Goal: Task Accomplishment & Management: Use online tool/utility

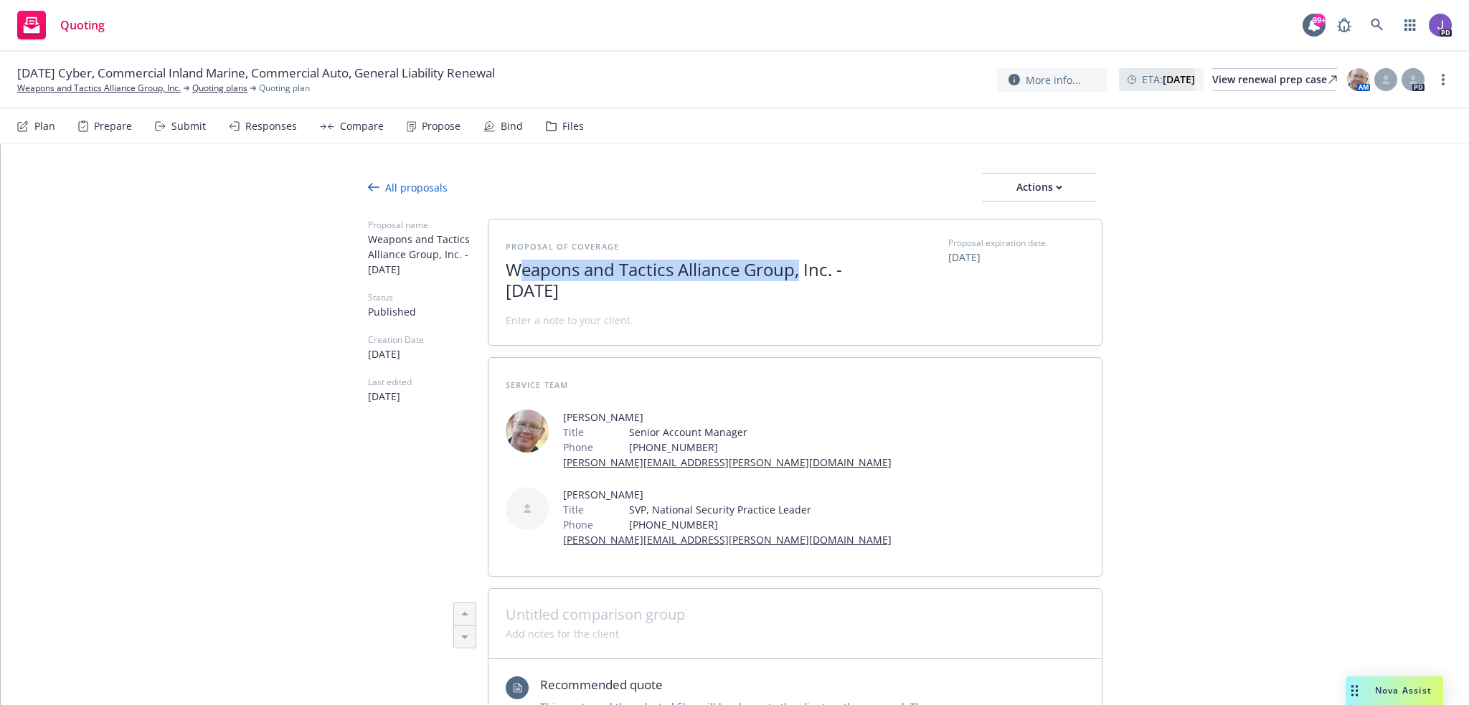
type textarea "x"
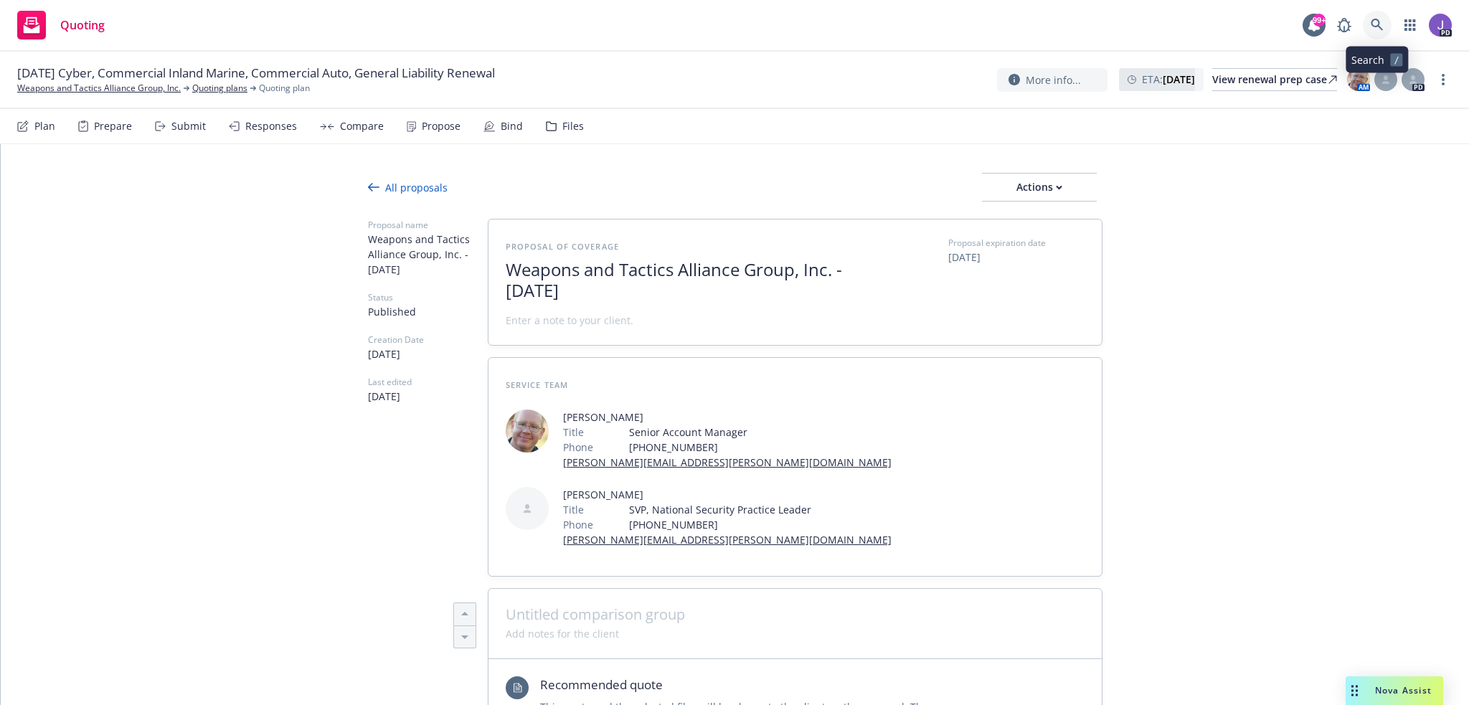
click at [1371, 19] on icon at bounding box center [1377, 25] width 13 height 13
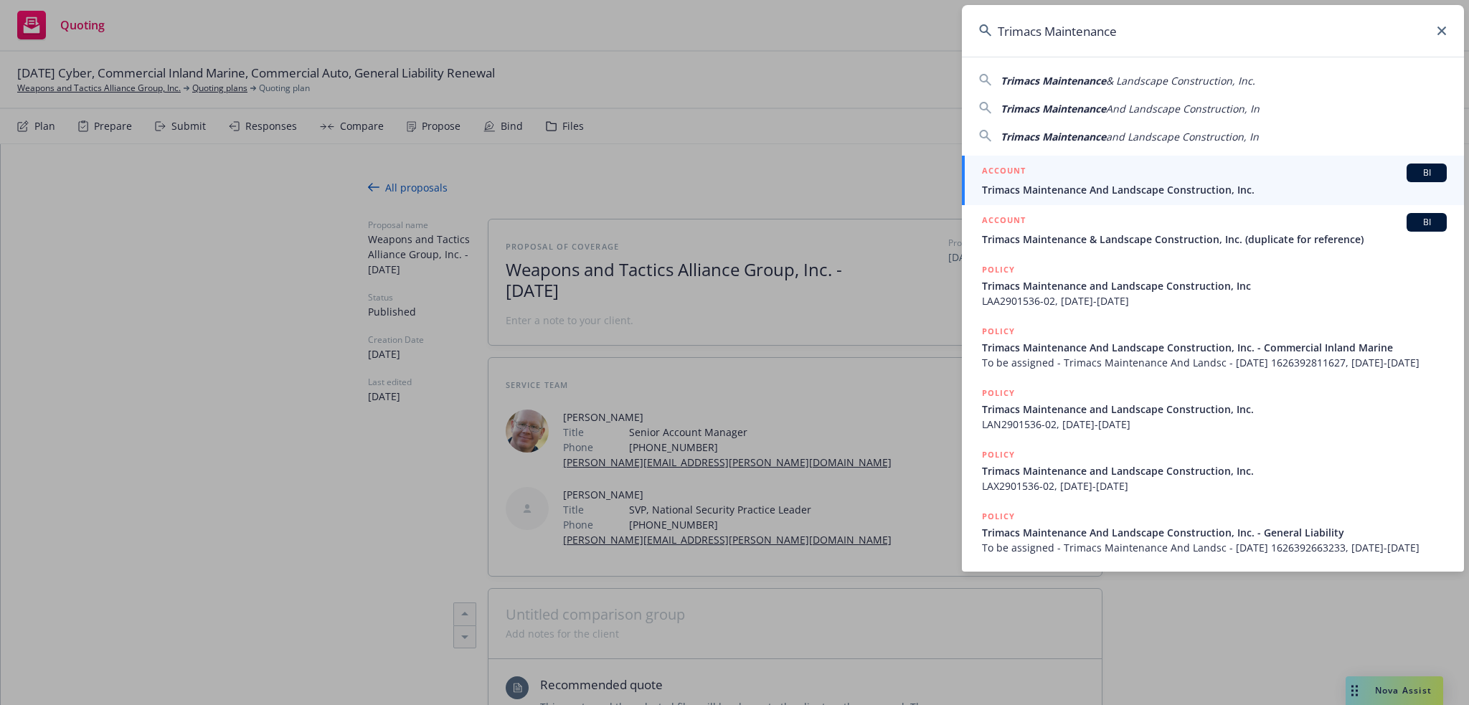
type input "Trimacs Maintenance"
click at [1065, 189] on span "Trimacs Maintenance And Landscape Construction, Inc." at bounding box center [1214, 189] width 465 height 15
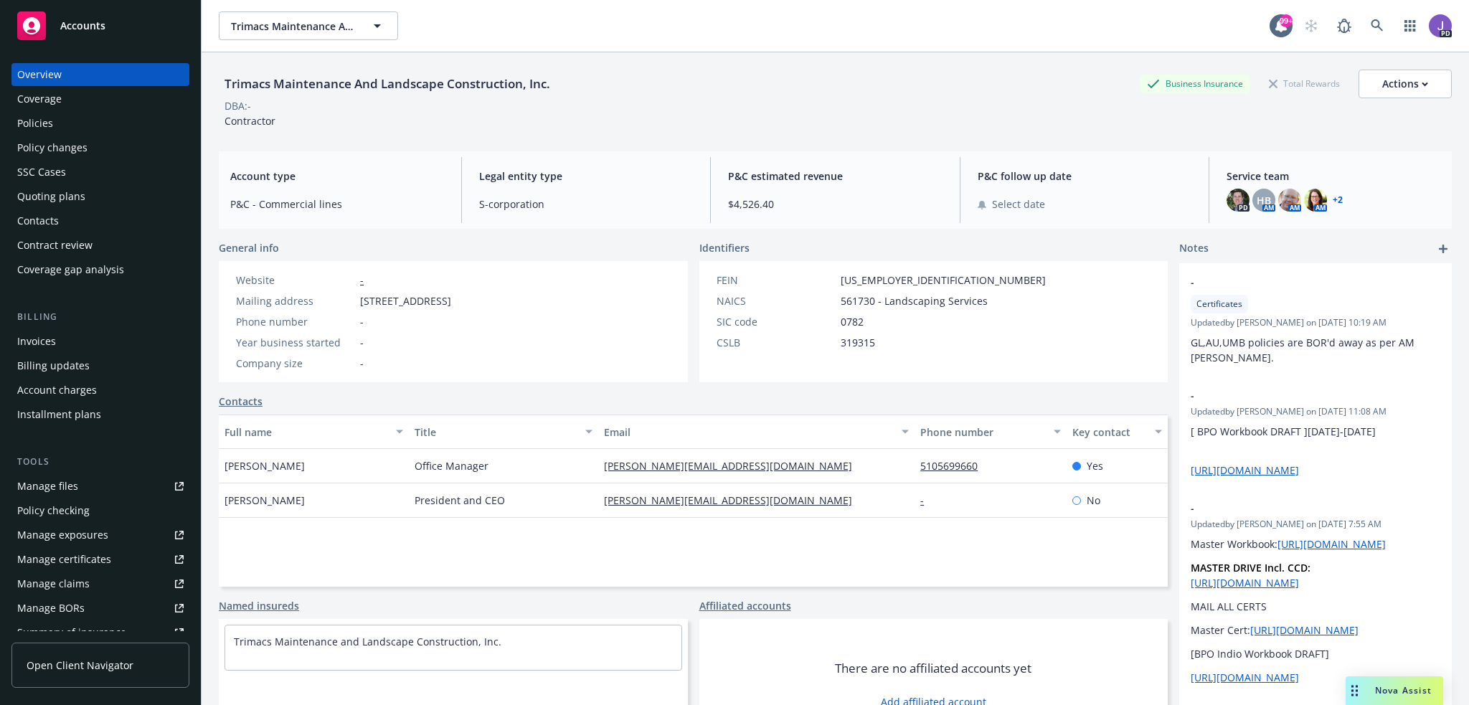
click at [84, 128] on div "Policies" at bounding box center [100, 123] width 166 height 23
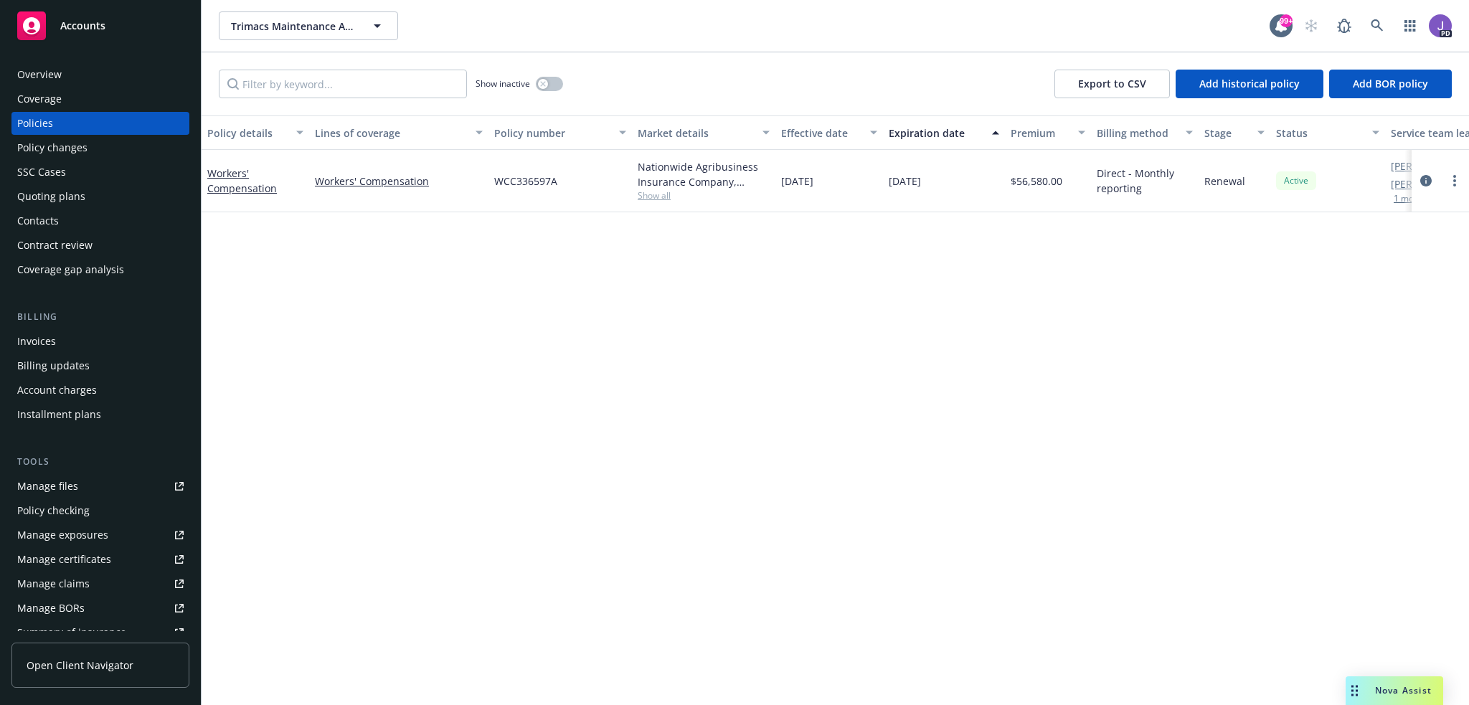
click at [52, 80] on div "Overview" at bounding box center [39, 74] width 44 height 23
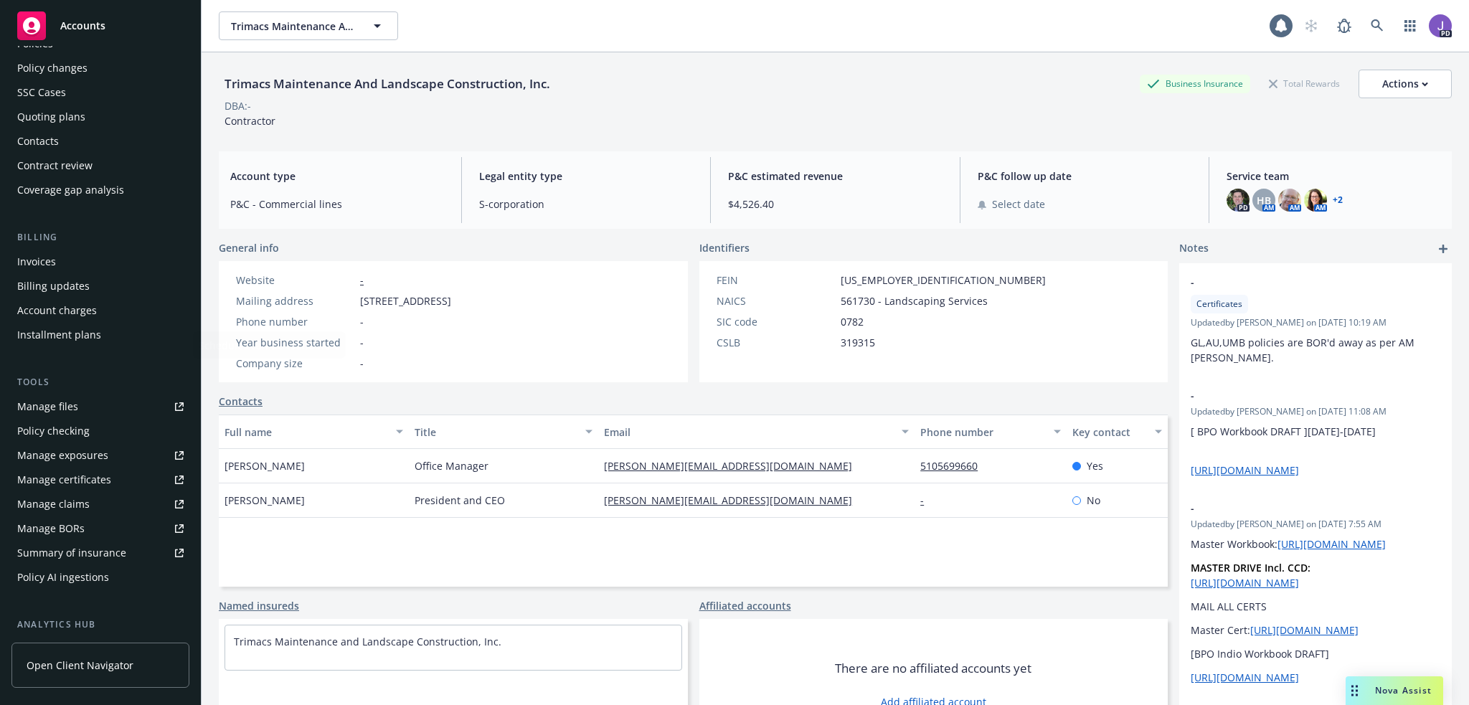
scroll to position [215, 0]
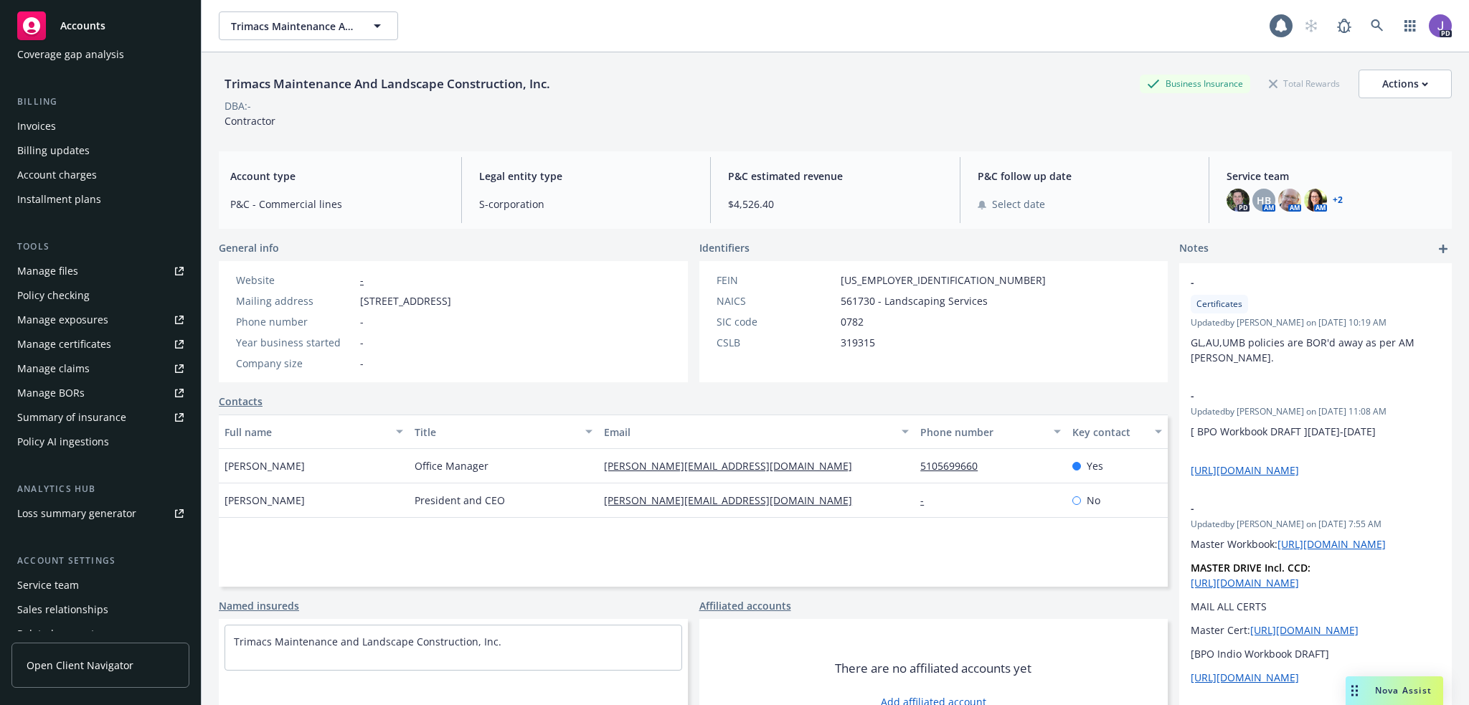
click at [53, 577] on div "Service team" at bounding box center [48, 585] width 62 height 23
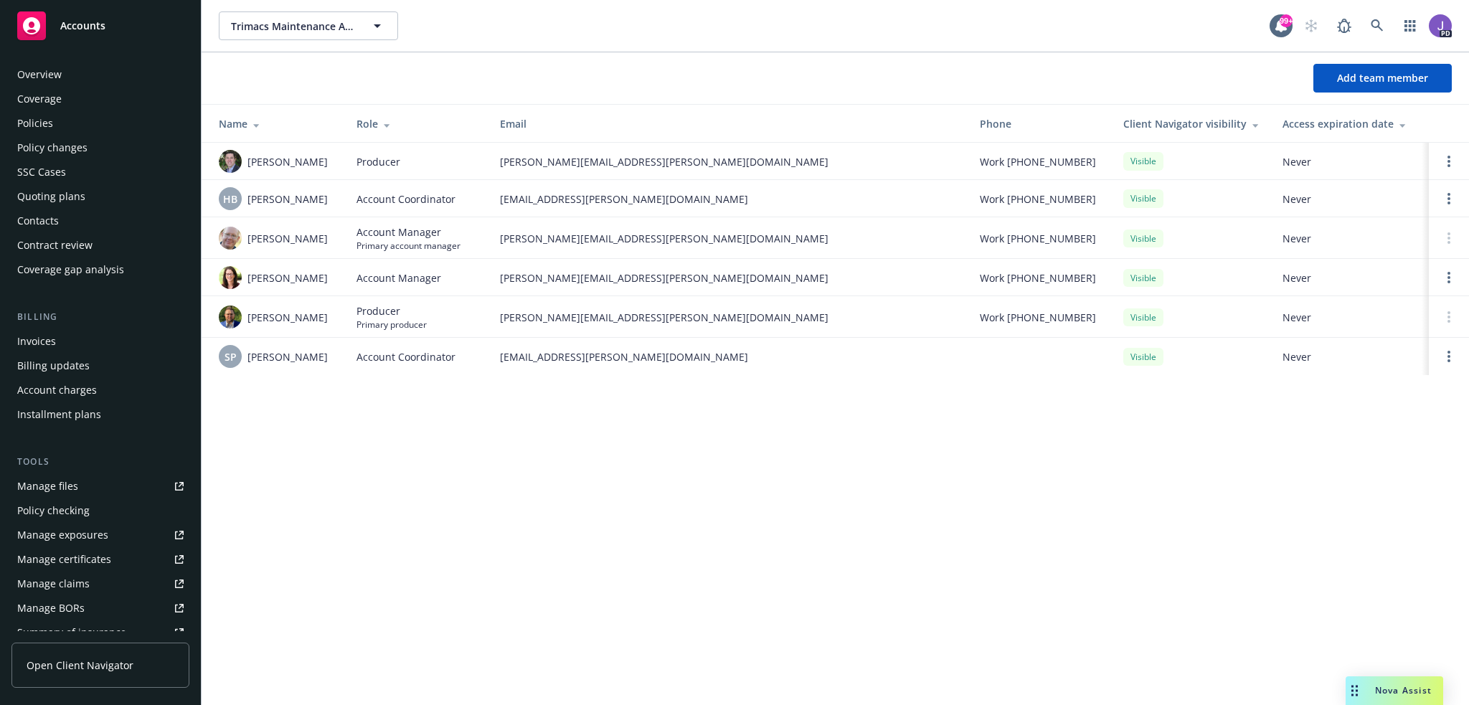
click at [80, 121] on div "Policies" at bounding box center [100, 123] width 166 height 23
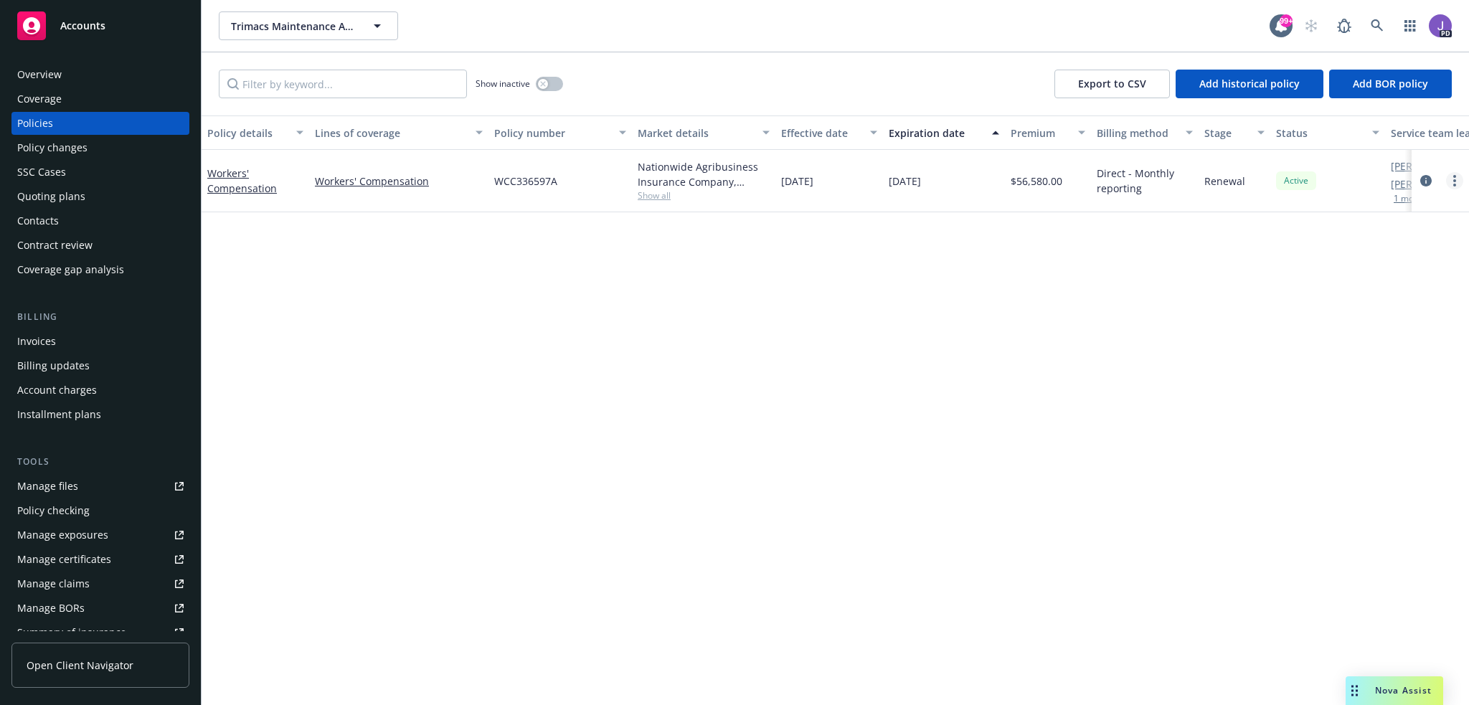
click at [1452, 179] on link "more" at bounding box center [1454, 180] width 17 height 17
click at [1357, 390] on link "Copy logging email" at bounding box center [1378, 382] width 169 height 29
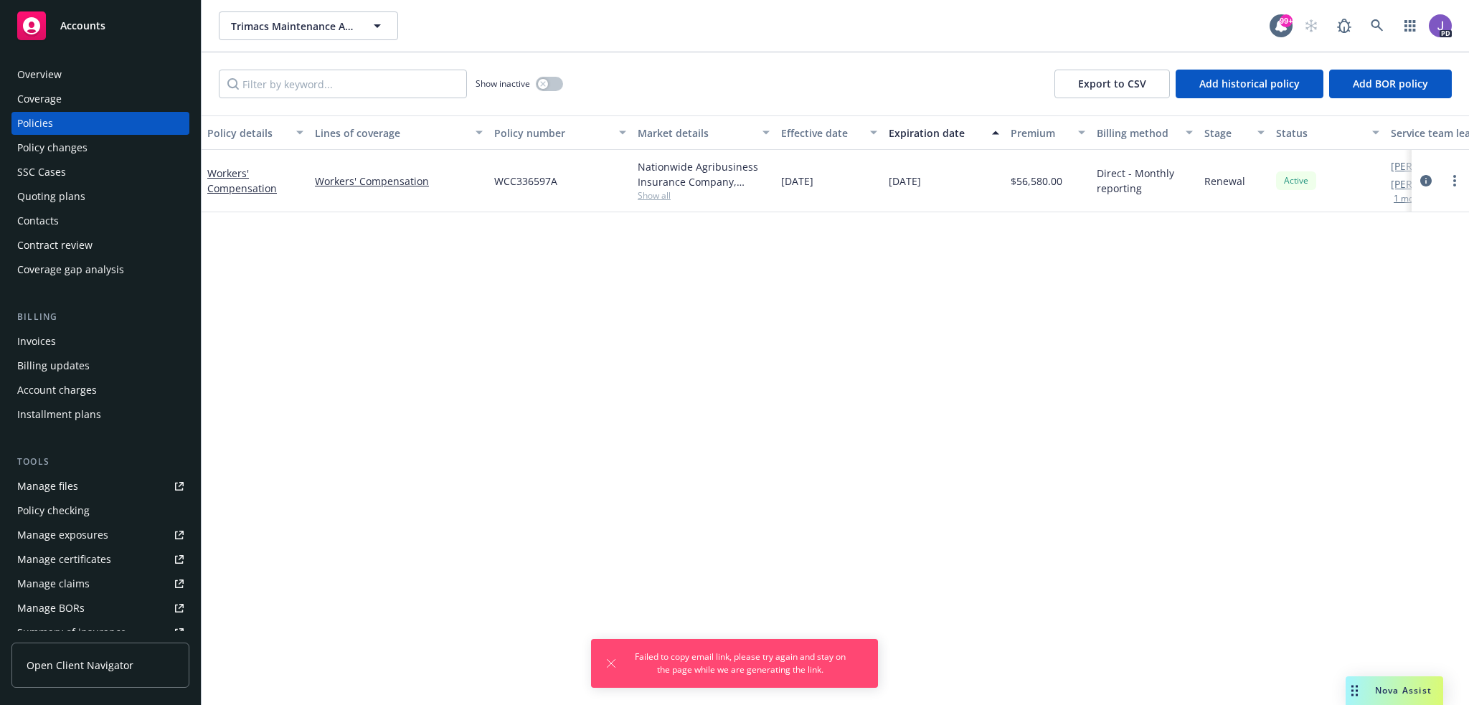
click at [1449, 175] on link "more" at bounding box center [1454, 180] width 17 height 17
click at [1328, 380] on link "Copy logging email" at bounding box center [1378, 382] width 169 height 29
click at [1376, 22] on icon at bounding box center [1377, 25] width 13 height 13
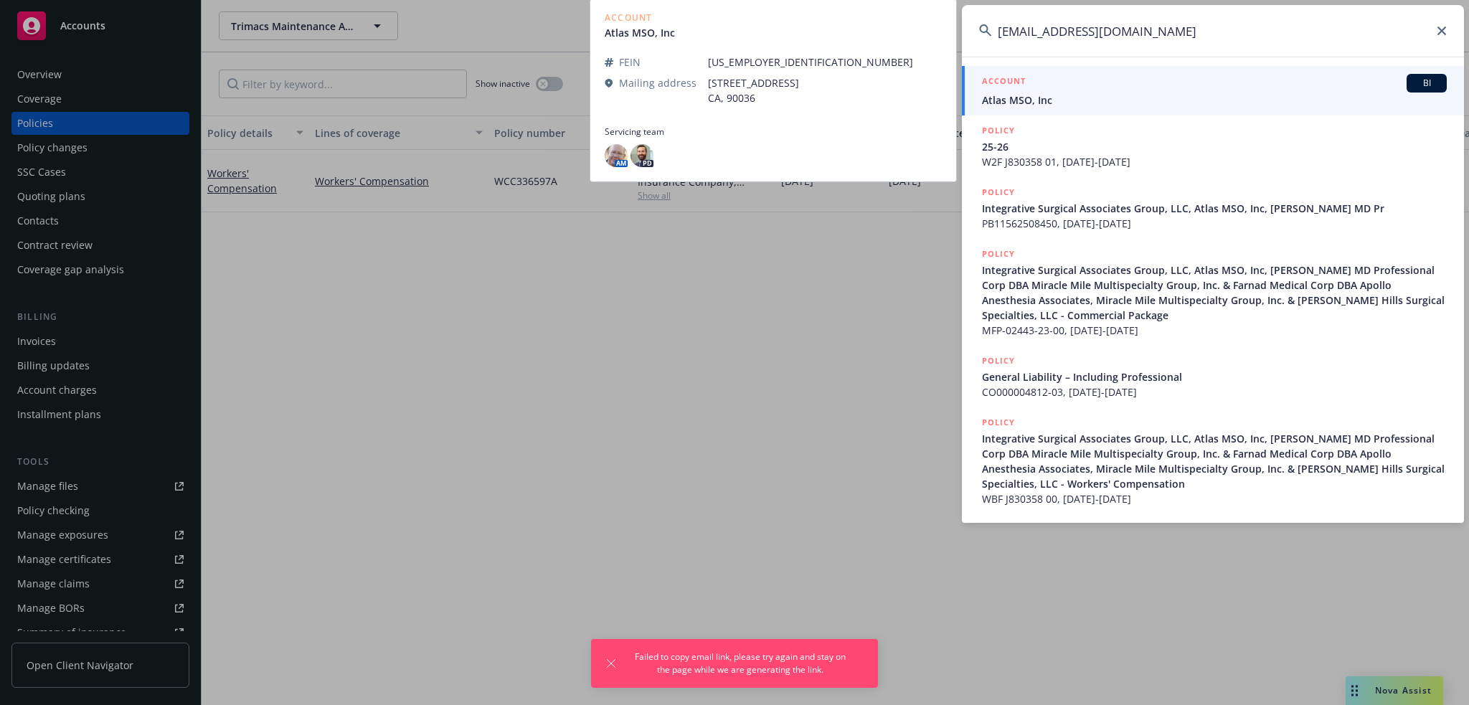
type input "[EMAIL_ADDRESS][DOMAIN_NAME]"
click at [1044, 88] on div "ACCOUNT BI" at bounding box center [1214, 83] width 465 height 19
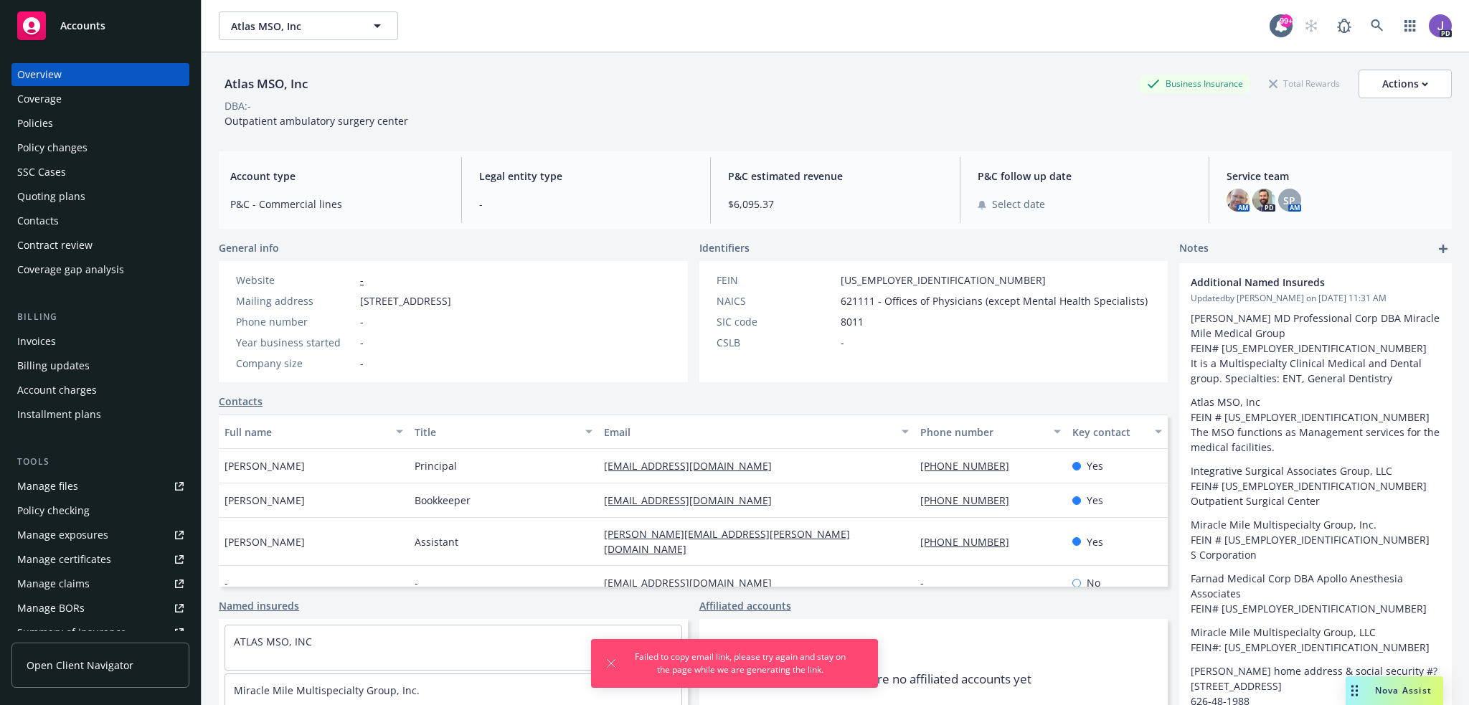
click at [49, 113] on div "Policies" at bounding box center [35, 123] width 36 height 23
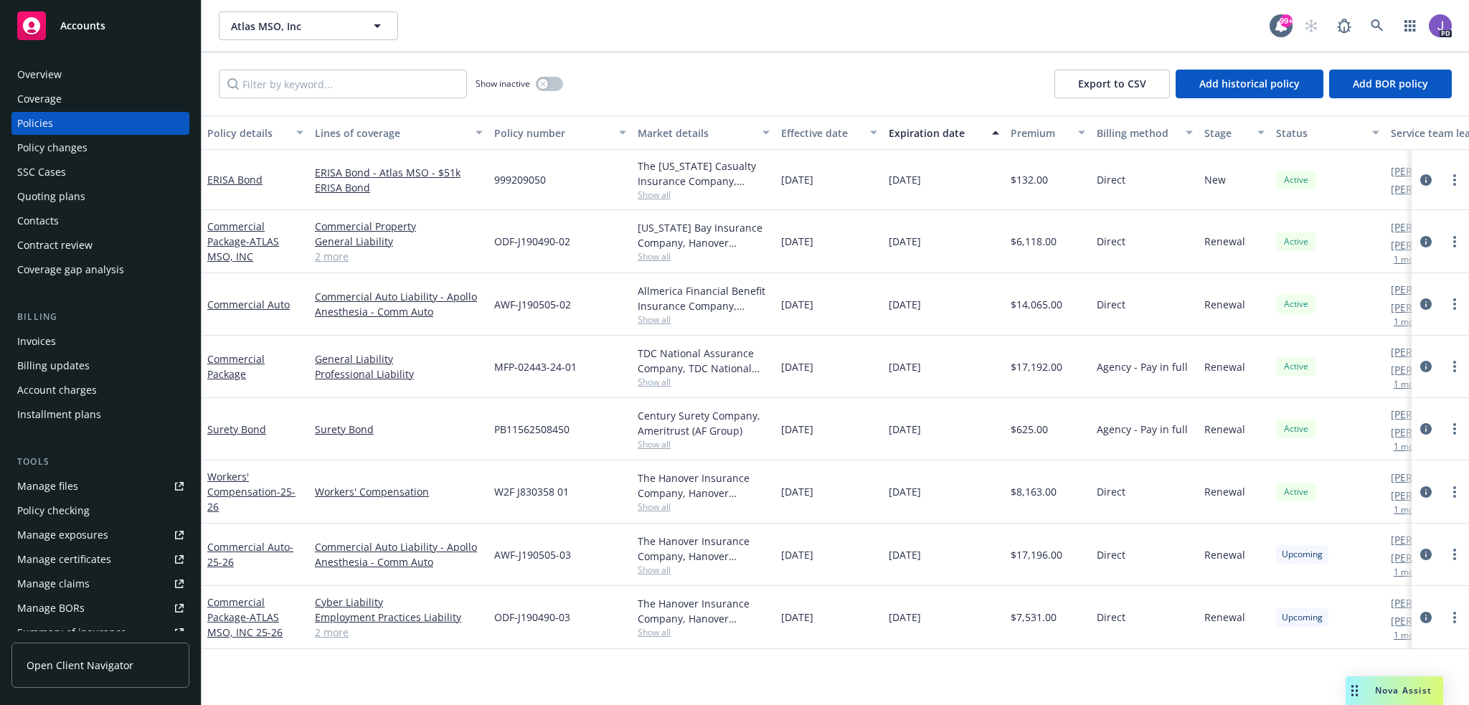
click at [334, 260] on link "2 more" at bounding box center [399, 256] width 168 height 15
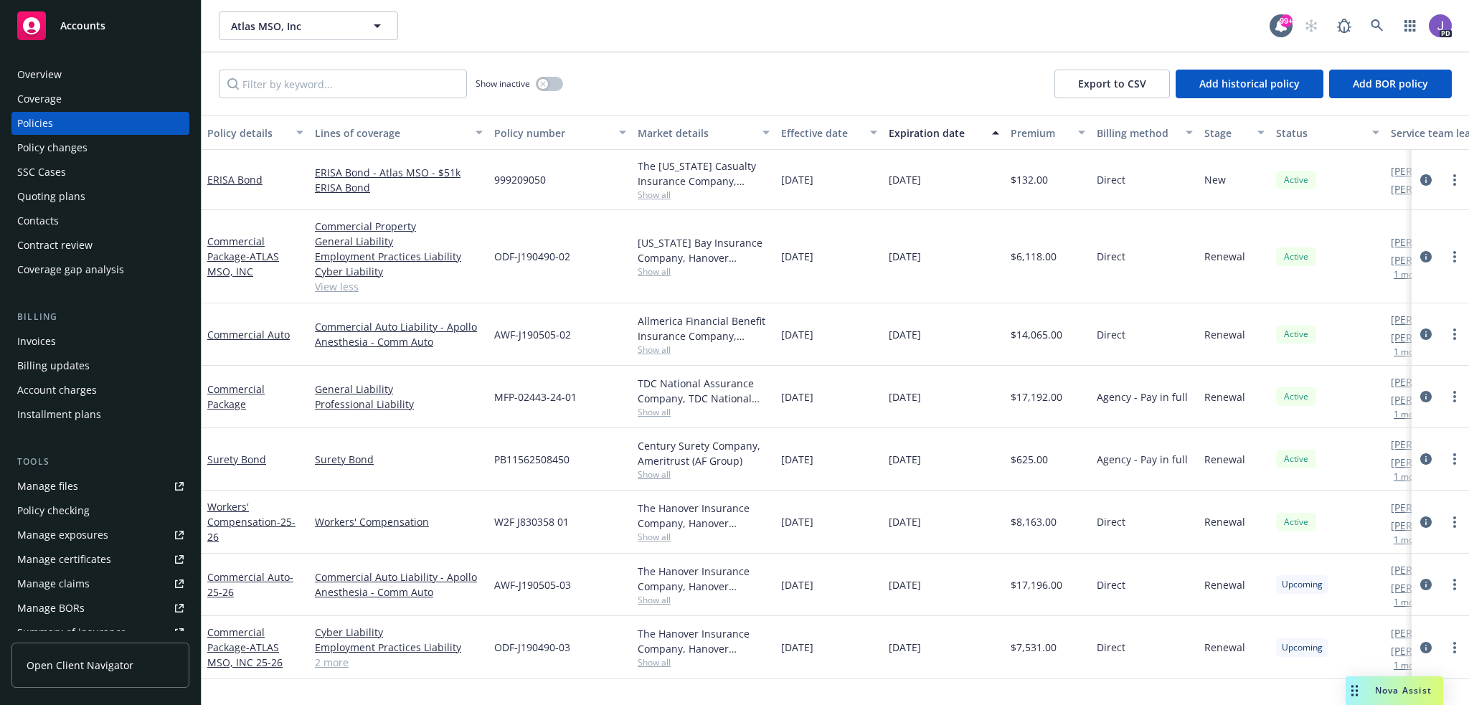
click at [659, 352] on span "Show all" at bounding box center [704, 350] width 132 height 12
click at [1426, 333] on icon "circleInformation" at bounding box center [1426, 334] width 11 height 11
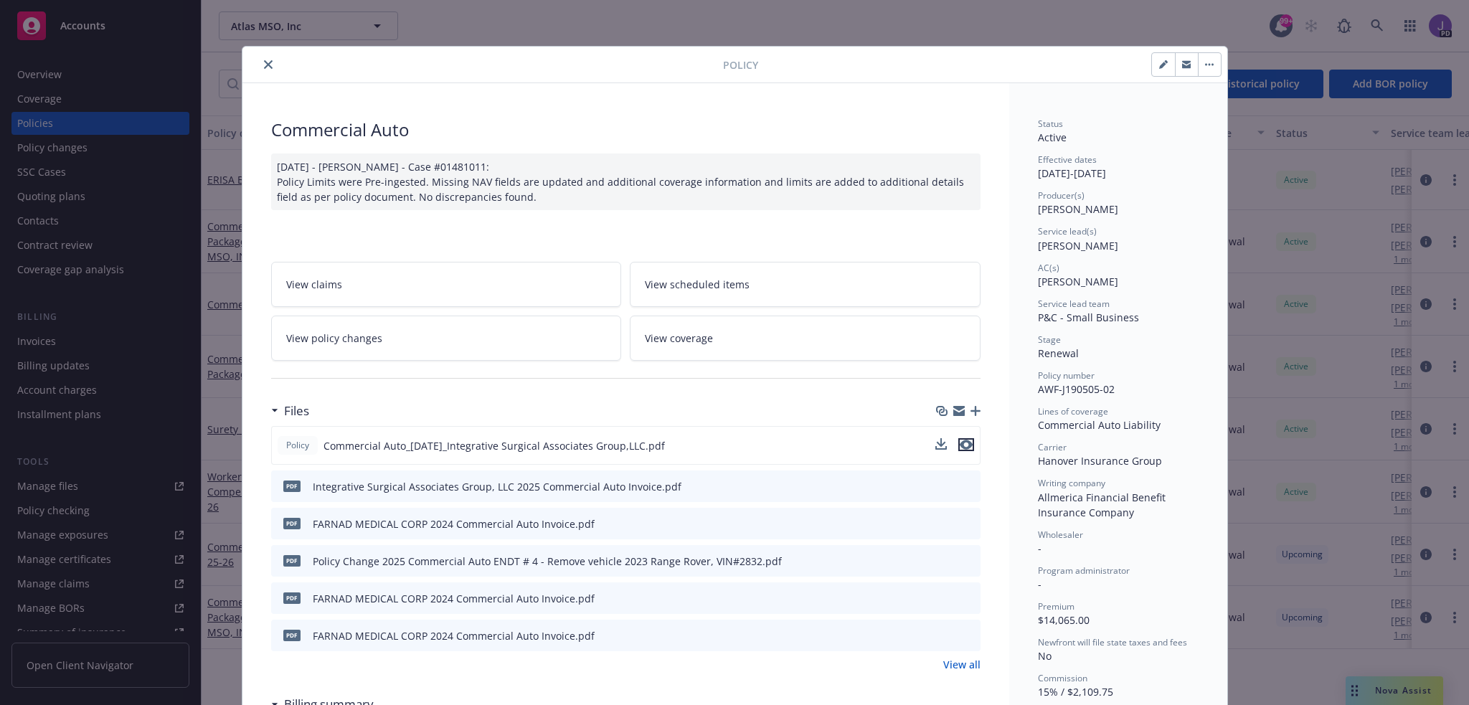
click at [961, 443] on icon "preview file" at bounding box center [966, 445] width 13 height 10
click at [264, 63] on icon "close" at bounding box center [268, 64] width 9 height 9
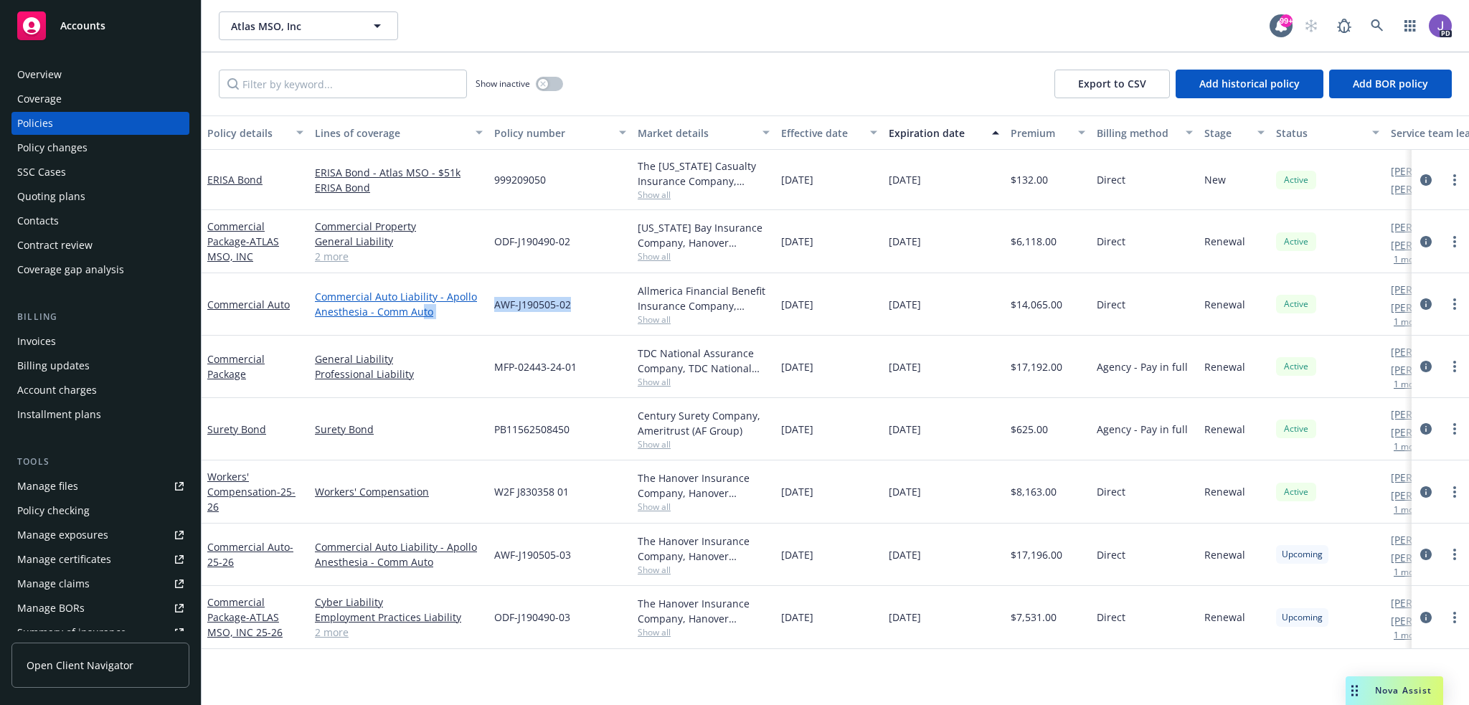
drag, startPoint x: 591, startPoint y: 306, endPoint x: 420, endPoint y: 309, distance: 170.1
click at [420, 309] on div "Commercial Auto Commercial Auto Liability - Apollo Anesthesia - Comm Auto AWF-J…" at bounding box center [894, 304] width 1385 height 62
click at [510, 325] on div "AWF-J190505-02" at bounding box center [561, 304] width 144 height 62
drag, startPoint x: 573, startPoint y: 306, endPoint x: 494, endPoint y: 304, distance: 79.7
click at [494, 304] on div "AWF-J190505-02" at bounding box center [561, 304] width 144 height 62
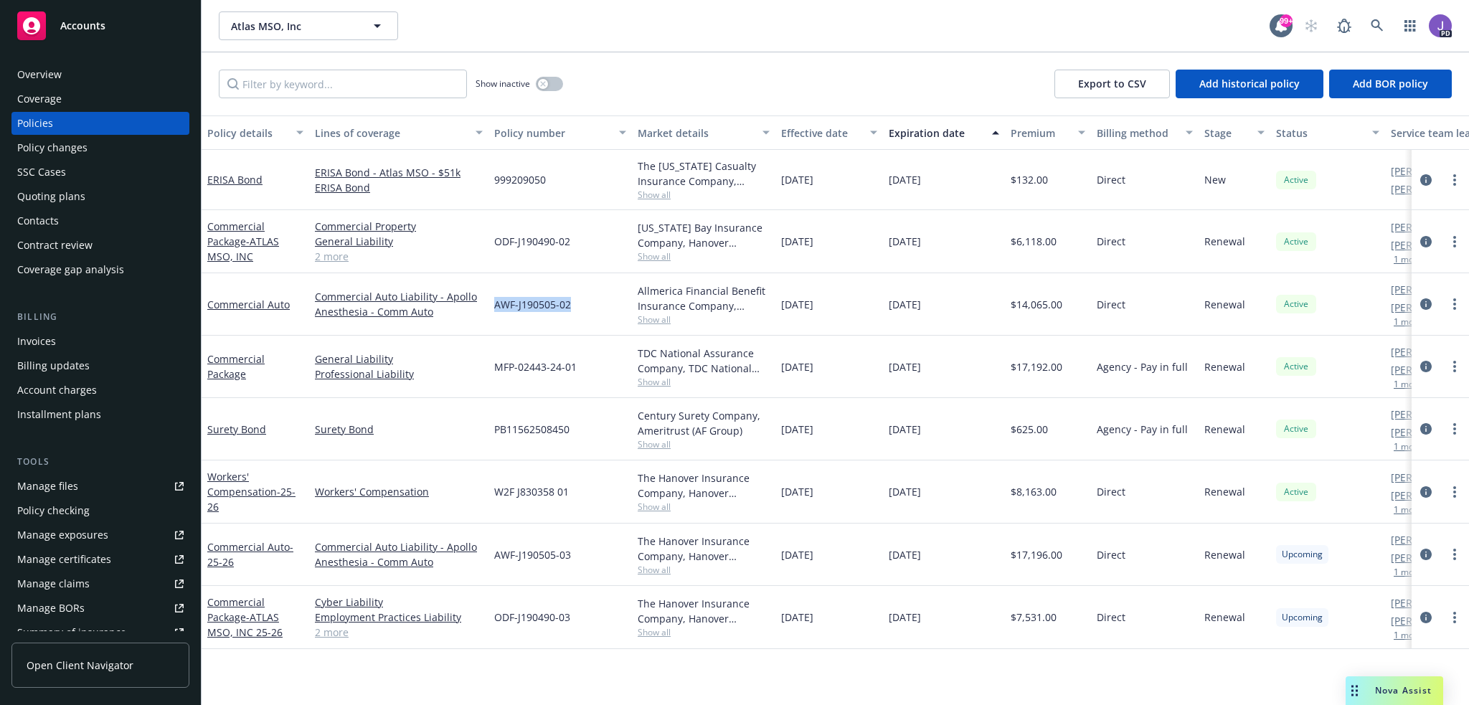
copy span "AWF-J190505-02"
click at [1377, 25] on icon at bounding box center [1377, 25] width 13 height 13
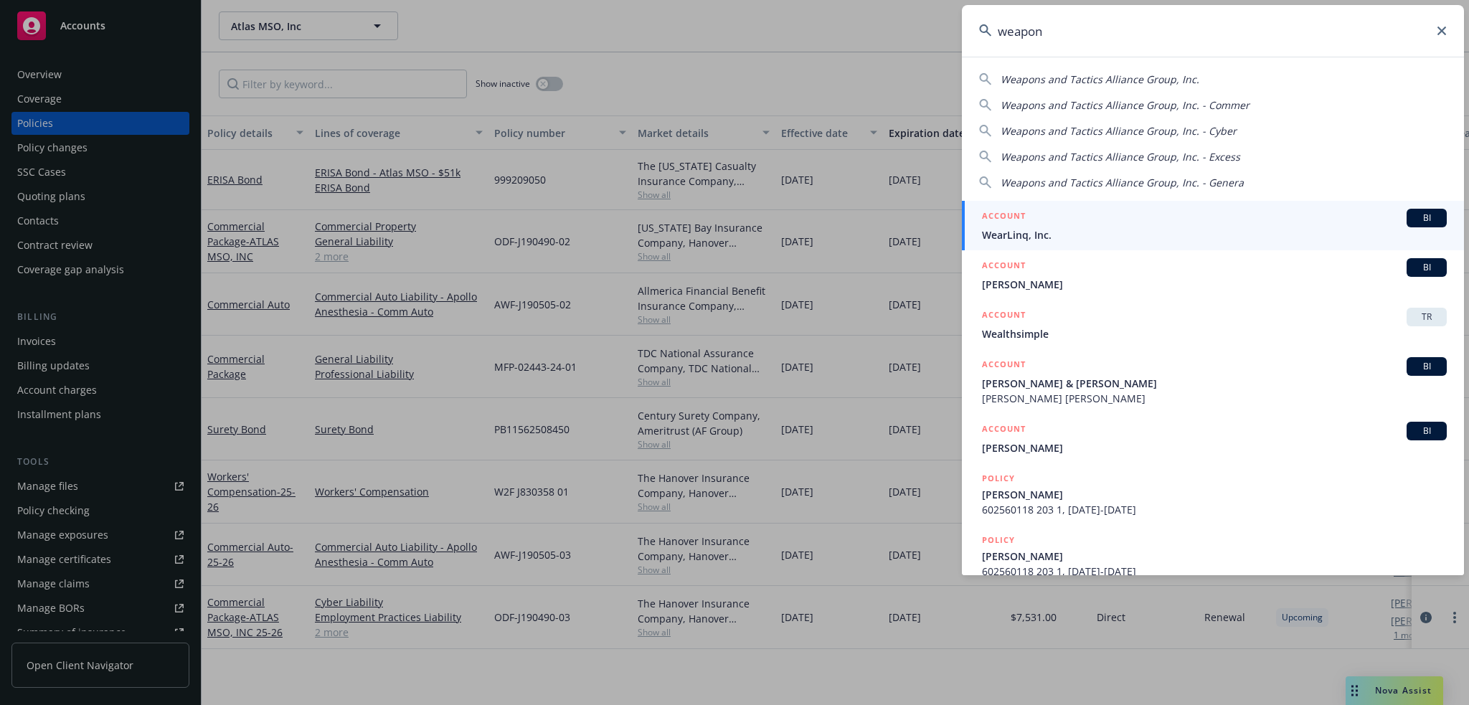
type input "weapons"
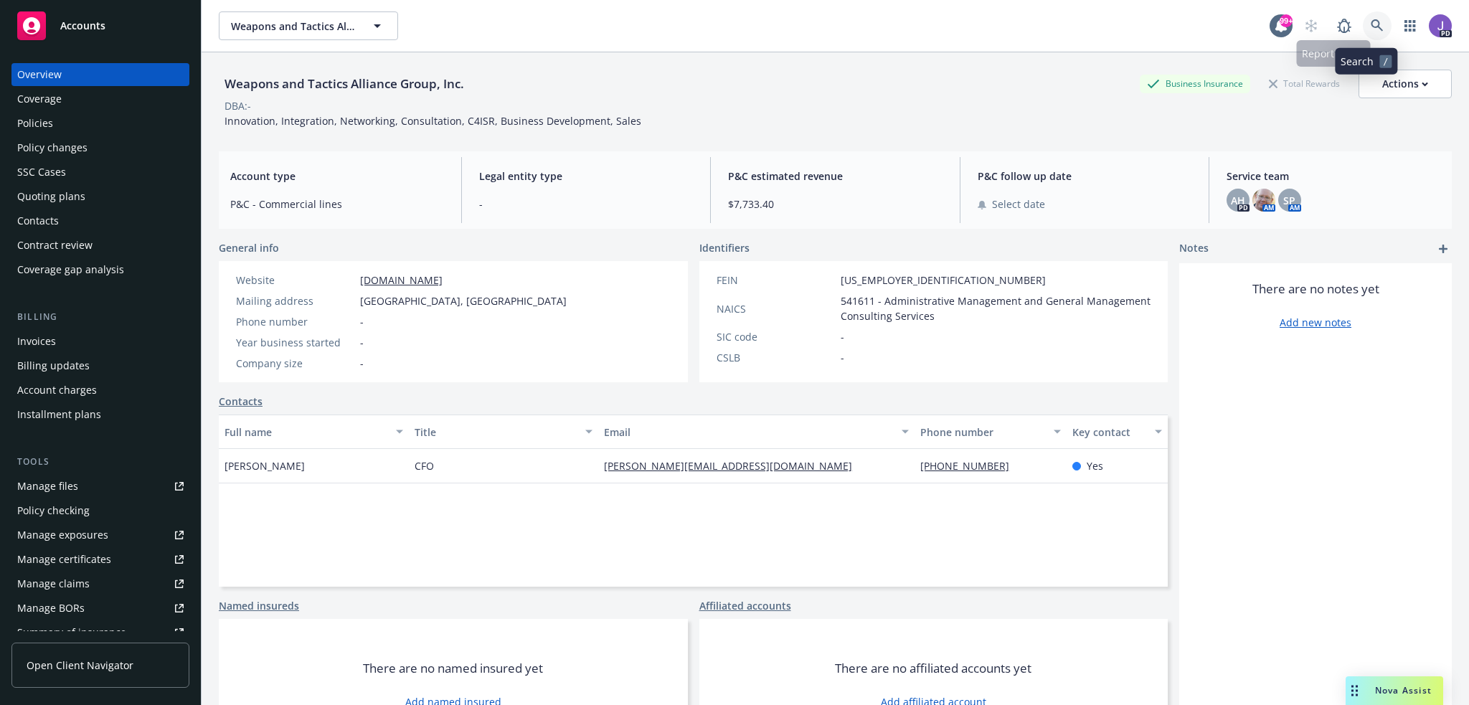
click at [1371, 22] on icon at bounding box center [1377, 25] width 13 height 13
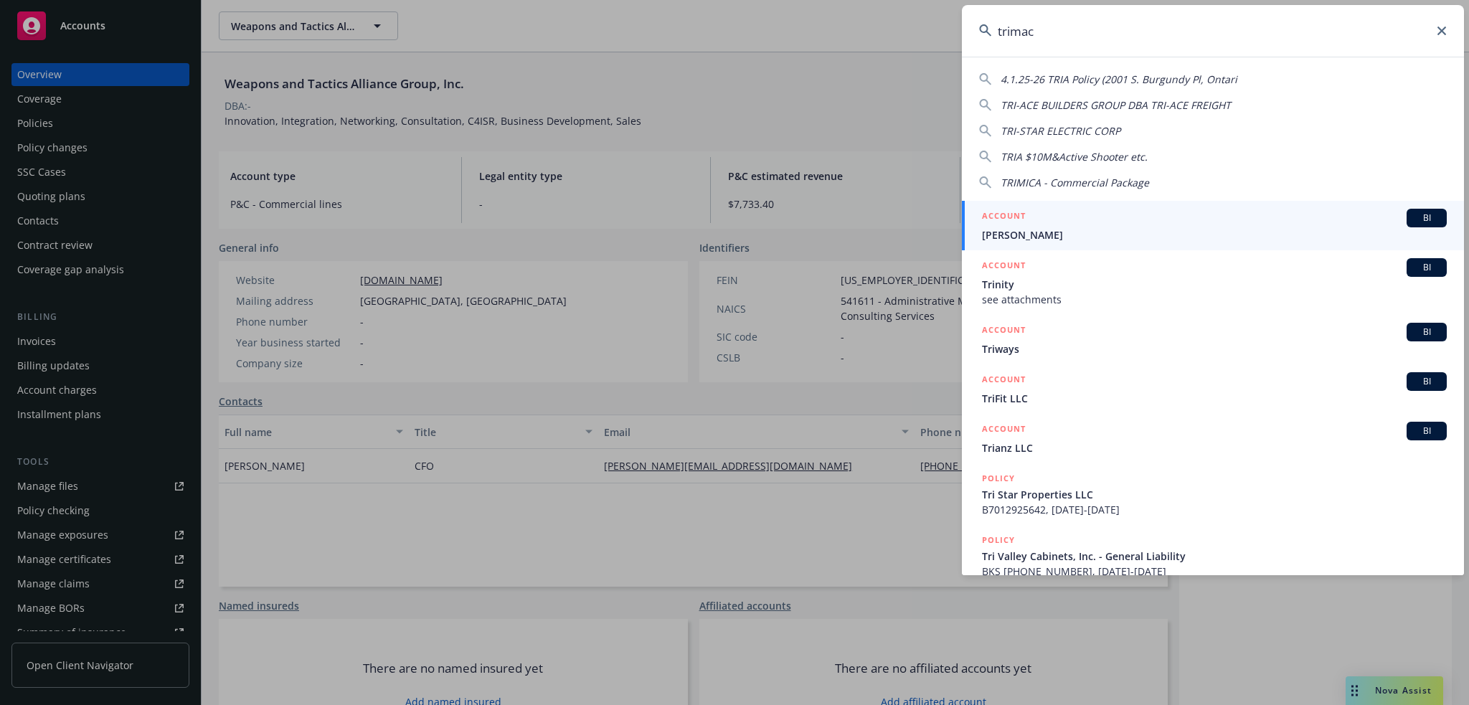
type input "trimacs"
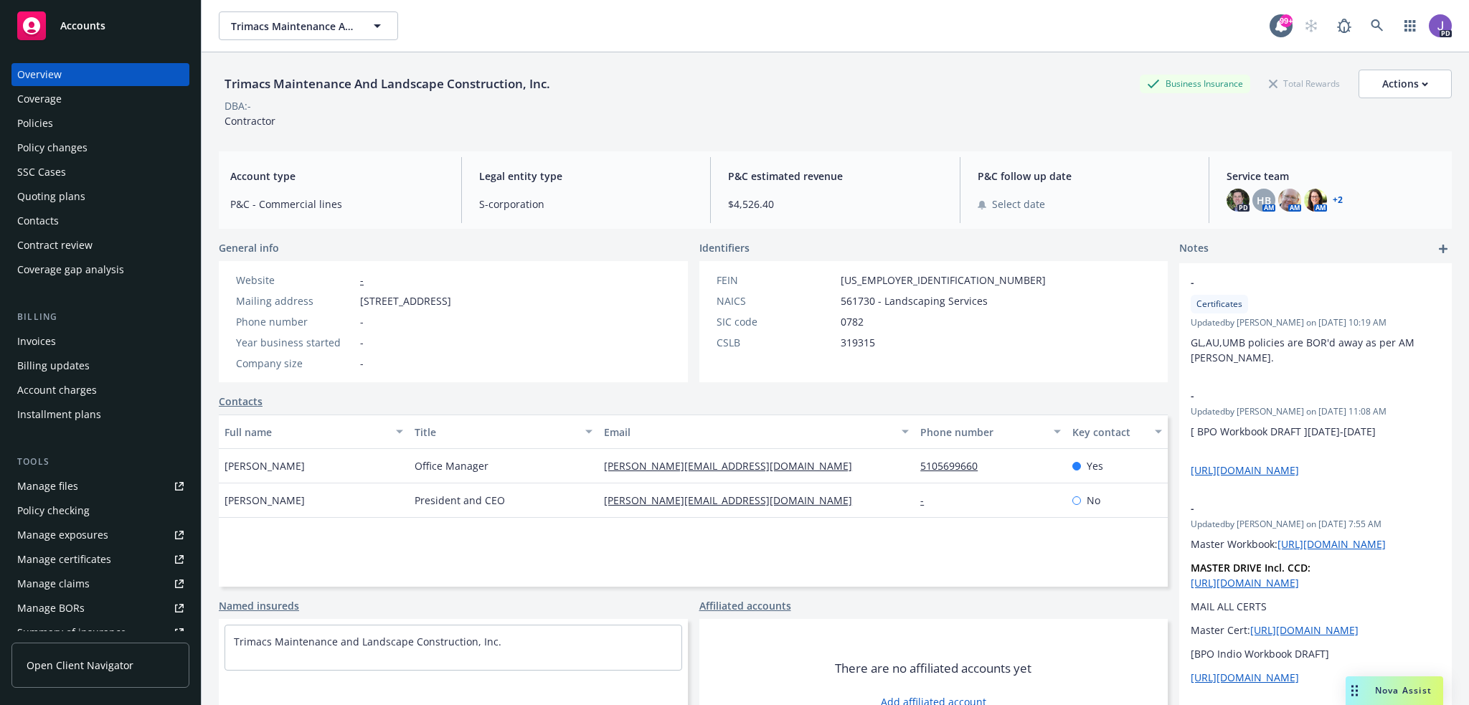
click at [60, 126] on div "Policies" at bounding box center [100, 123] width 166 height 23
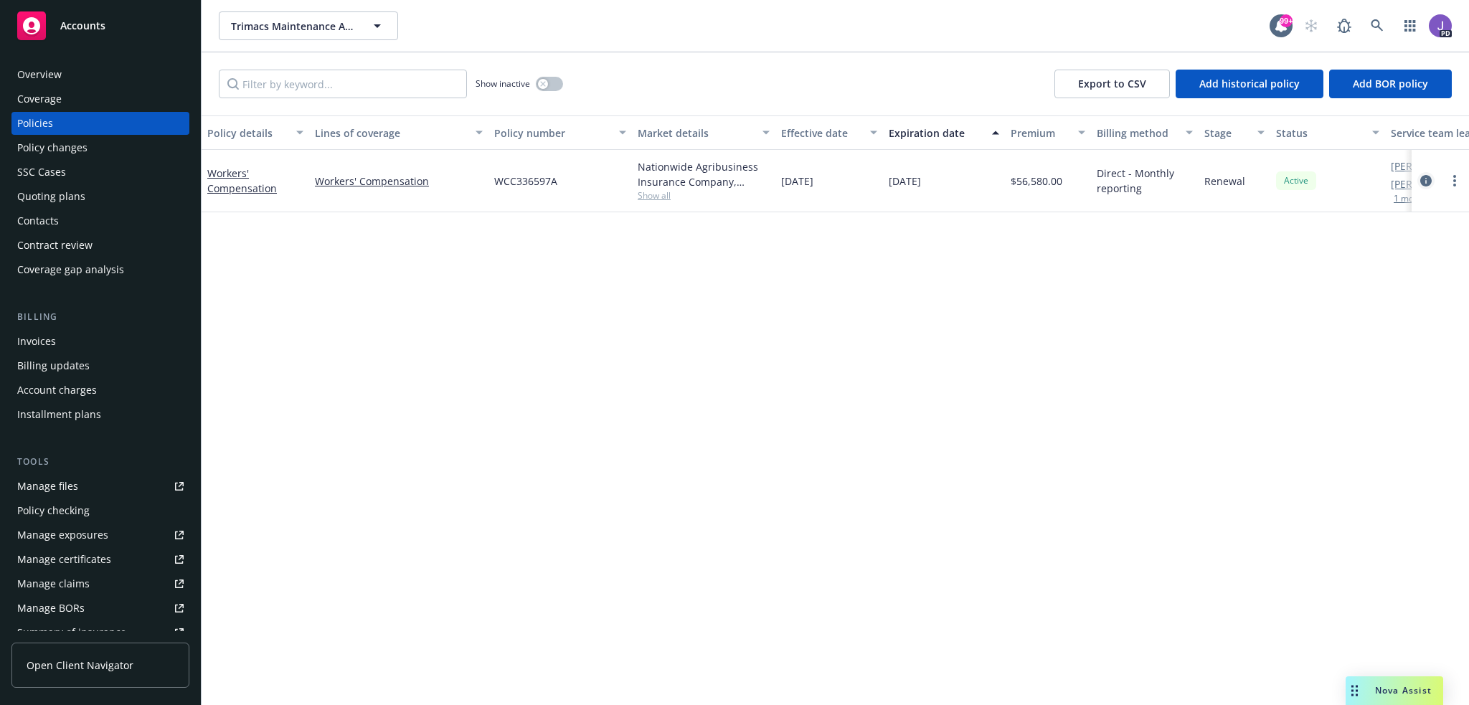
click at [1424, 182] on icon "circleInformation" at bounding box center [1426, 180] width 11 height 11
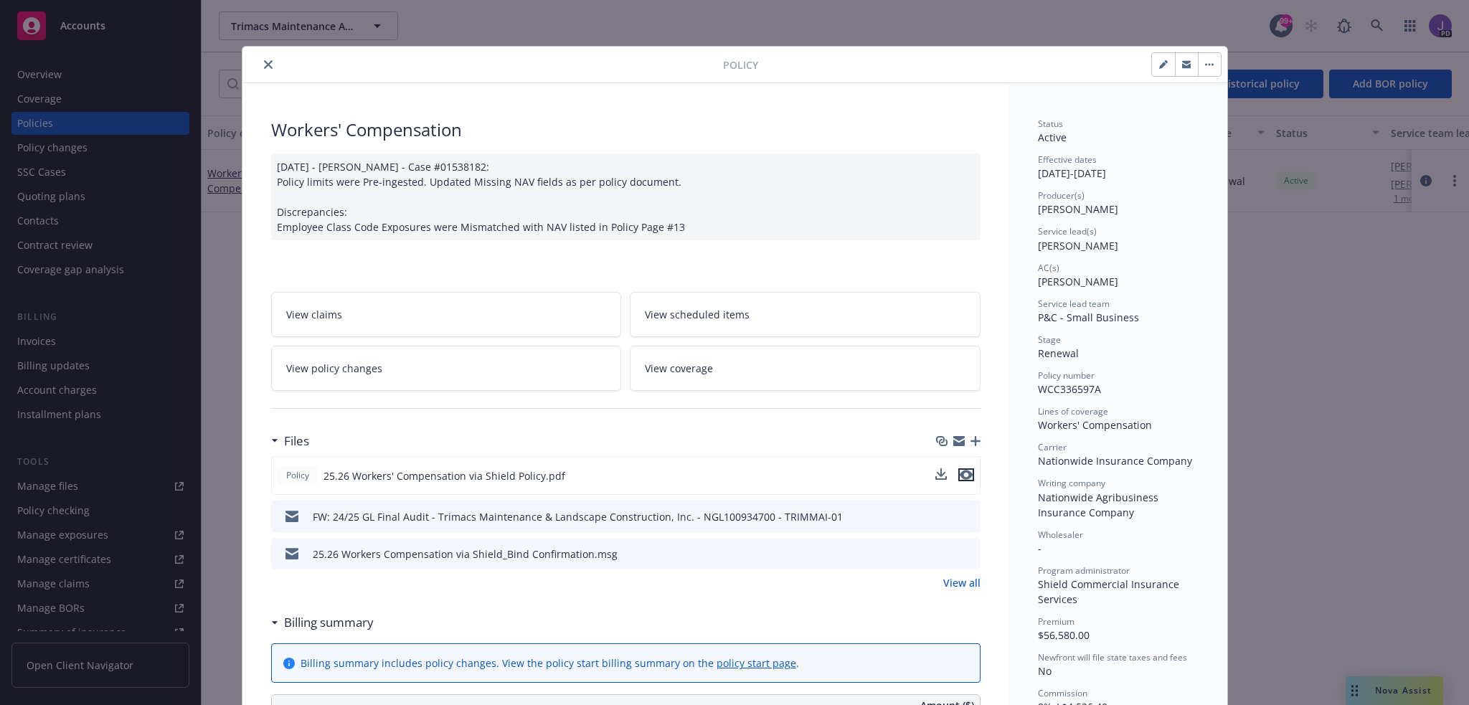
click at [962, 472] on icon "preview file" at bounding box center [966, 475] width 13 height 10
click at [264, 65] on icon "close" at bounding box center [268, 64] width 9 height 9
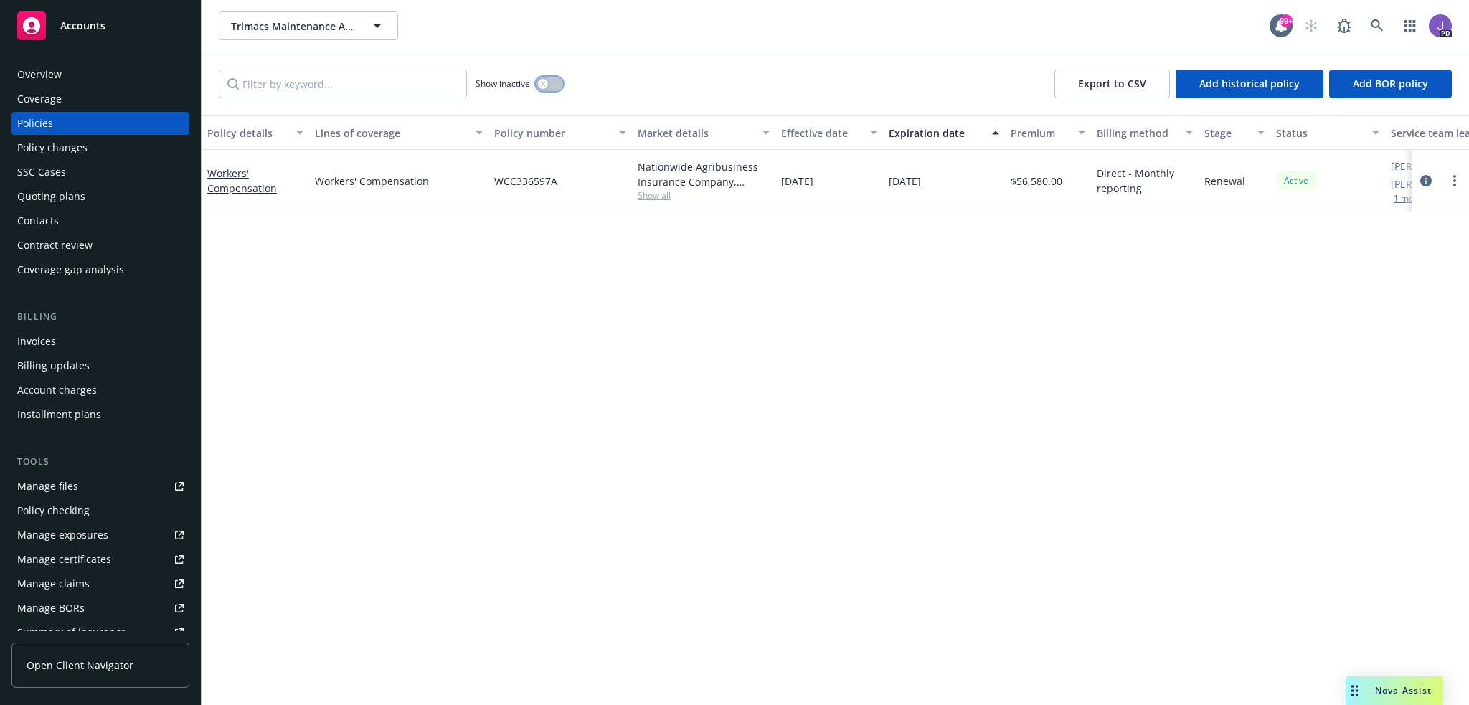
click at [545, 81] on icon "button" at bounding box center [543, 84] width 6 height 6
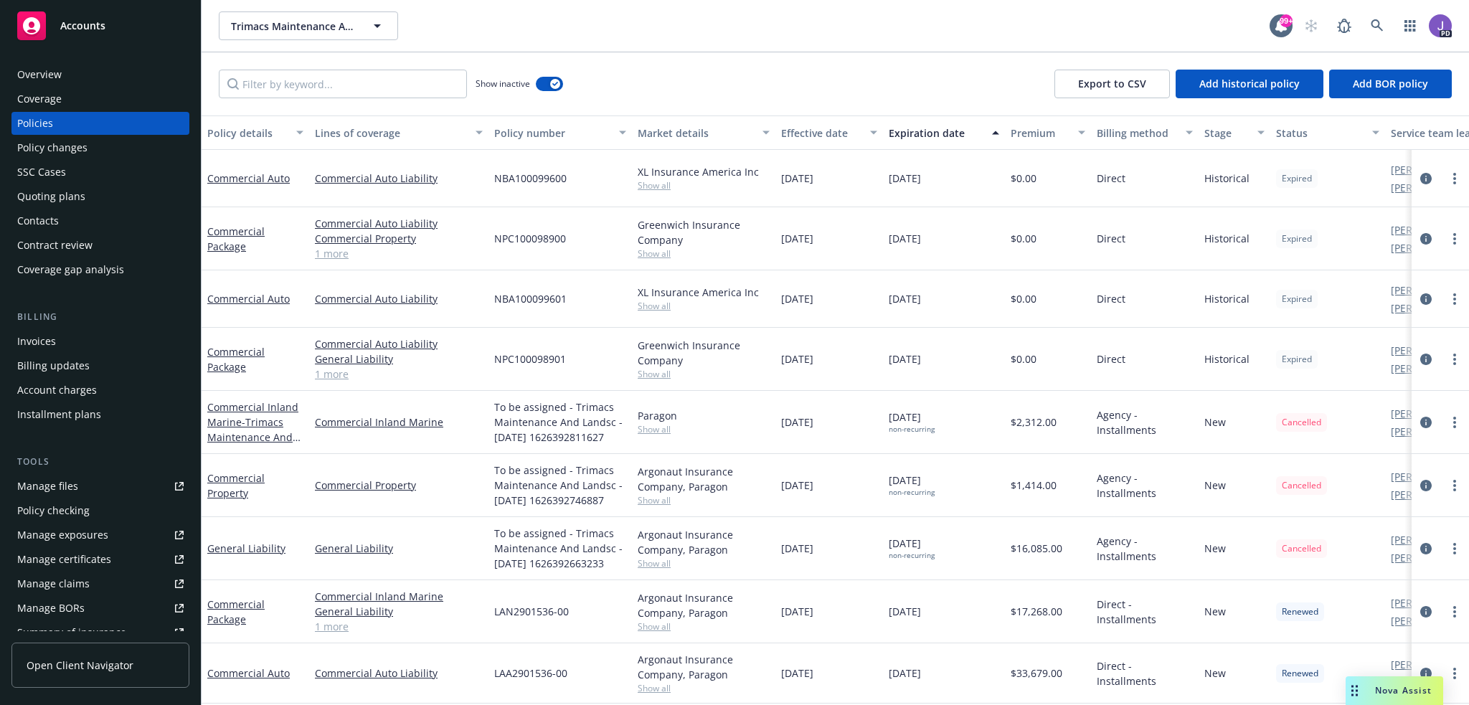
click at [377, 129] on div "Lines of coverage" at bounding box center [391, 133] width 152 height 15
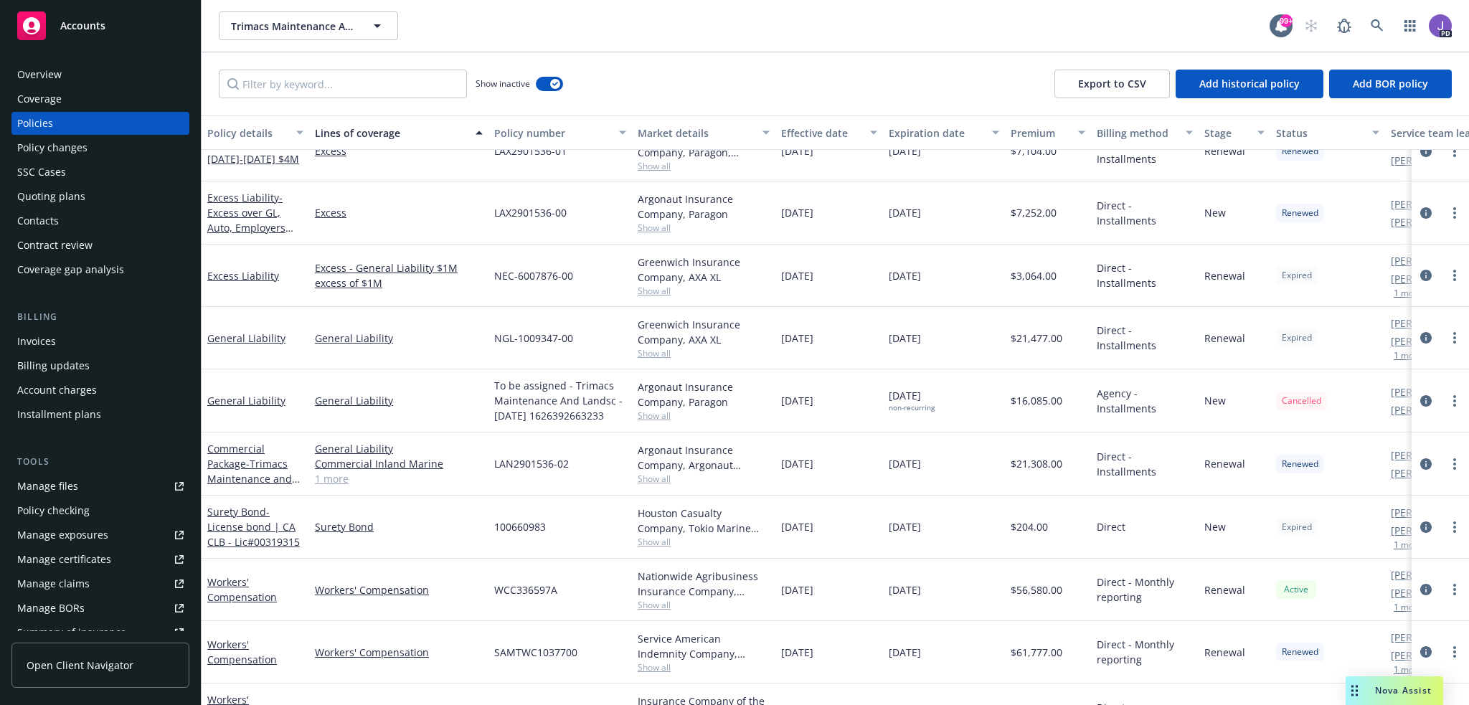
scroll to position [1170, 0]
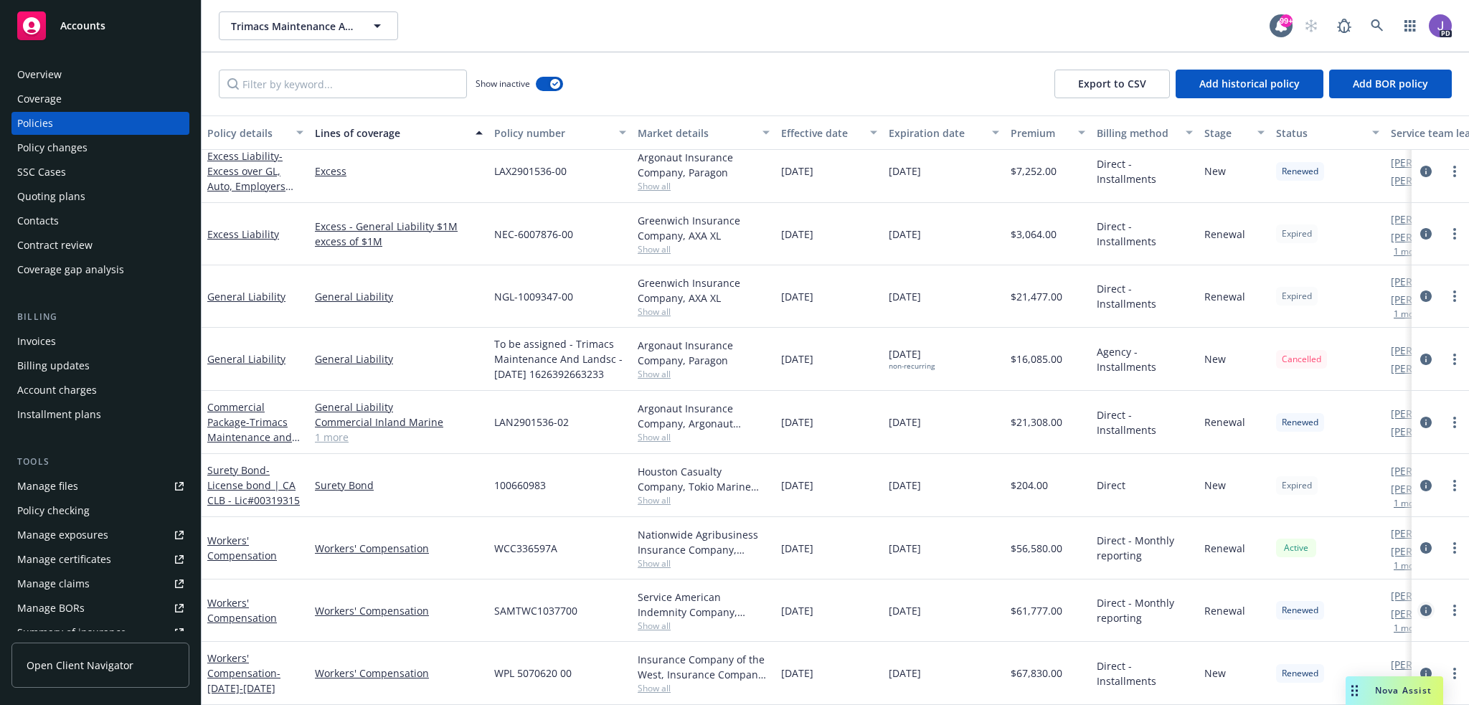
click at [1421, 605] on icon "circleInformation" at bounding box center [1426, 610] width 11 height 11
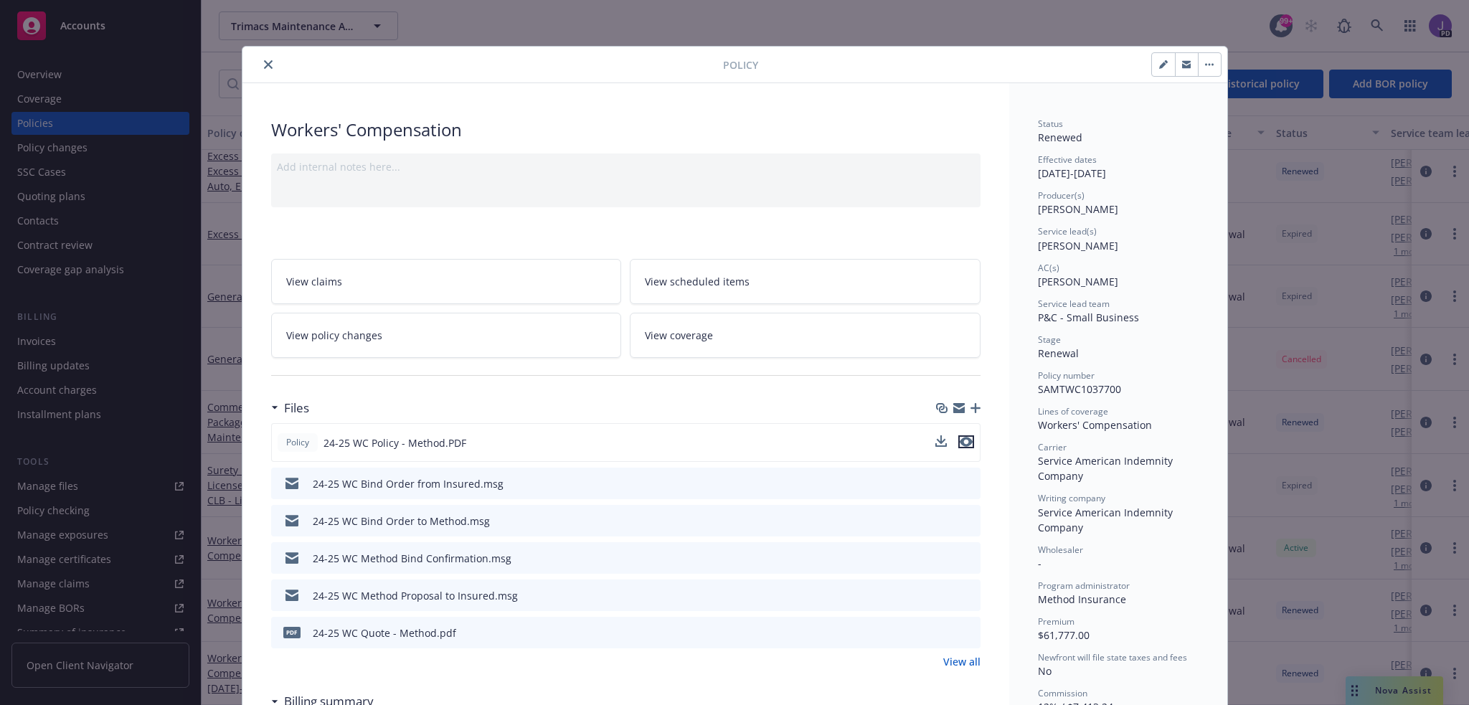
click at [961, 439] on icon "preview file" at bounding box center [966, 442] width 13 height 10
click at [264, 62] on icon "close" at bounding box center [268, 64] width 9 height 9
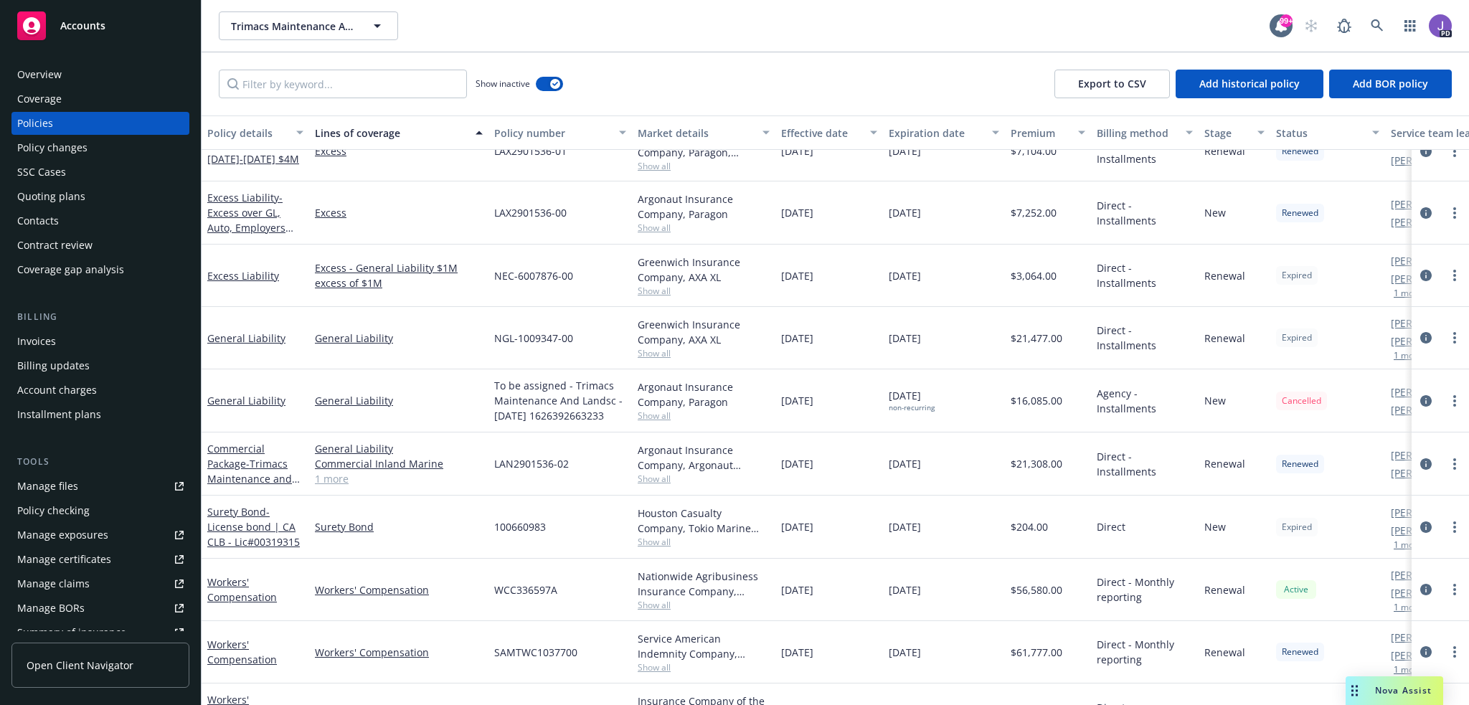
scroll to position [1170, 0]
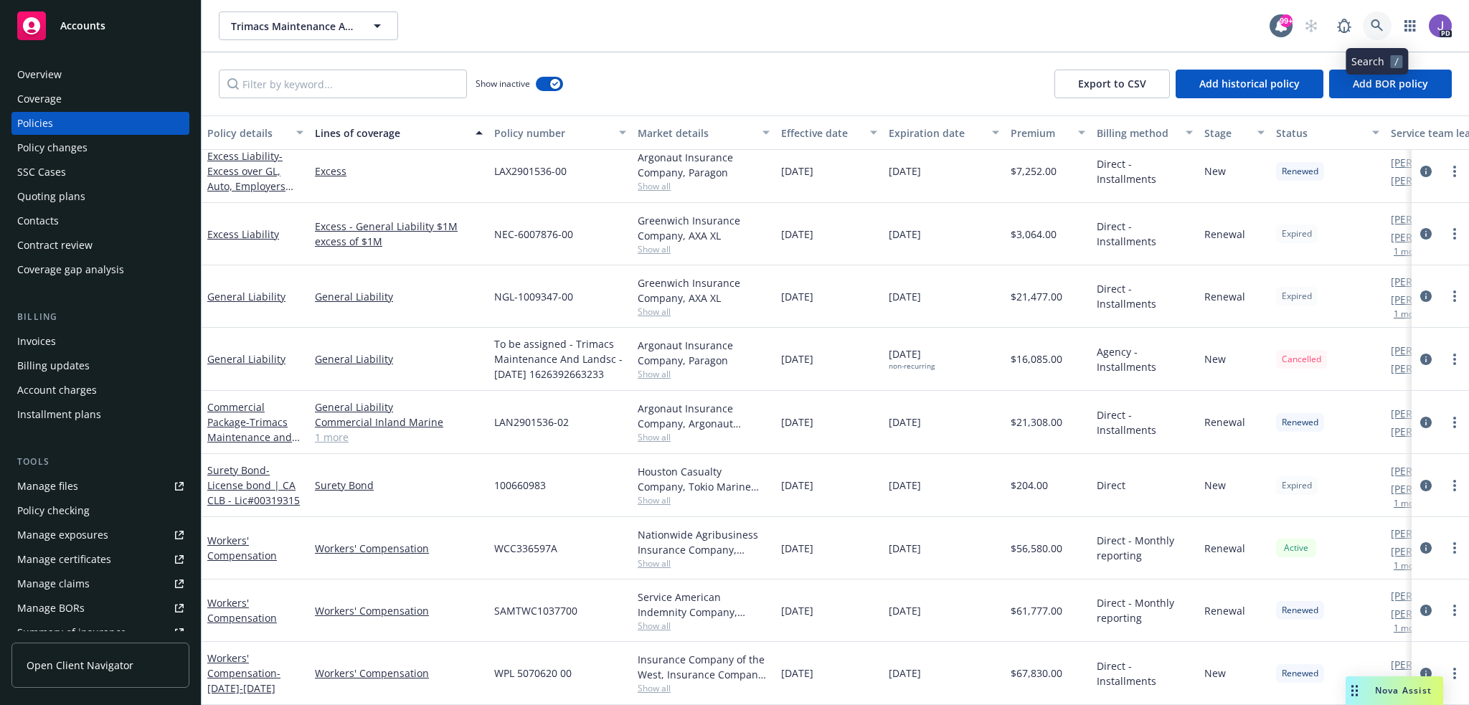
click at [1381, 25] on icon at bounding box center [1377, 25] width 13 height 13
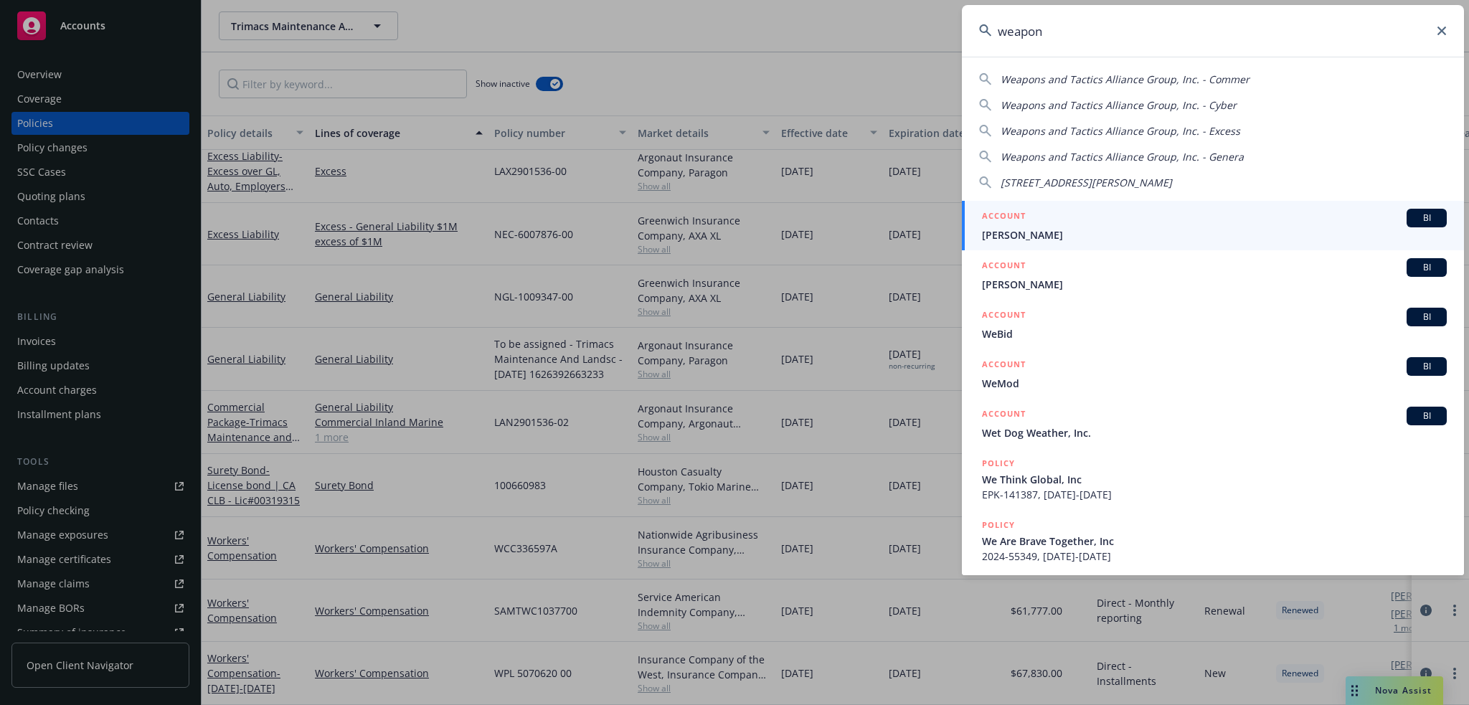
type input "weapons"
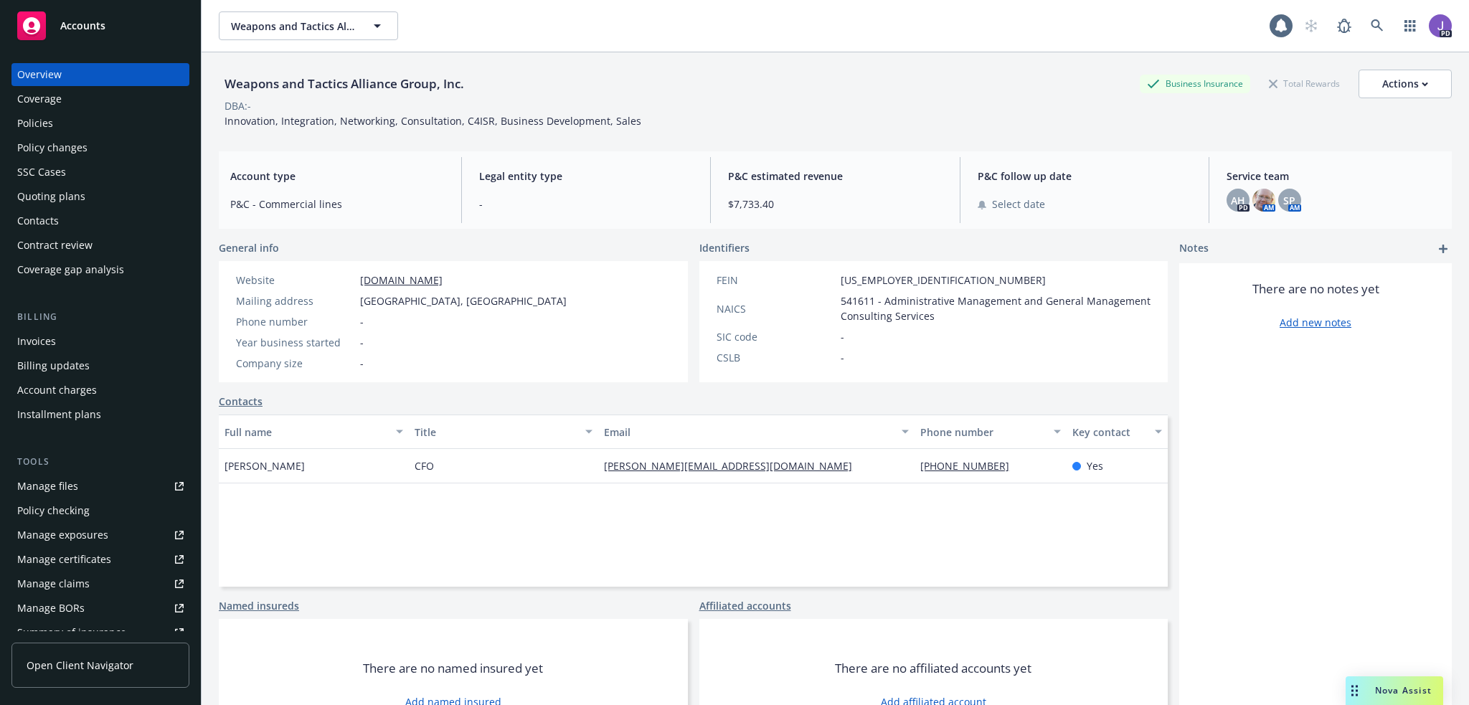
click at [68, 125] on div "Policies" at bounding box center [100, 123] width 166 height 23
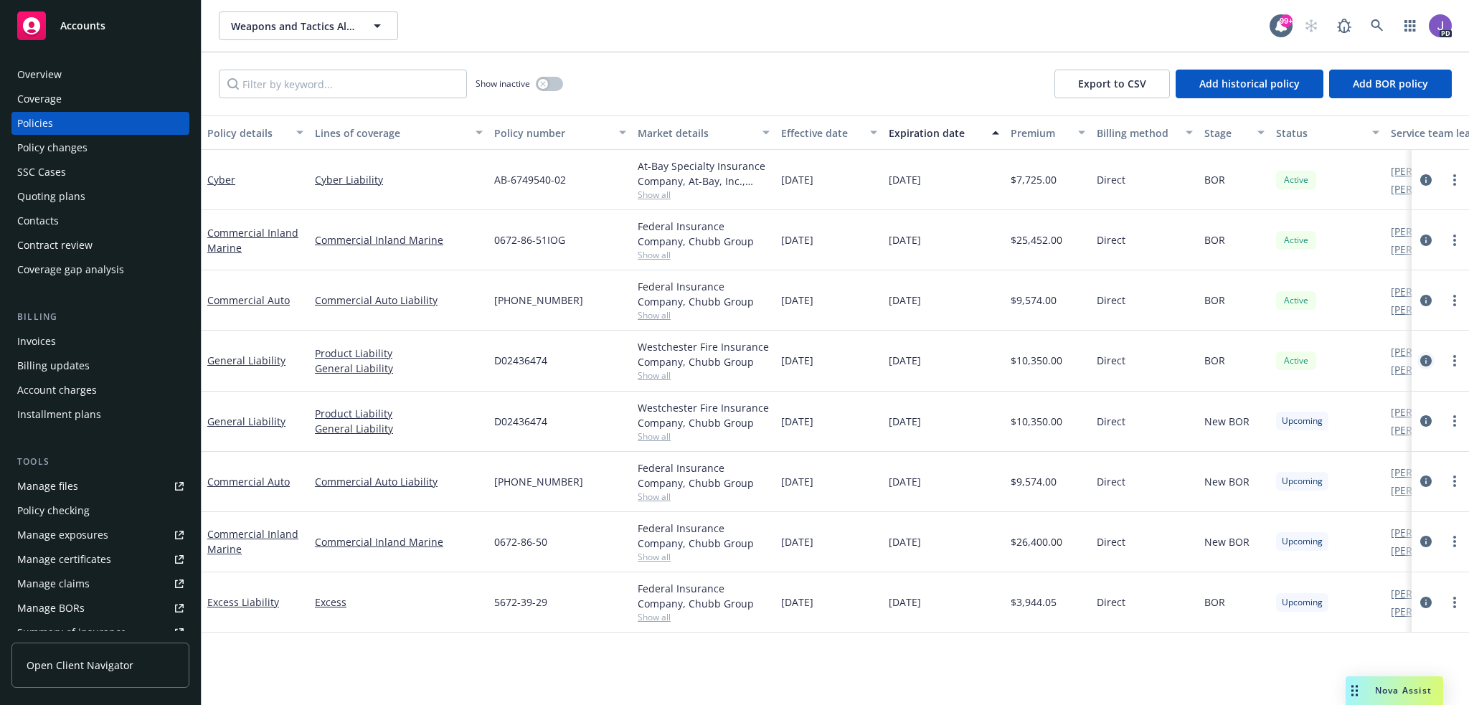
click at [1426, 358] on icon "circleInformation" at bounding box center [1426, 360] width 11 height 11
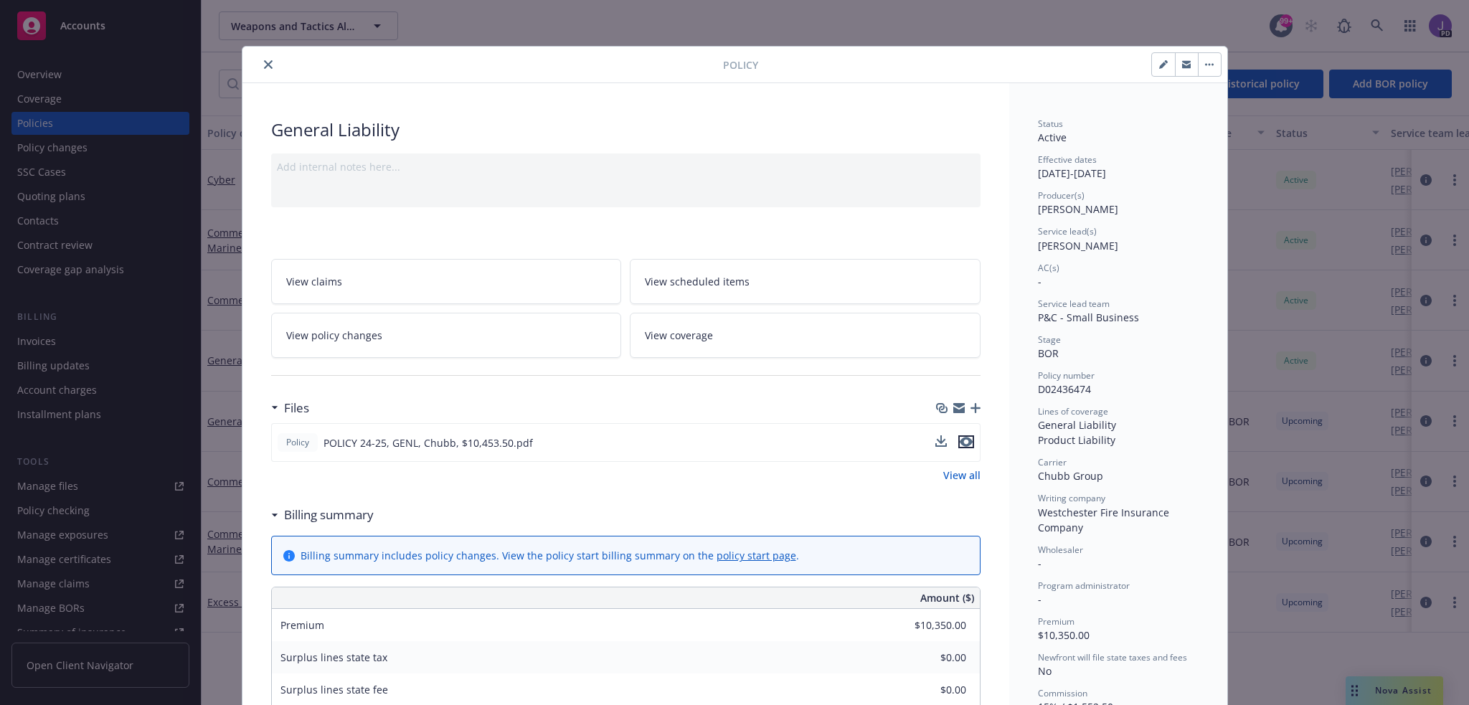
click at [960, 439] on icon "preview file" at bounding box center [966, 442] width 13 height 10
click at [264, 62] on icon "close" at bounding box center [268, 64] width 9 height 9
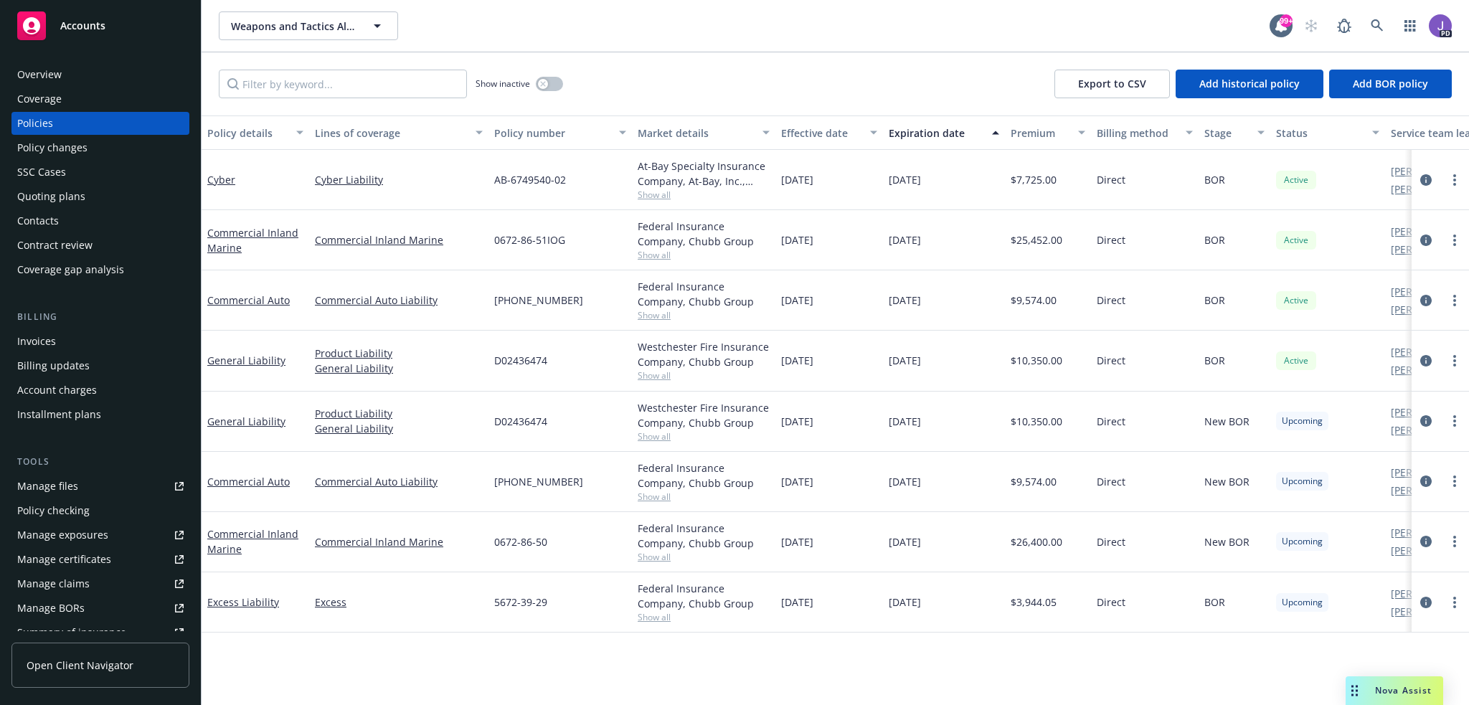
drag, startPoint x: 361, startPoint y: 650, endPoint x: 408, endPoint y: 498, distance: 159.3
click at [362, 649] on div "Policy details Lines of coverage Policy number Market details Effective date Ex…" at bounding box center [836, 411] width 1268 height 590
click at [1369, 26] on link at bounding box center [1377, 25] width 29 height 29
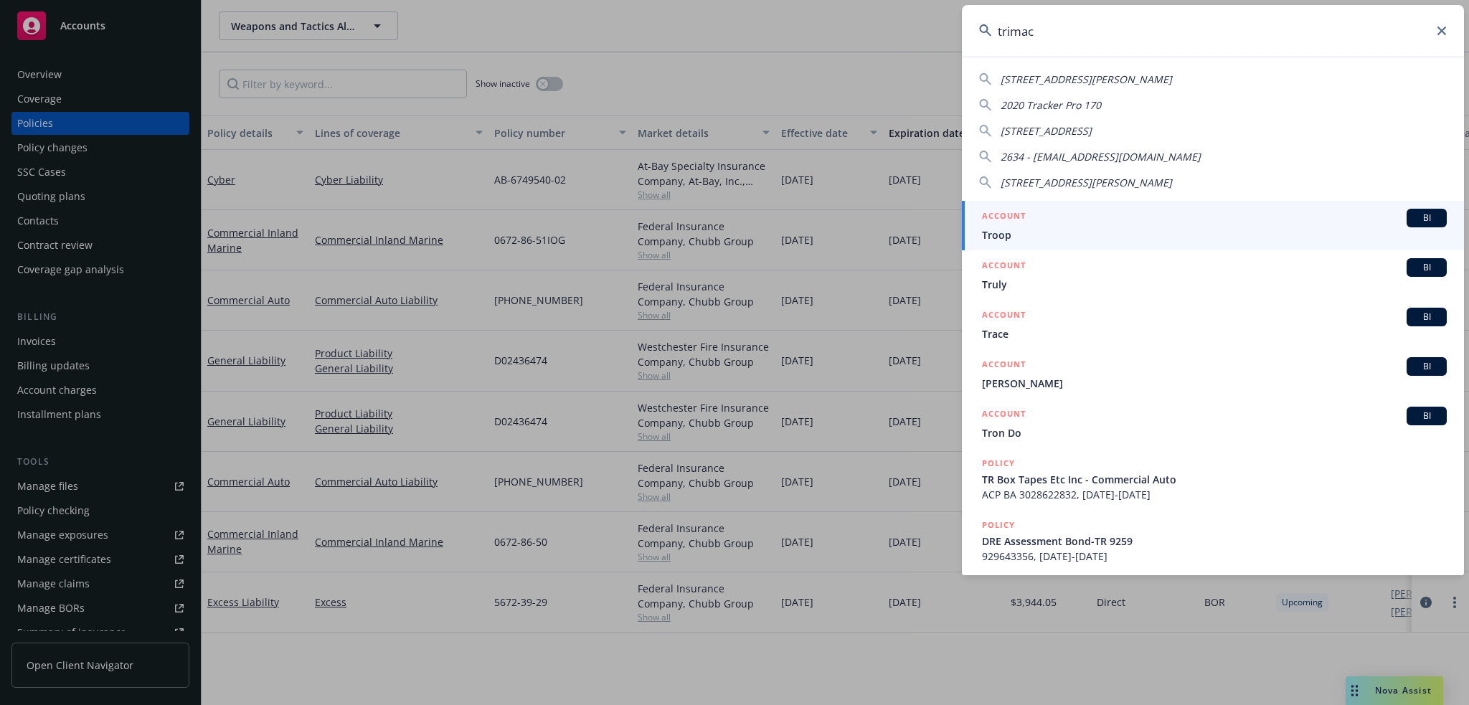
type input "trimacs"
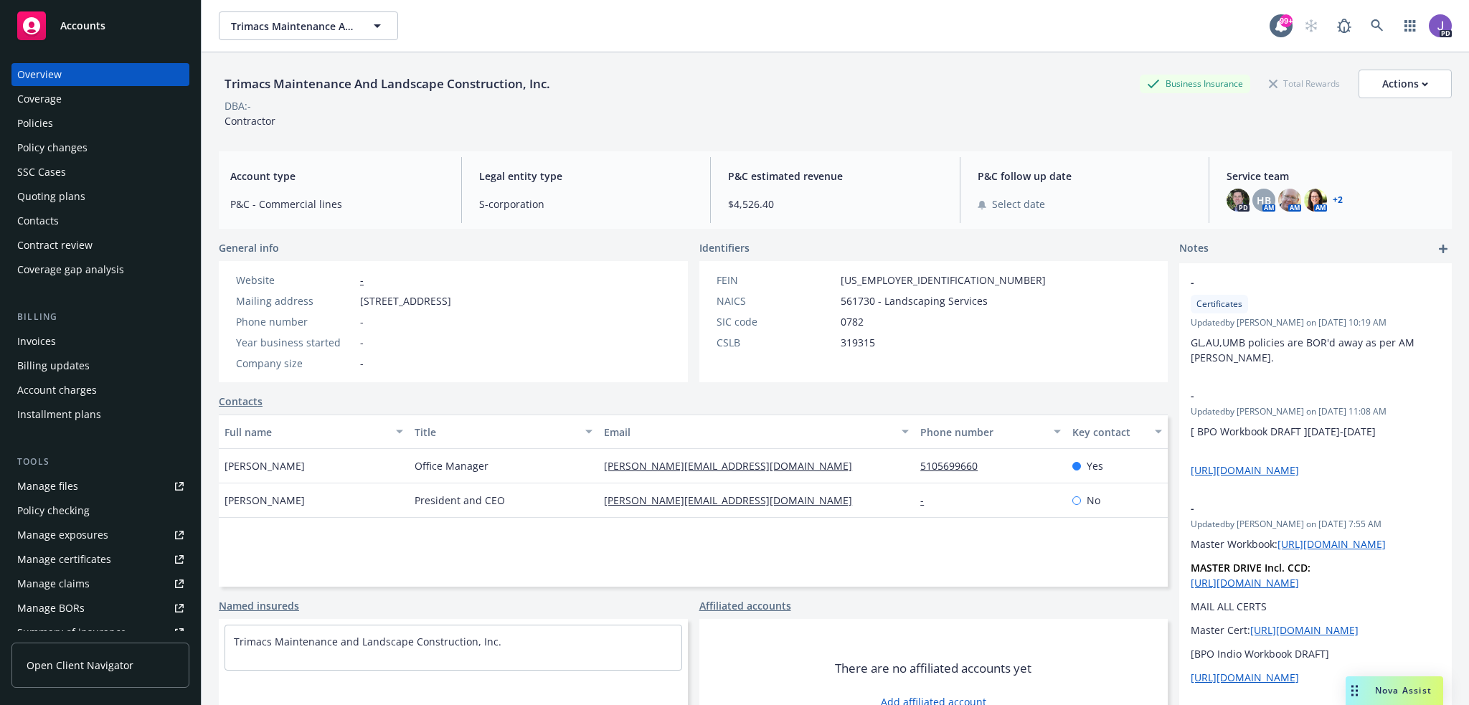
click at [60, 131] on div "Policies" at bounding box center [100, 123] width 166 height 23
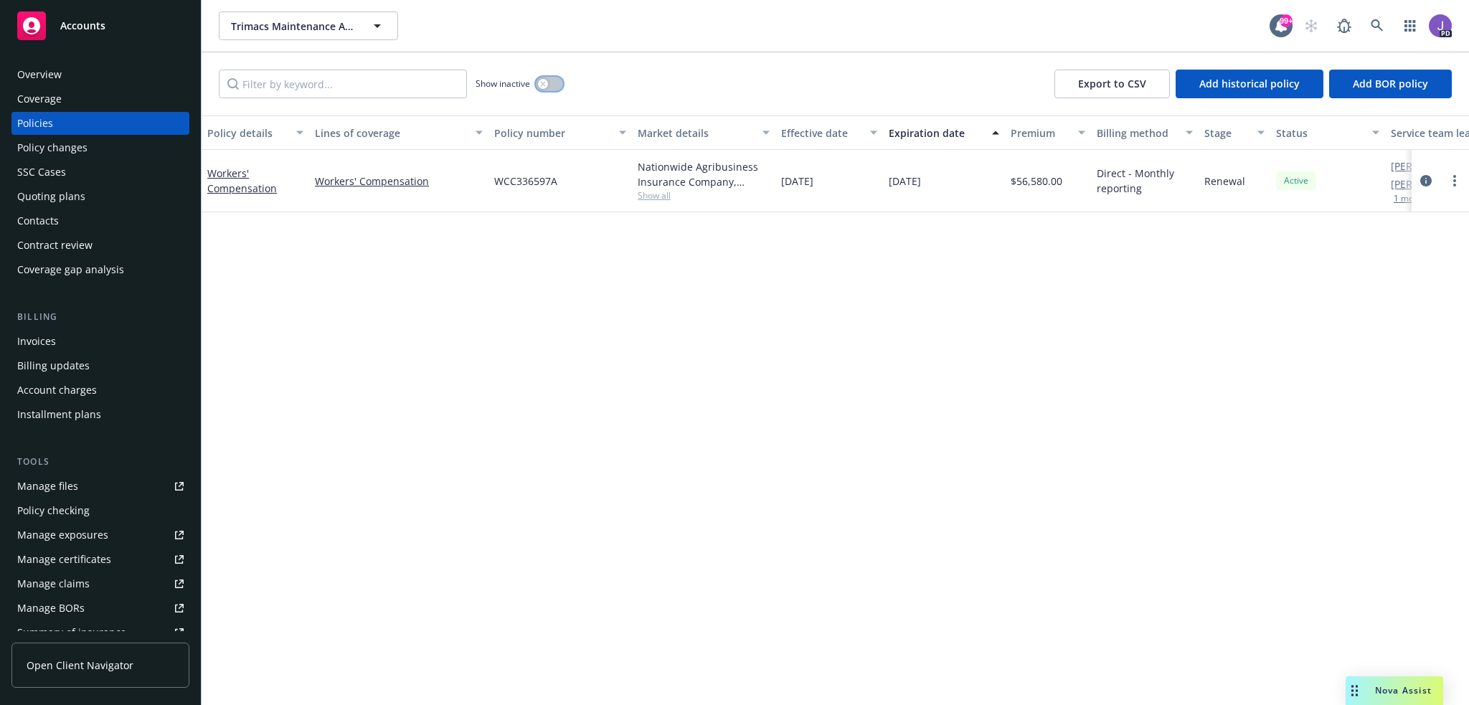
click at [544, 83] on icon "button" at bounding box center [543, 84] width 6 height 6
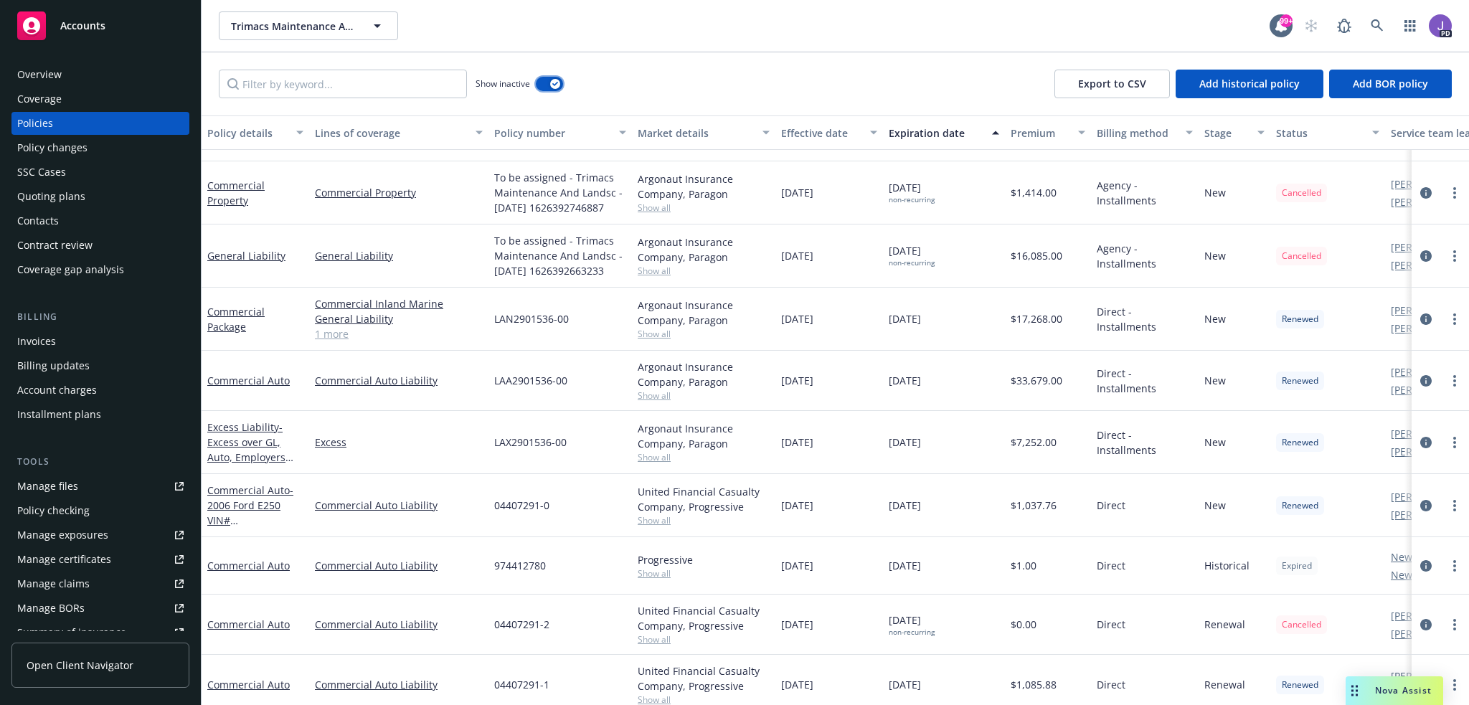
scroll to position [144, 0]
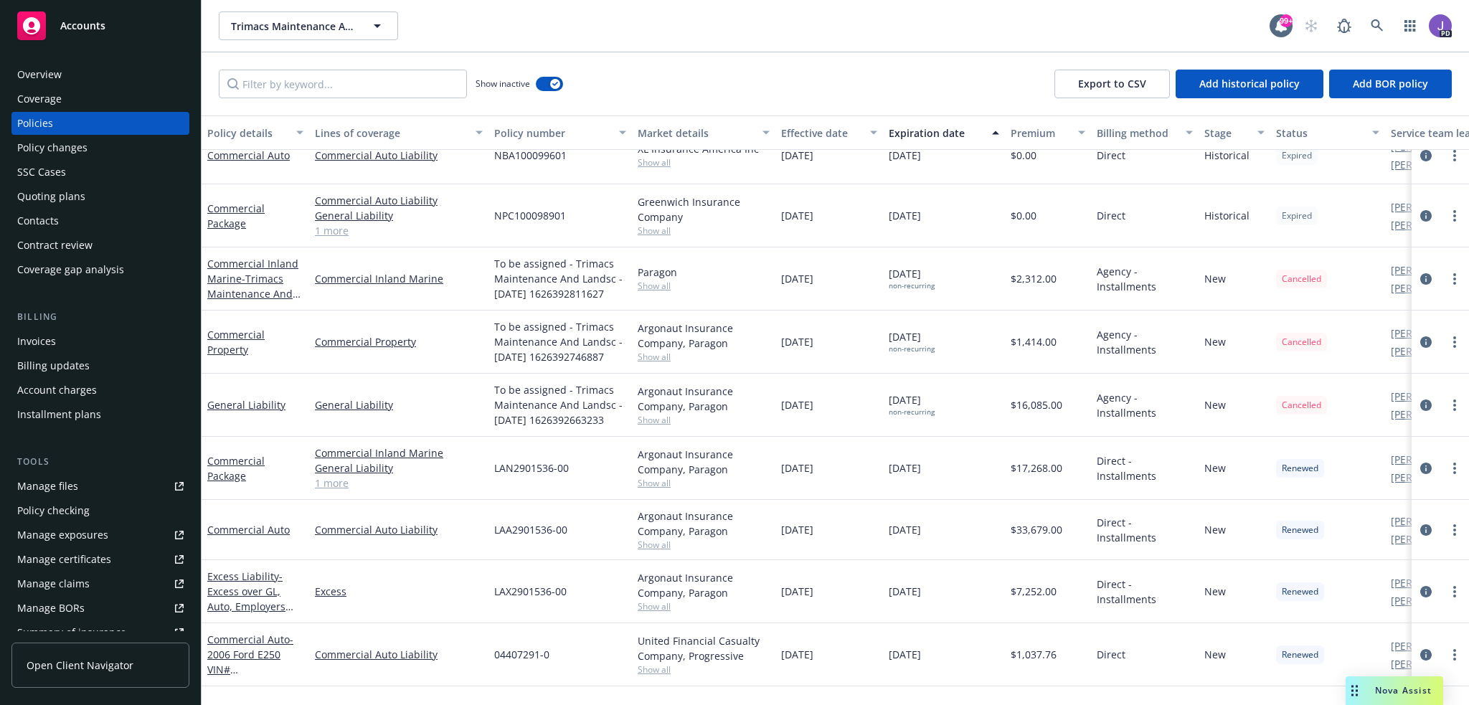
click at [370, 129] on div "Lines of coverage" at bounding box center [391, 133] width 152 height 15
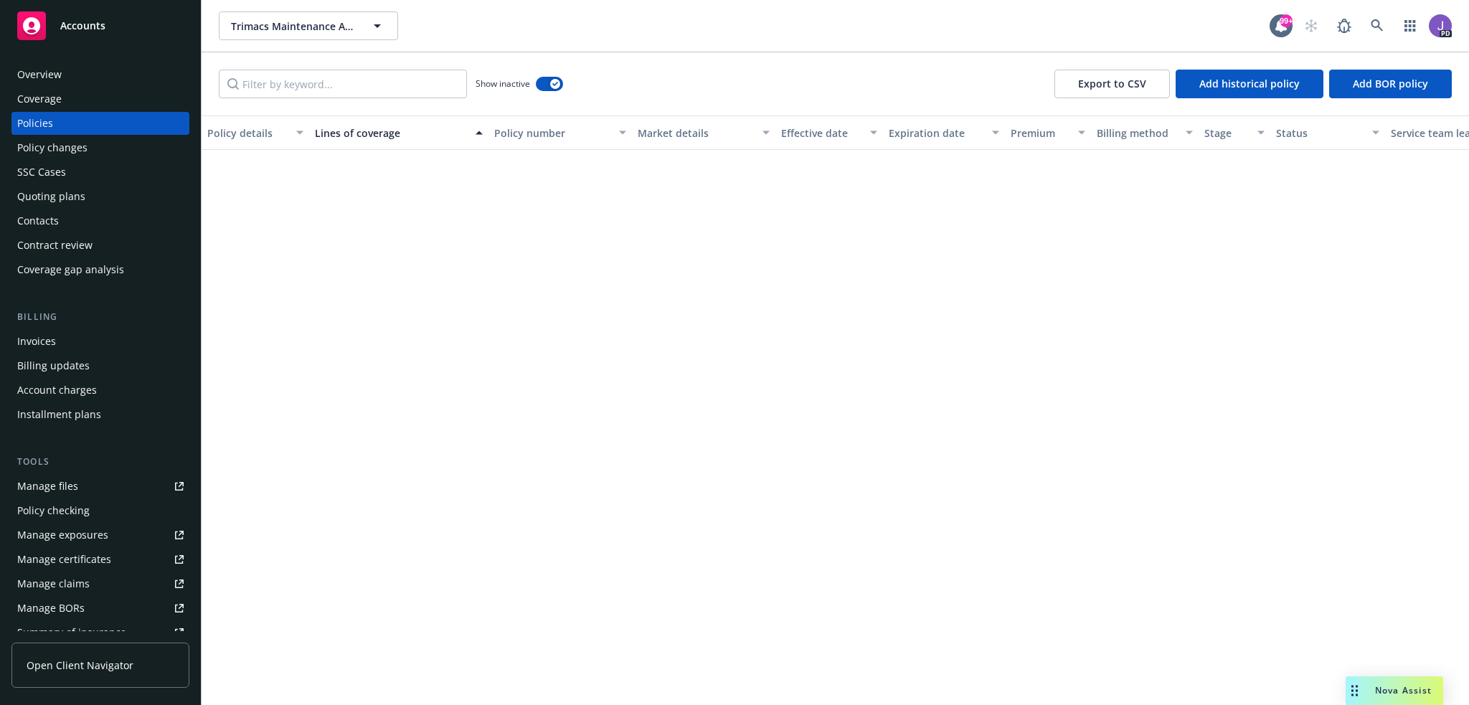
scroll to position [1119, 0]
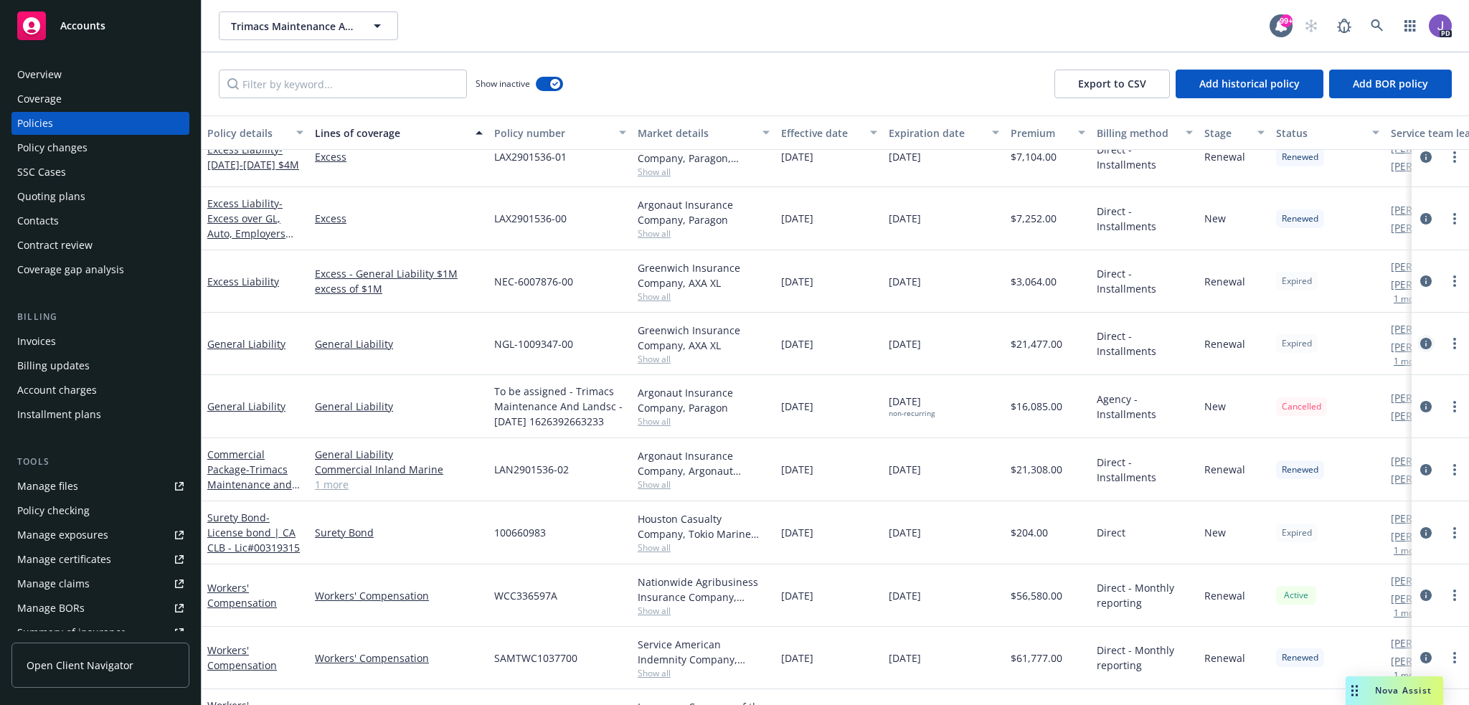
click at [1421, 339] on icon "circleInformation" at bounding box center [1426, 343] width 11 height 11
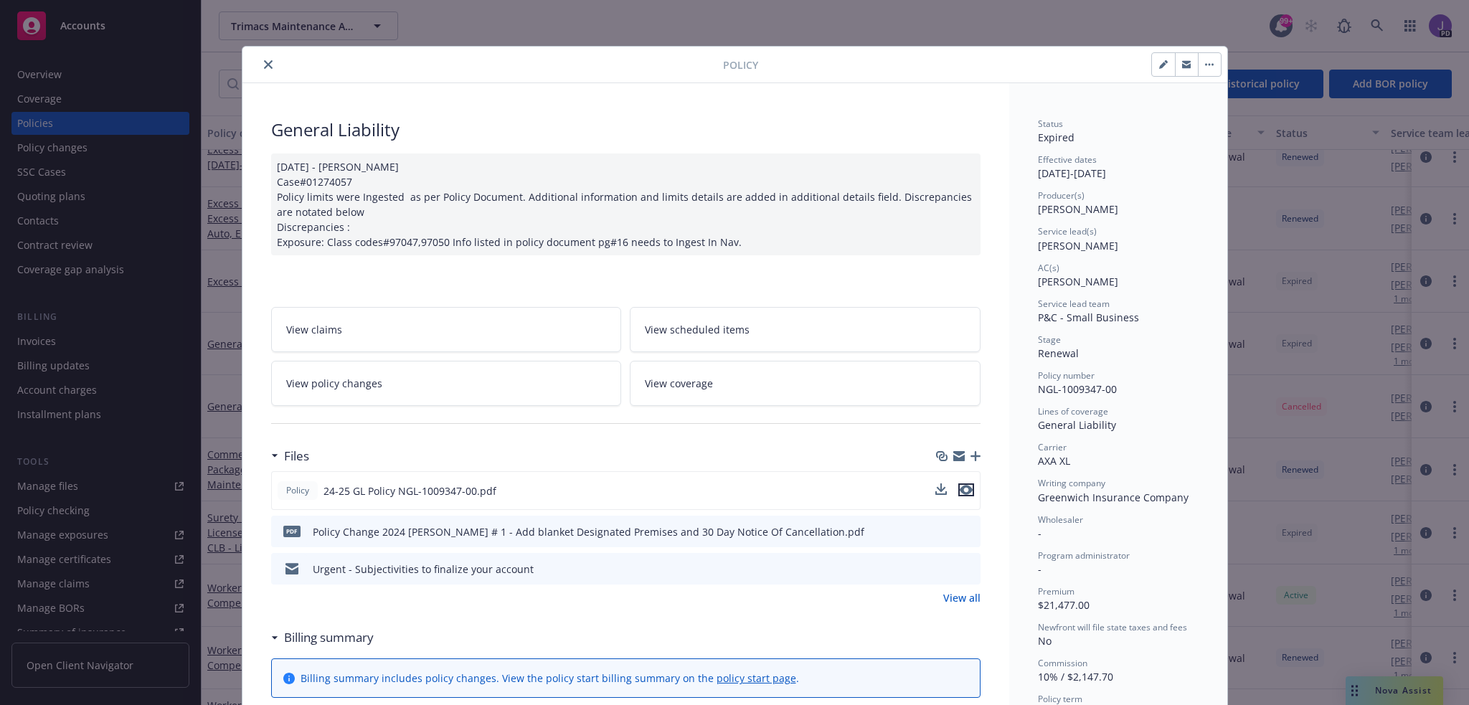
click at [960, 488] on icon "preview file" at bounding box center [966, 490] width 13 height 10
click at [264, 62] on icon "close" at bounding box center [268, 64] width 9 height 9
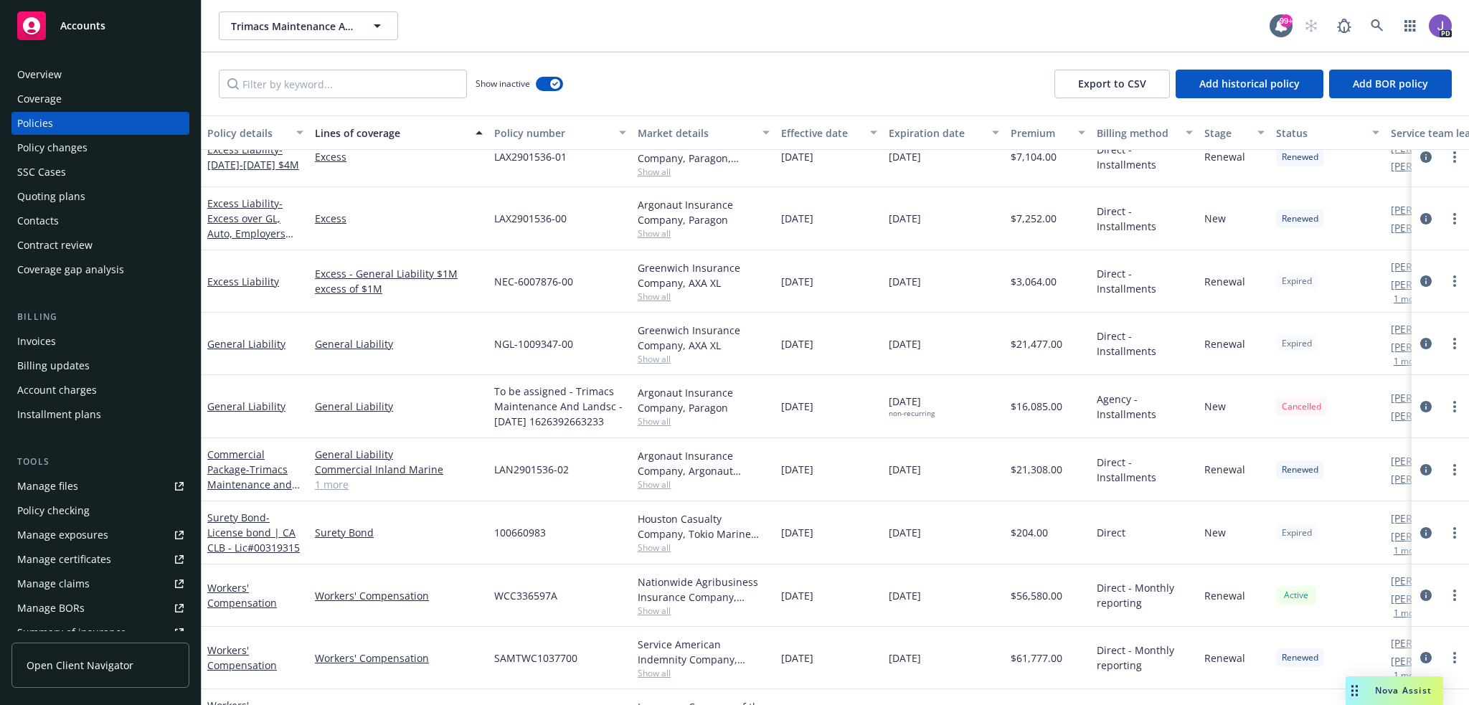
click at [1372, 688] on div "Nova Assist" at bounding box center [1404, 690] width 80 height 12
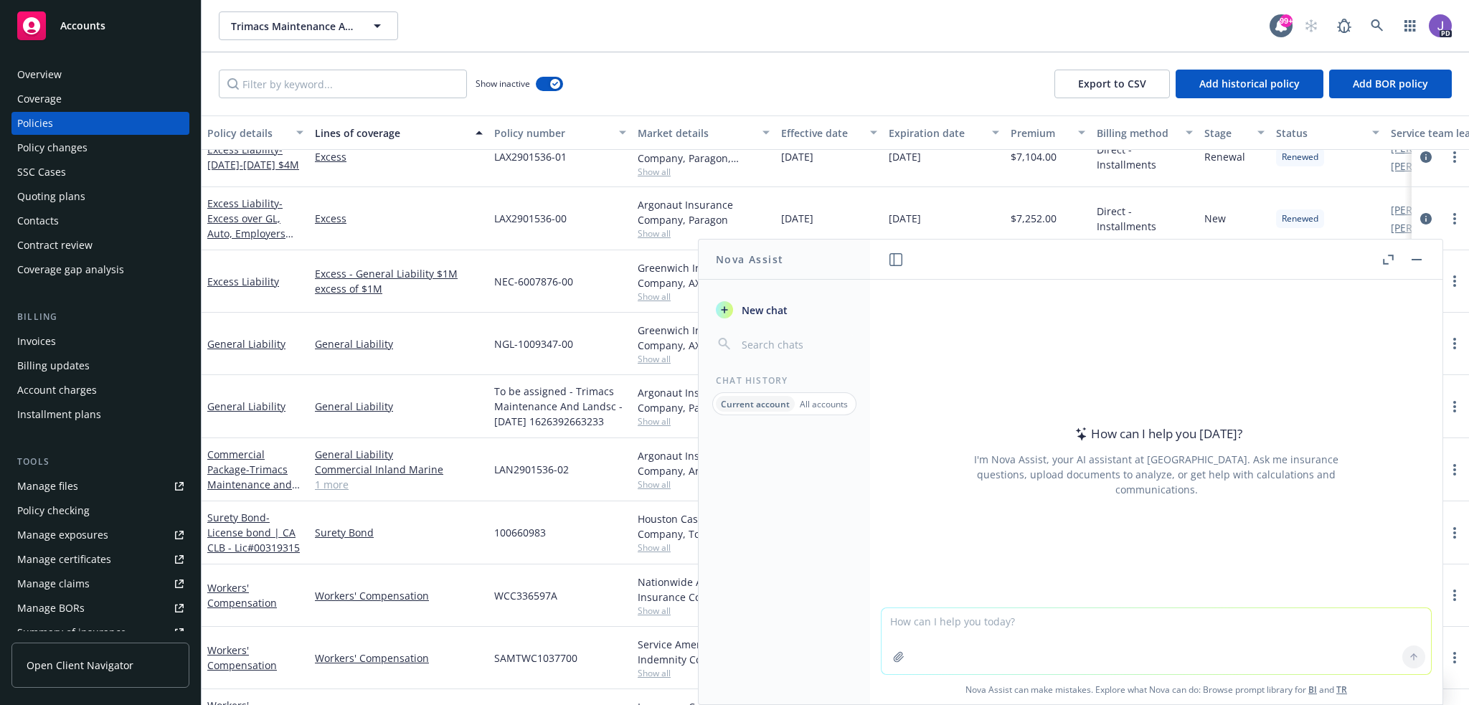
click at [982, 622] on textarea at bounding box center [1157, 641] width 550 height 66
click at [1238, 624] on textarea "Please help me with this email. I need to include the fact that their" at bounding box center [1157, 640] width 550 height 67
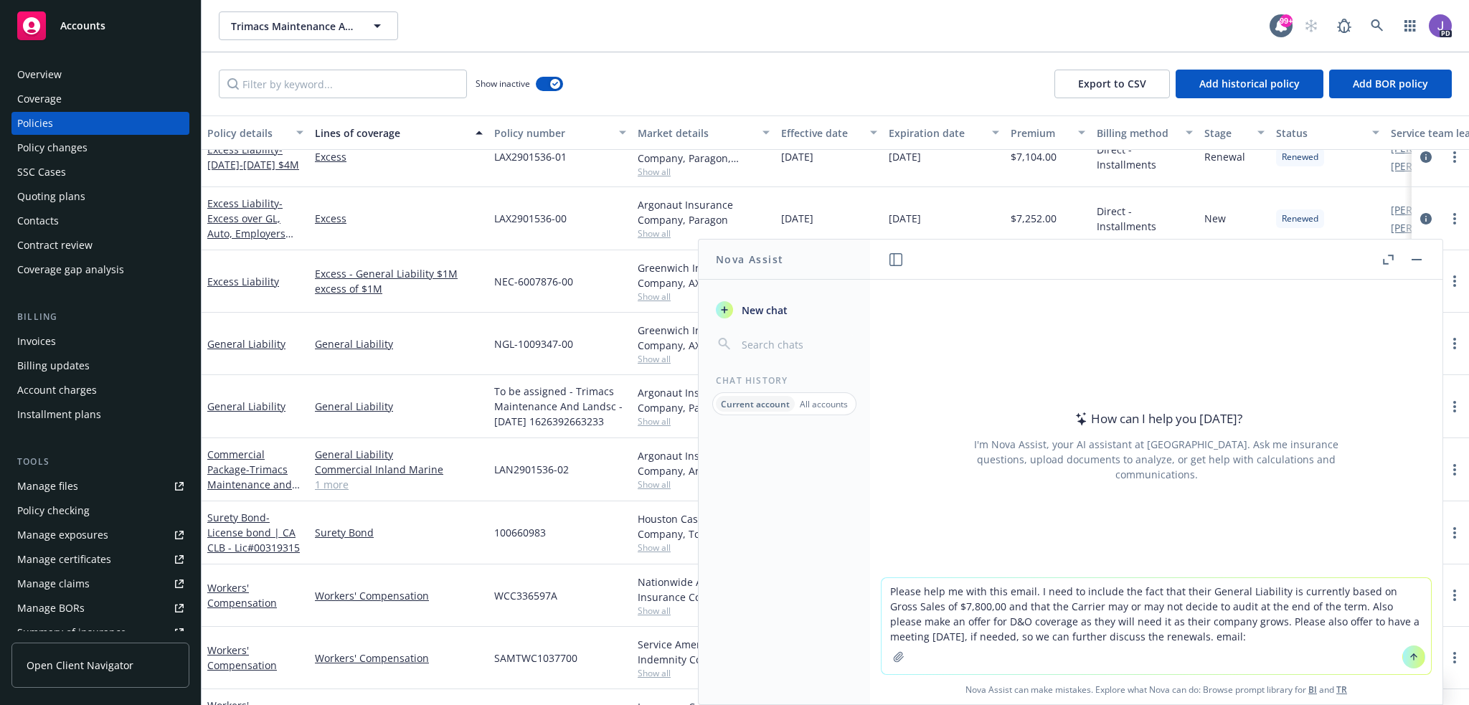
paste textarea "Hello [PERSON_NAME], I hope your week is going well. I wanted to give you an up…"
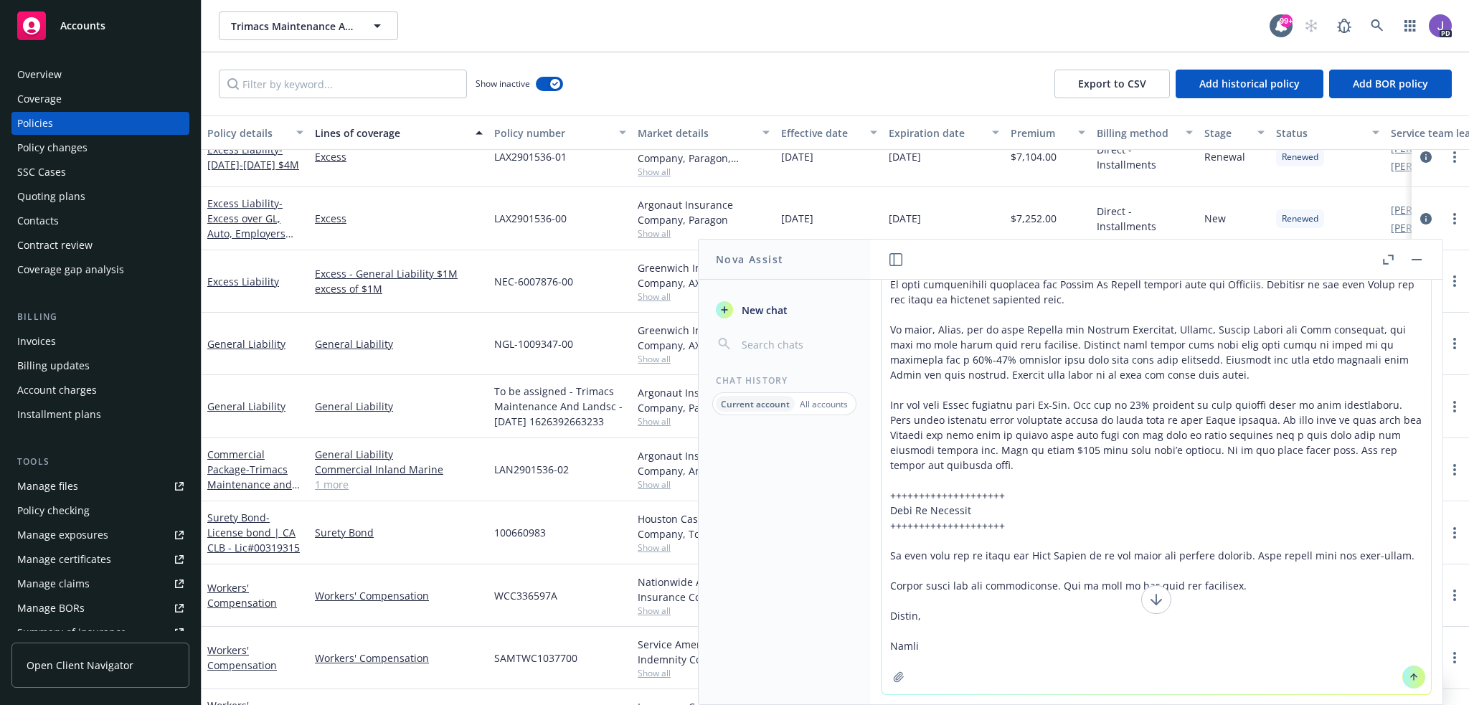
scroll to position [135, 0]
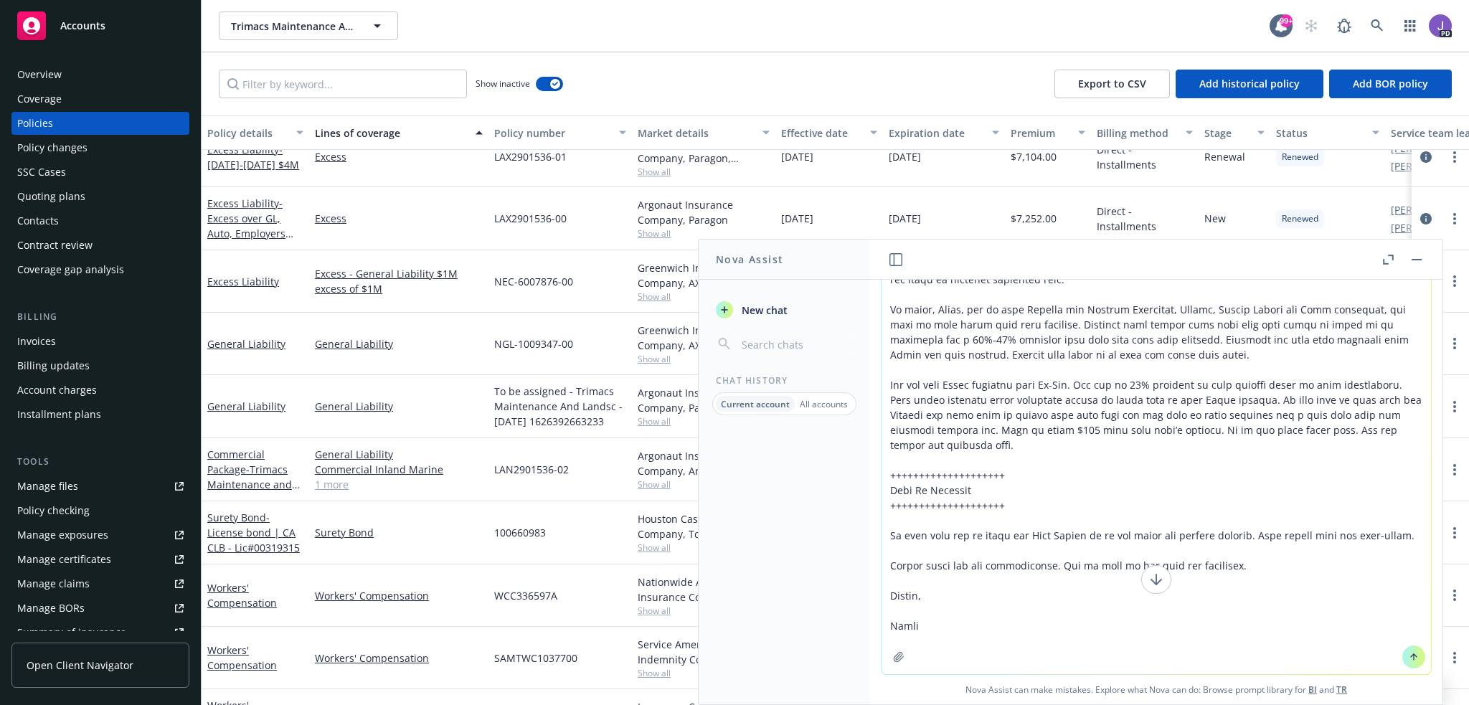
type textarea "Please help me with this email. I need to include the fact that their General L…"
click at [1414, 657] on icon at bounding box center [1414, 657] width 0 height 6
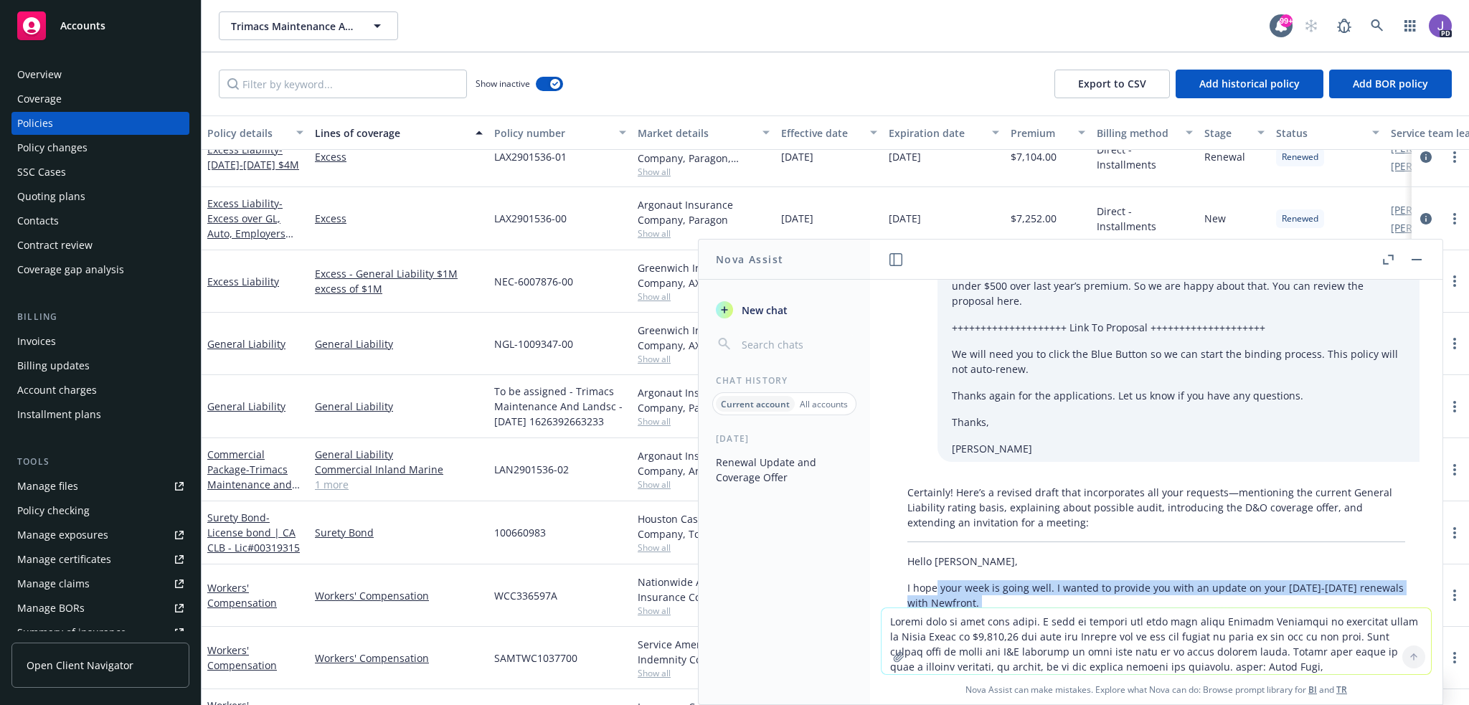
scroll to position [408, 0]
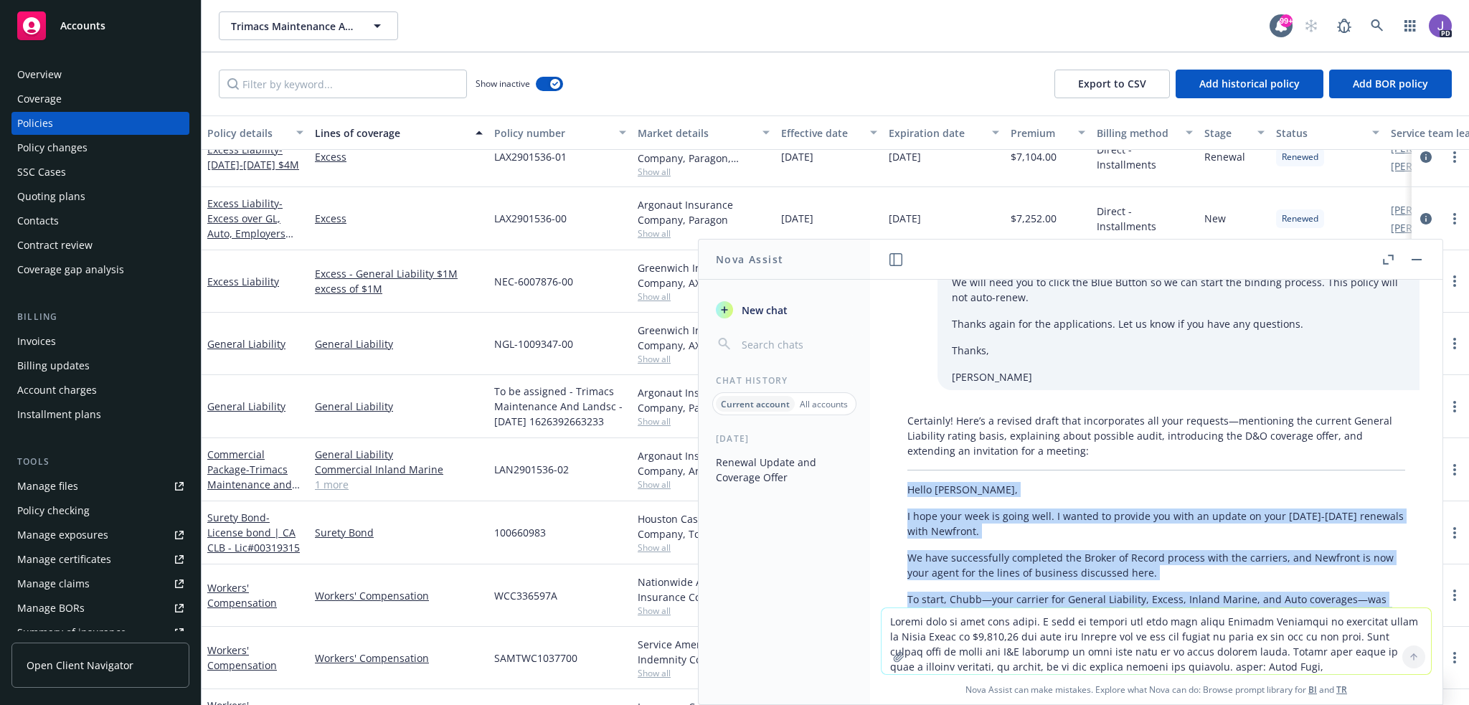
drag, startPoint x: 953, startPoint y: 499, endPoint x: 898, endPoint y: 479, distance: 58.4
copy div "Lorem Ipsu, D sita cons adip el seddo eius. T incidi ut laboree dol magn al eni…"
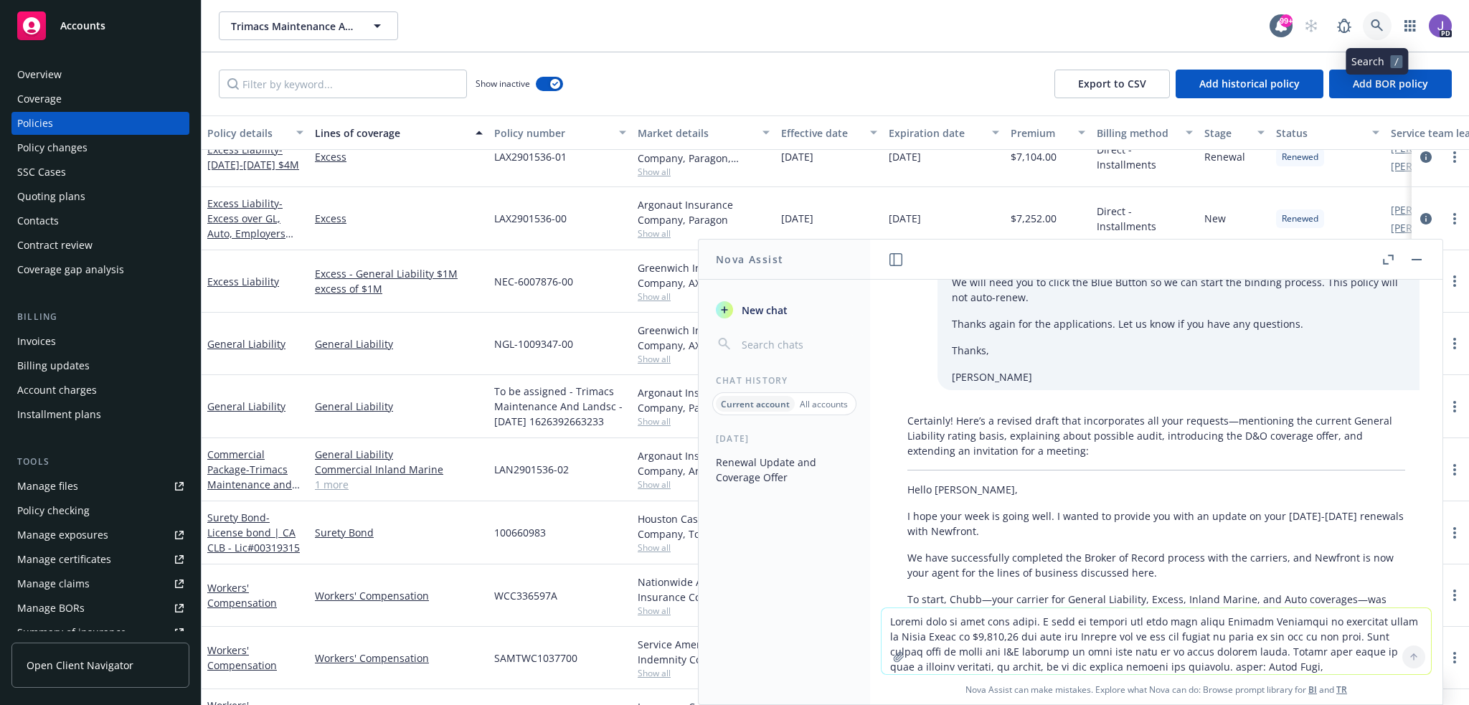
click at [1378, 27] on icon at bounding box center [1377, 25] width 12 height 12
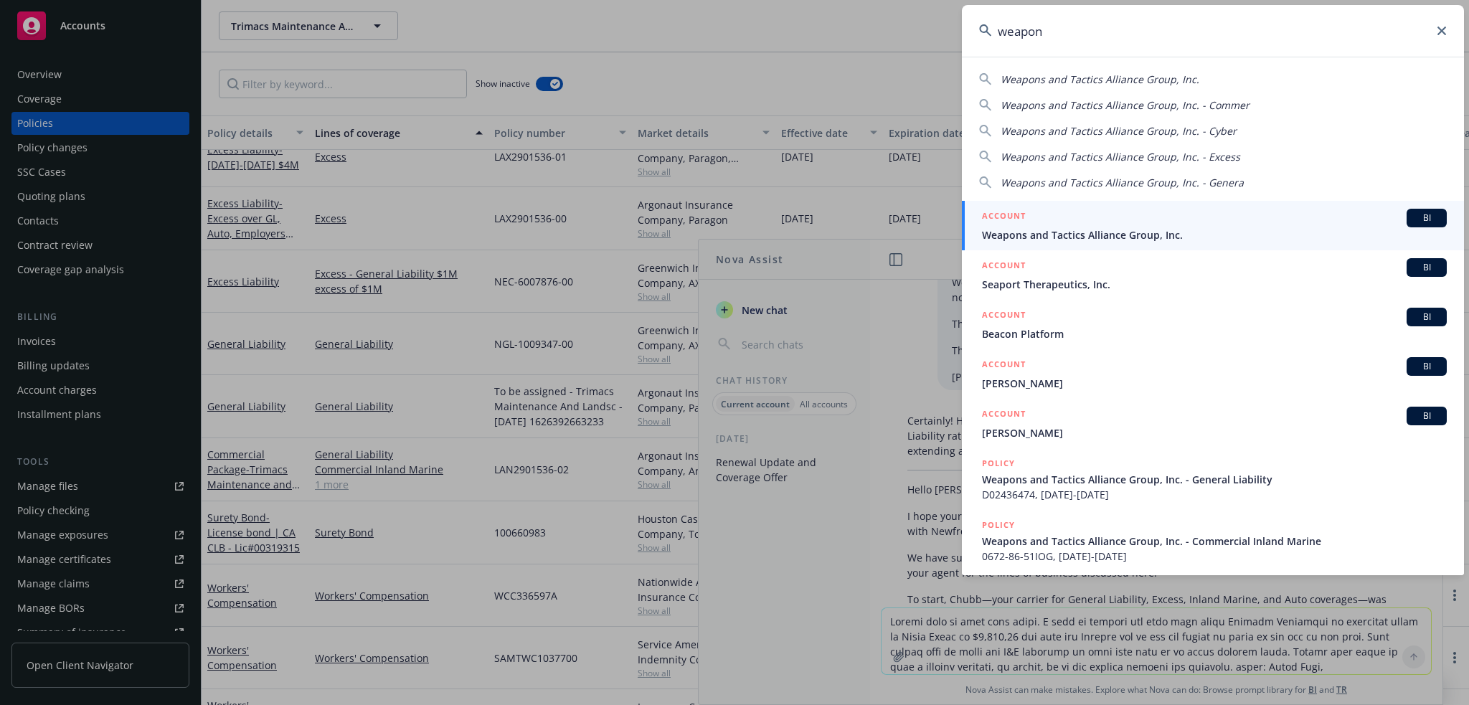
type input "weapon"
click at [1171, 217] on div "ACCOUNT BI" at bounding box center [1214, 218] width 465 height 19
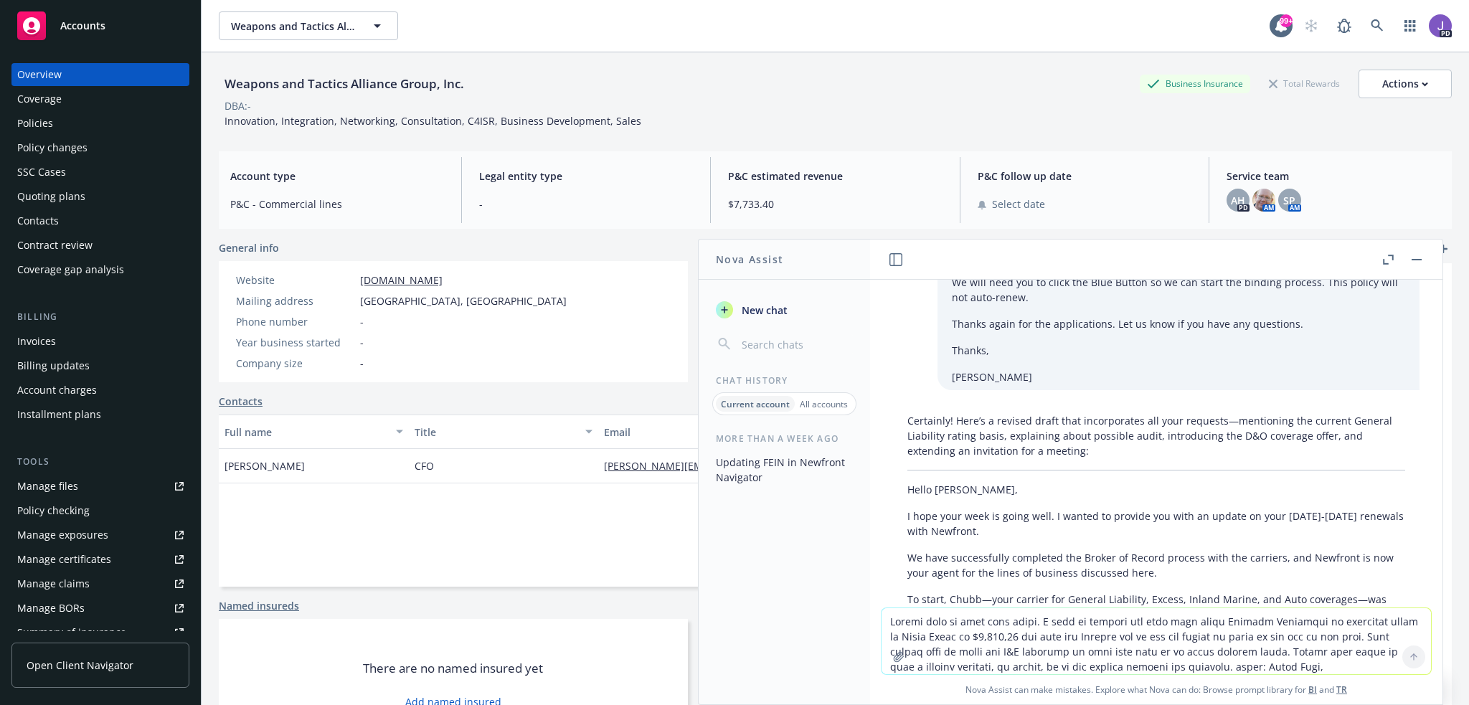
click at [1417, 257] on button "button" at bounding box center [1416, 259] width 17 height 17
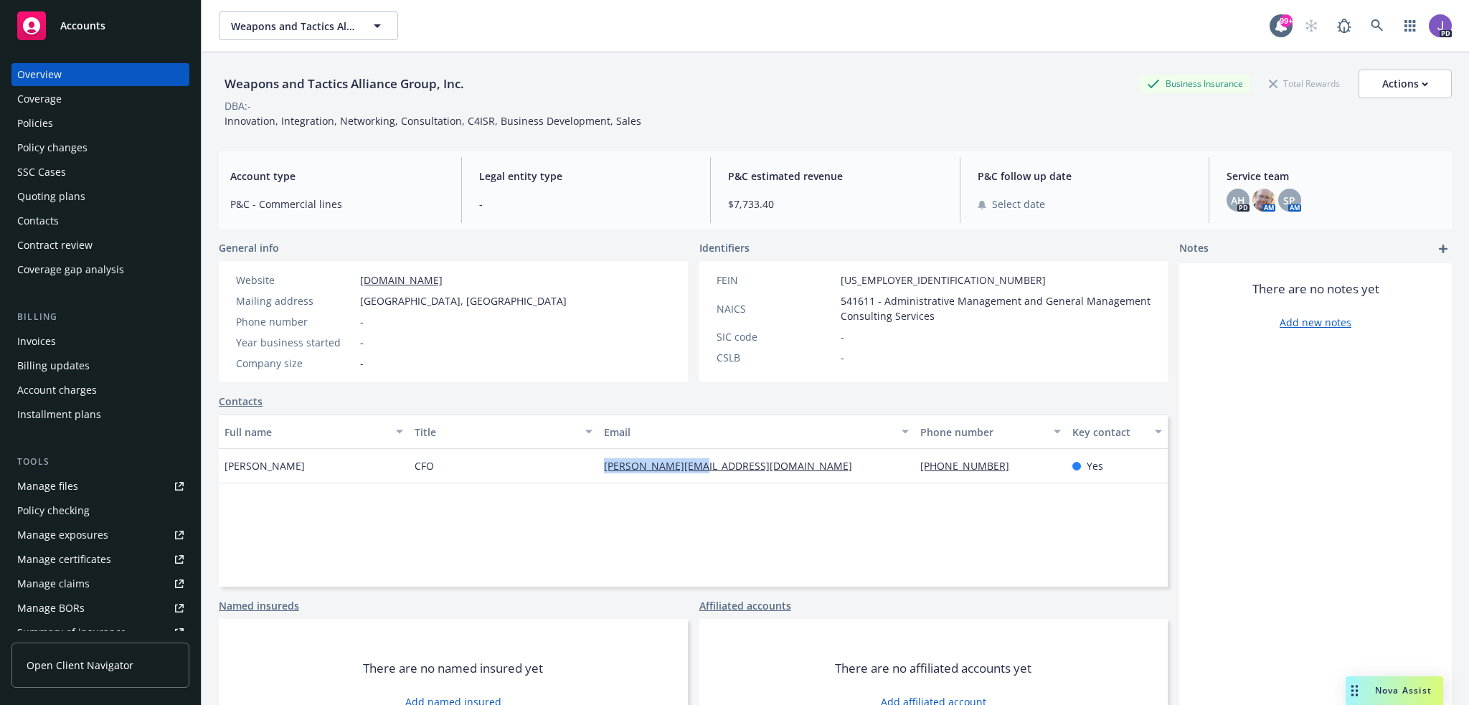
drag, startPoint x: 660, startPoint y: 474, endPoint x: 595, endPoint y: 471, distance: 65.3
click at [598, 471] on div "[PERSON_NAME][EMAIL_ADDRESS][DOMAIN_NAME]" at bounding box center [756, 466] width 316 height 34
copy link "[PERSON_NAME][EMAIL_ADDRESS][DOMAIN_NAME]"
click at [1371, 22] on icon at bounding box center [1377, 25] width 12 height 12
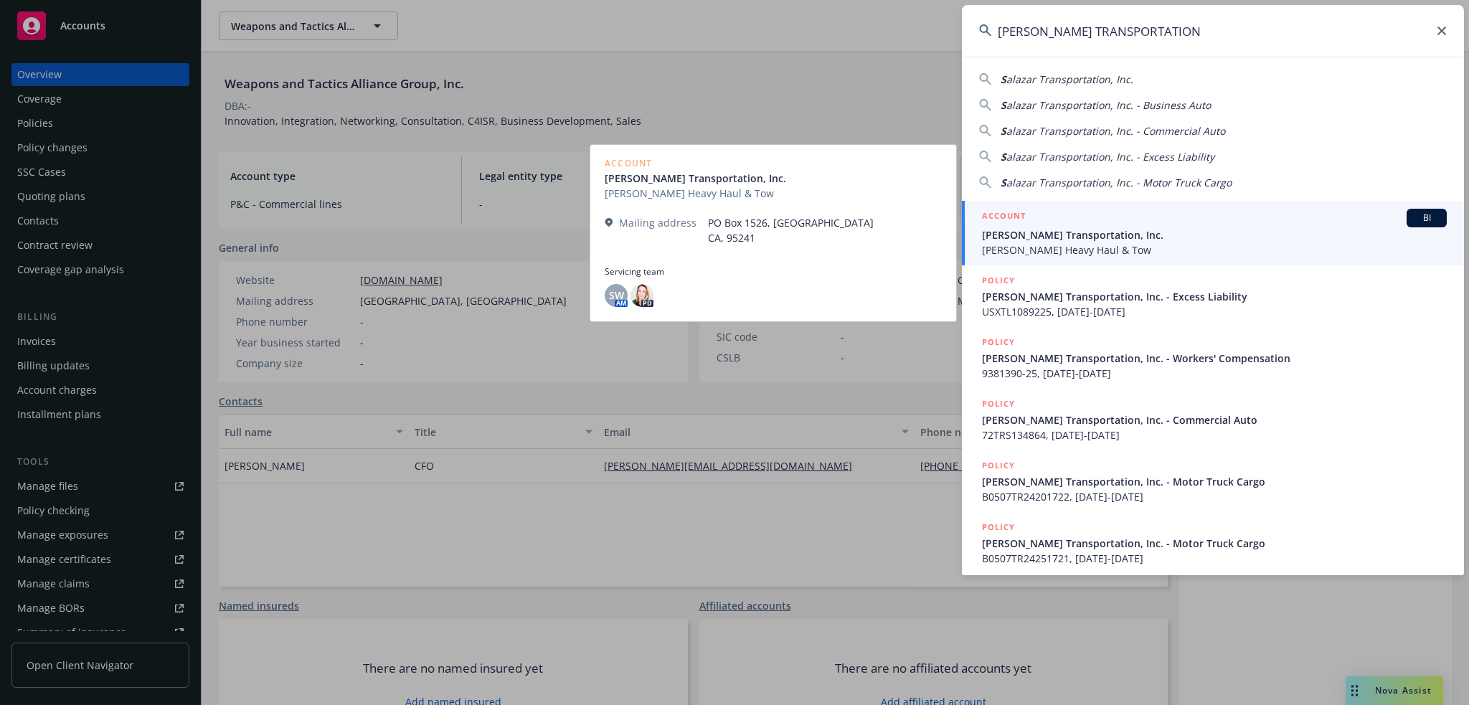
type input "[PERSON_NAME] TRANSPORTATION"
click at [1066, 247] on span "[PERSON_NAME] Heavy Haul & Tow" at bounding box center [1214, 250] width 465 height 15
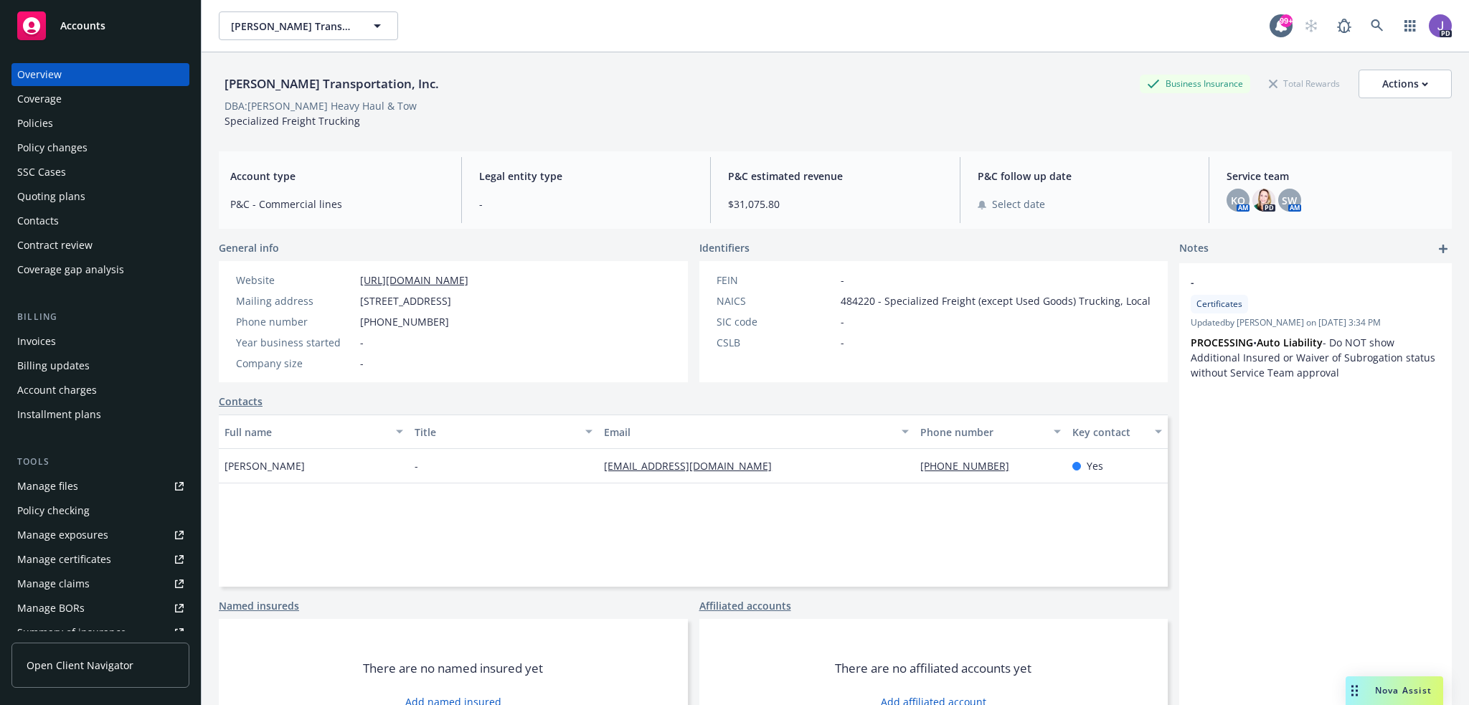
click at [55, 116] on div "Policies" at bounding box center [100, 123] width 166 height 23
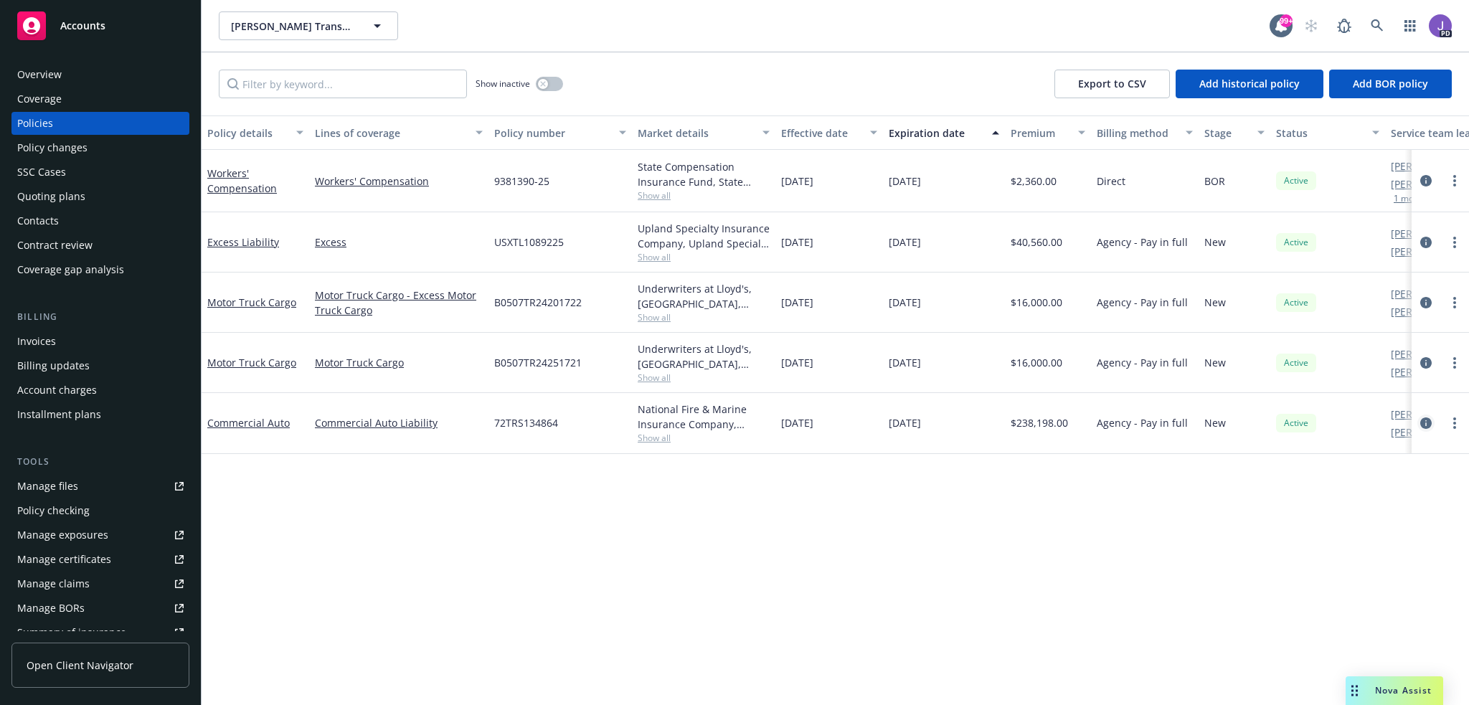
click at [1426, 421] on icon "circleInformation" at bounding box center [1426, 423] width 11 height 11
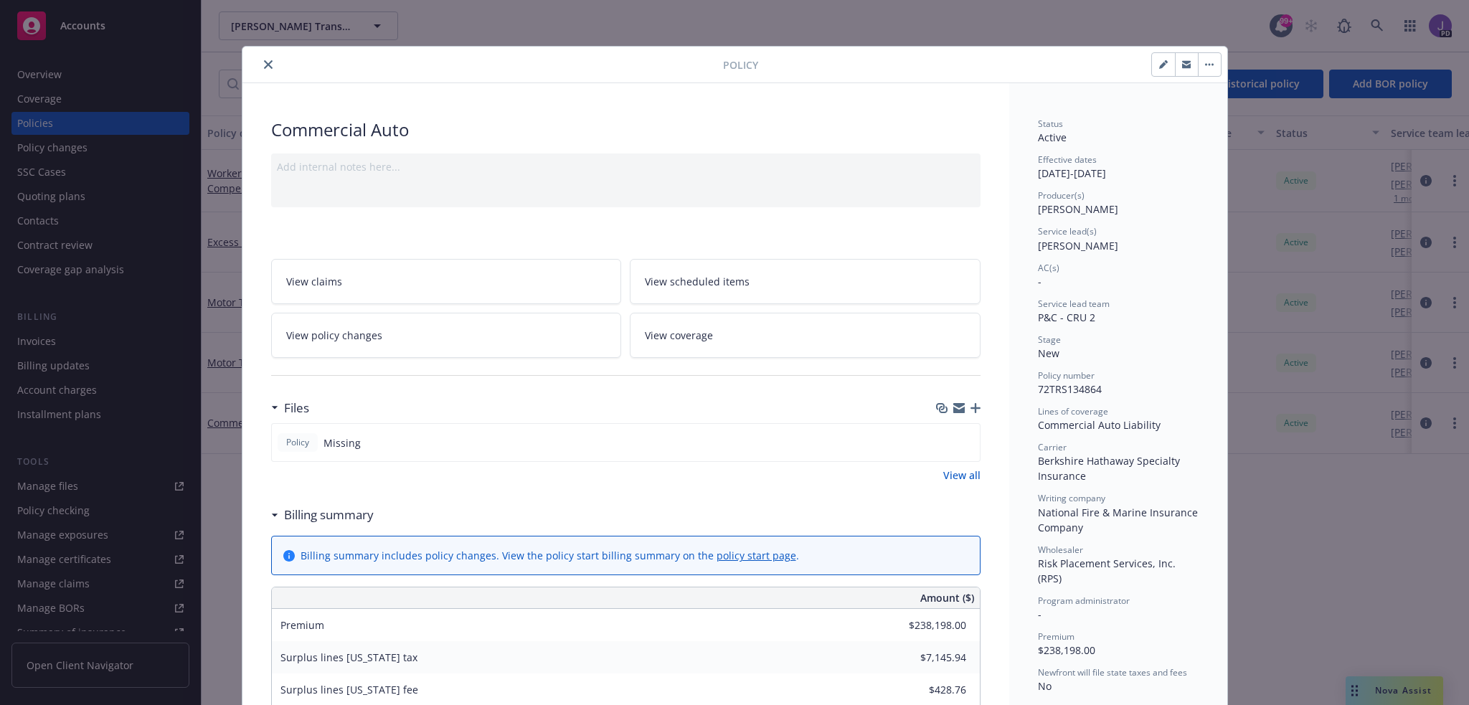
click at [1159, 62] on icon "button" at bounding box center [1163, 64] width 9 height 9
select select "NEW"
select select "12"
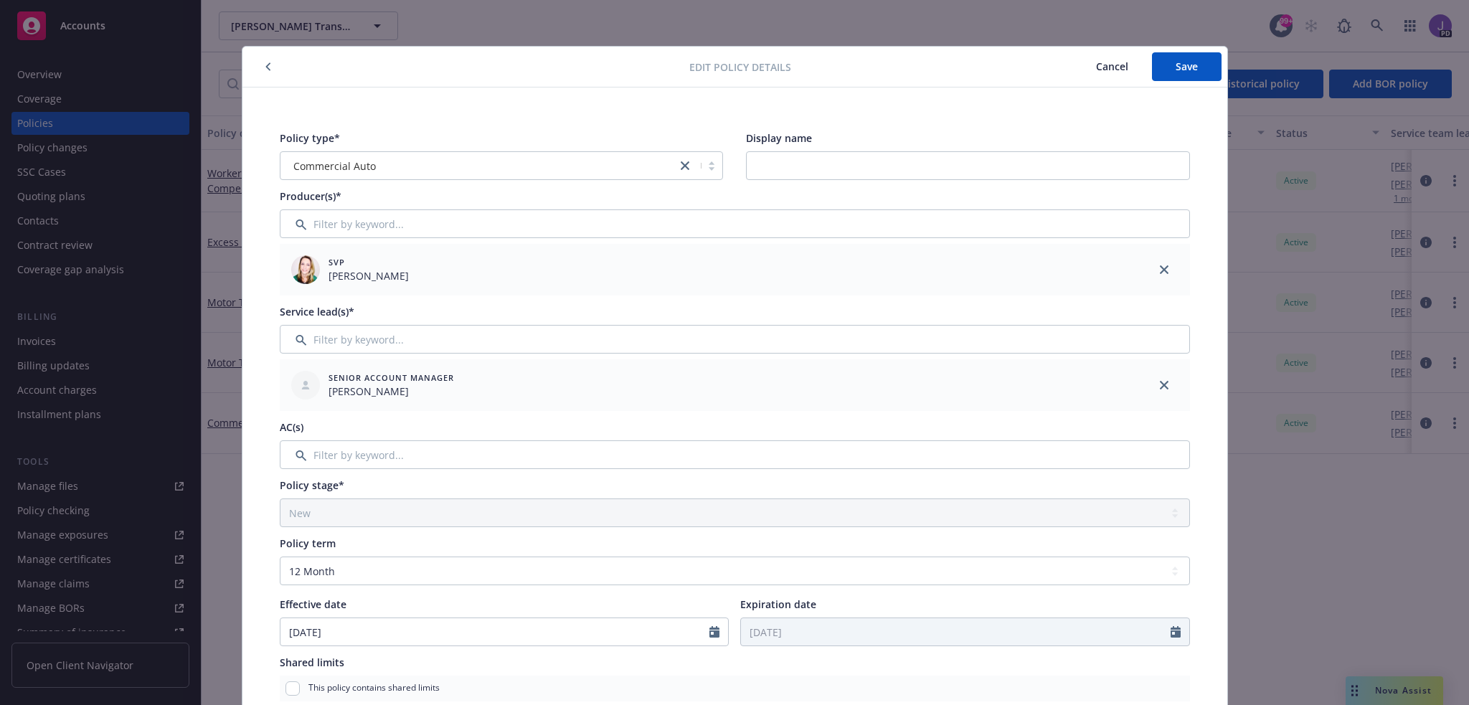
click at [1119, 62] on span "Cancel" at bounding box center [1112, 67] width 32 height 14
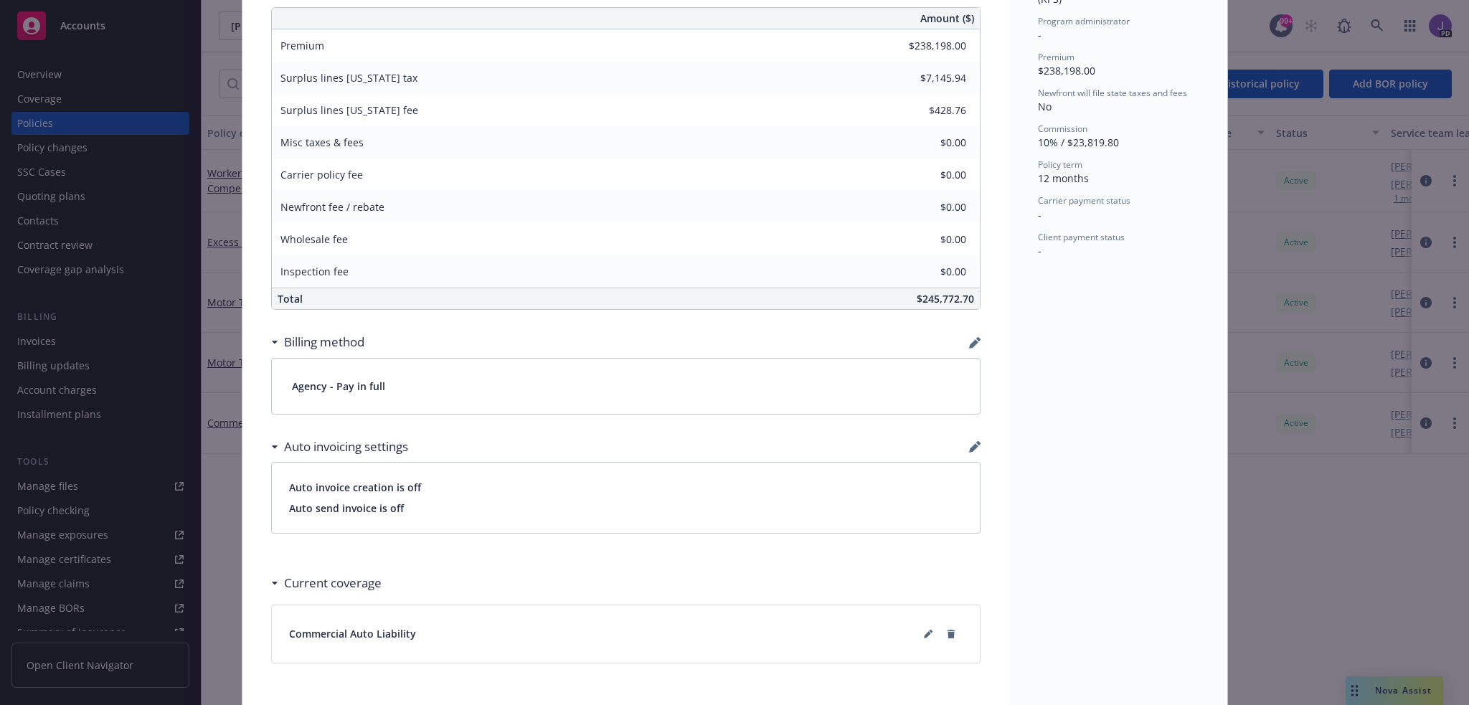
scroll to position [633, 0]
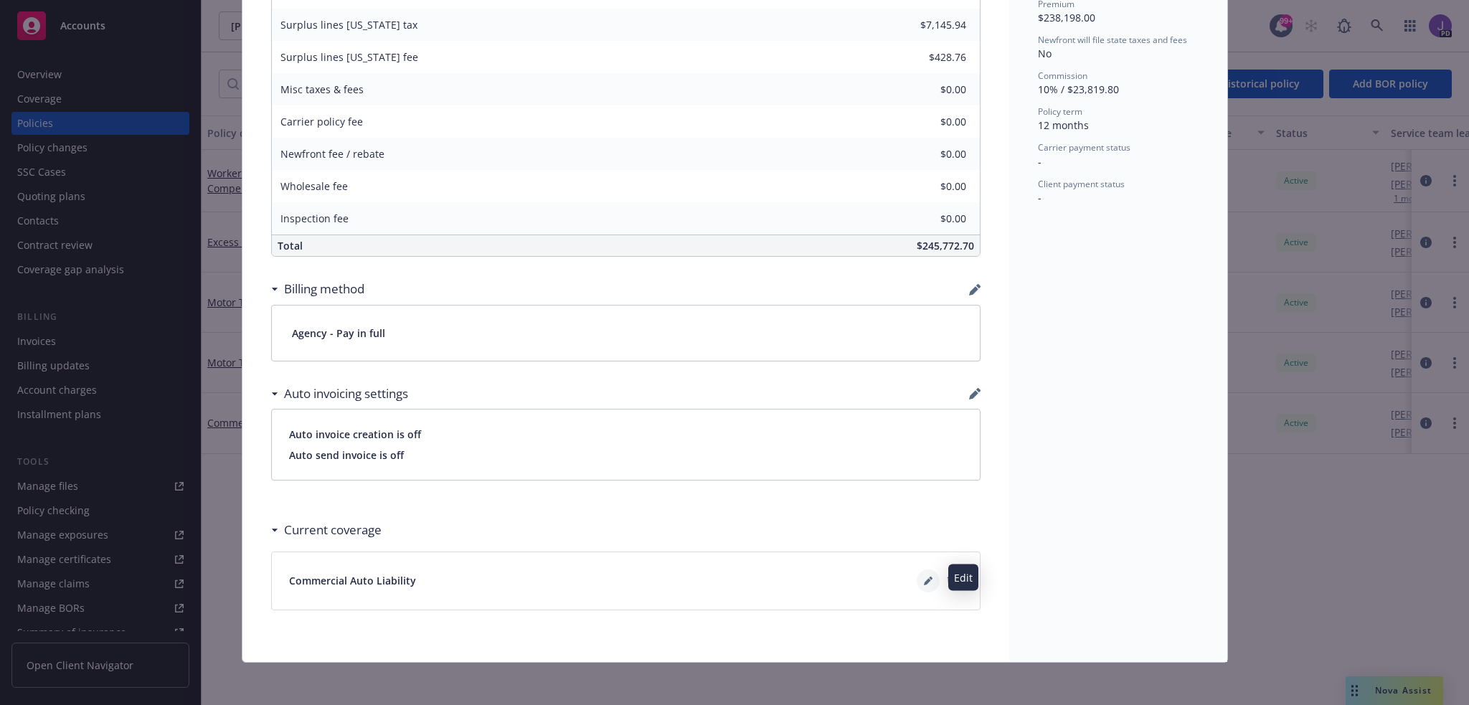
click at [918, 576] on button at bounding box center [928, 581] width 23 height 23
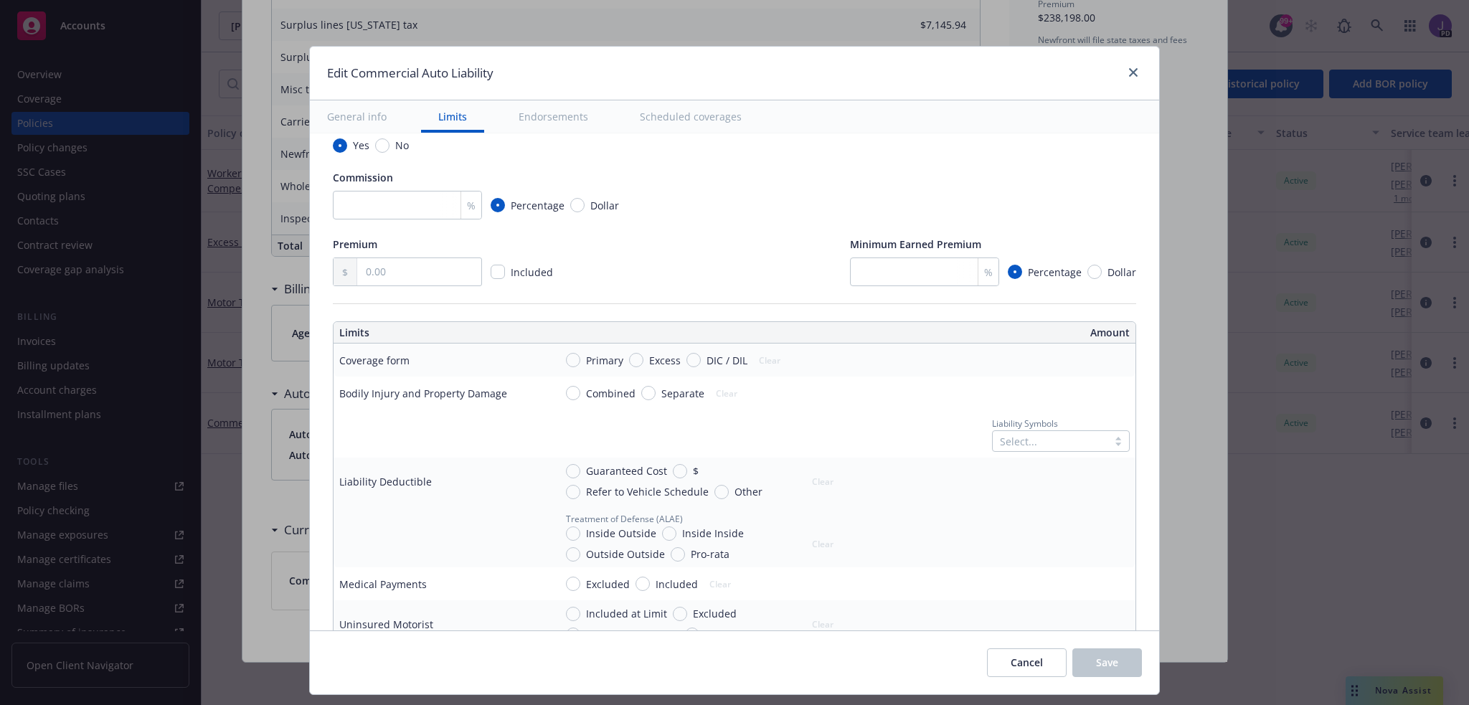
scroll to position [215, 0]
click at [566, 388] on input "Combined" at bounding box center [573, 390] width 14 height 14
radio input "true"
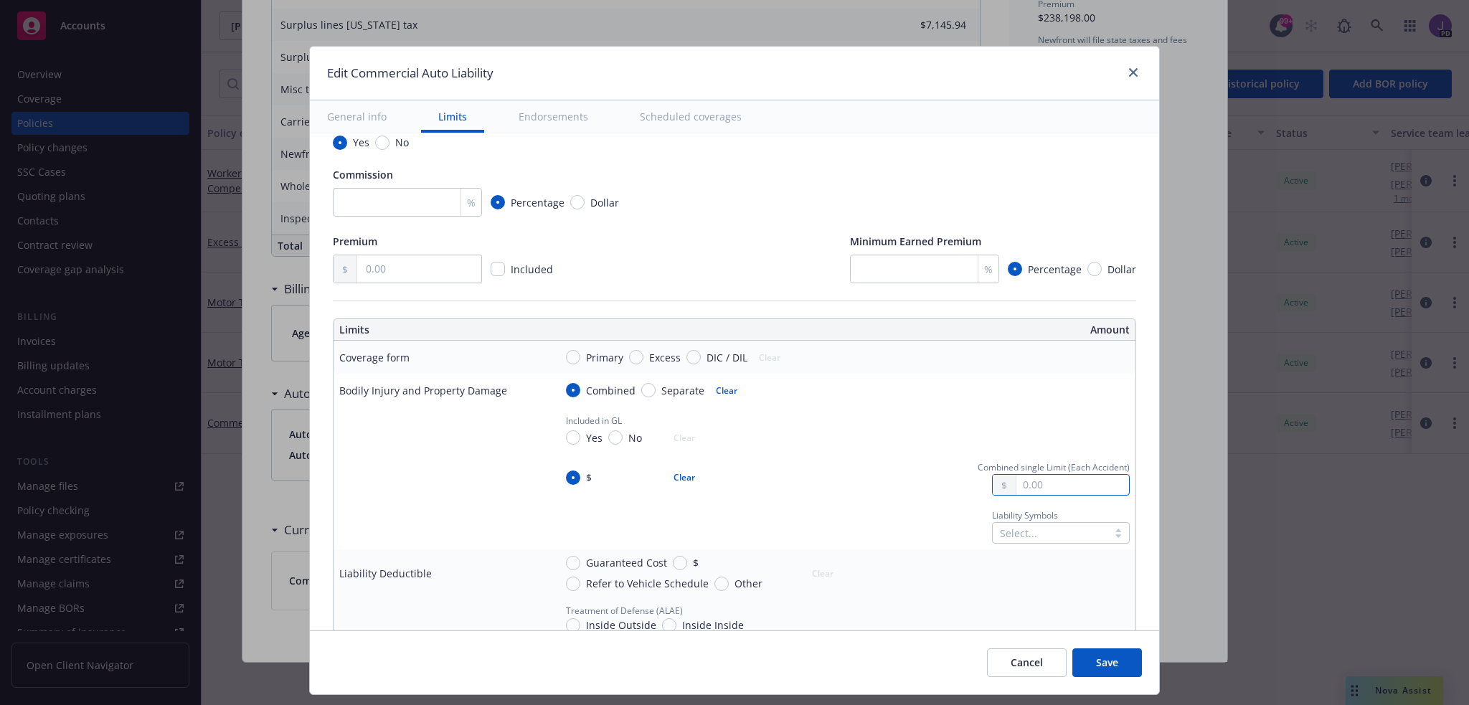
click at [1029, 481] on input "text" at bounding box center [1073, 485] width 113 height 20
click at [1038, 549] on button "$1,000,000.00" at bounding box center [1052, 547] width 123 height 27
type input "1,000,000.00"
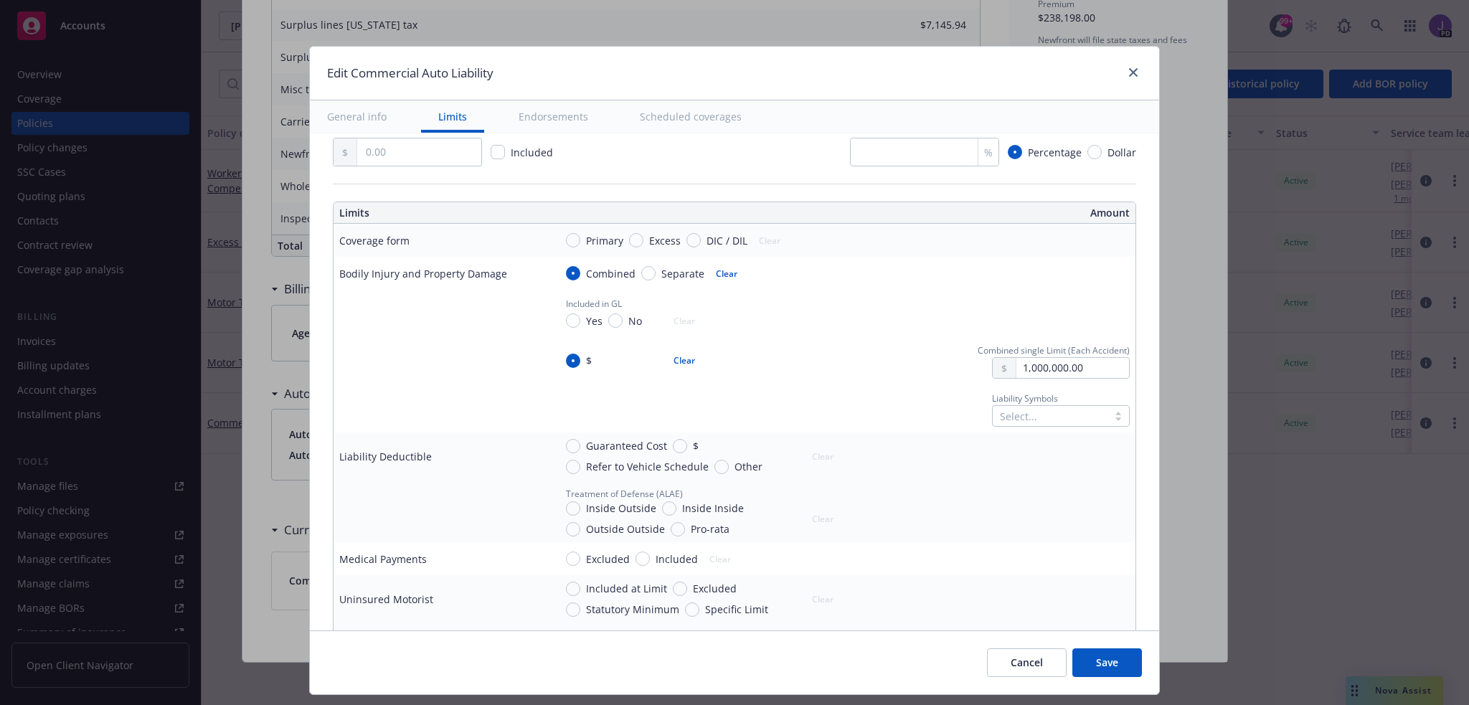
scroll to position [287, 0]
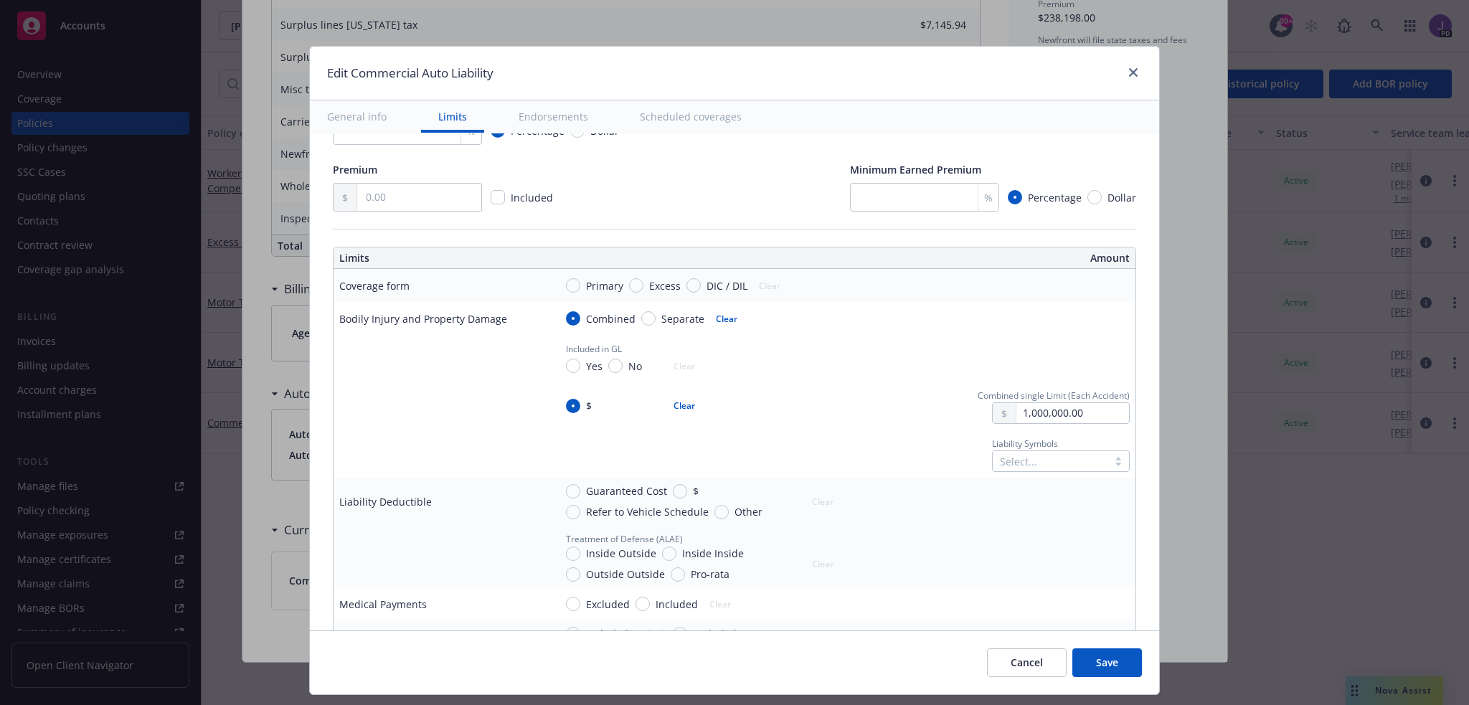
click at [1007, 463] on div at bounding box center [1050, 461] width 100 height 17
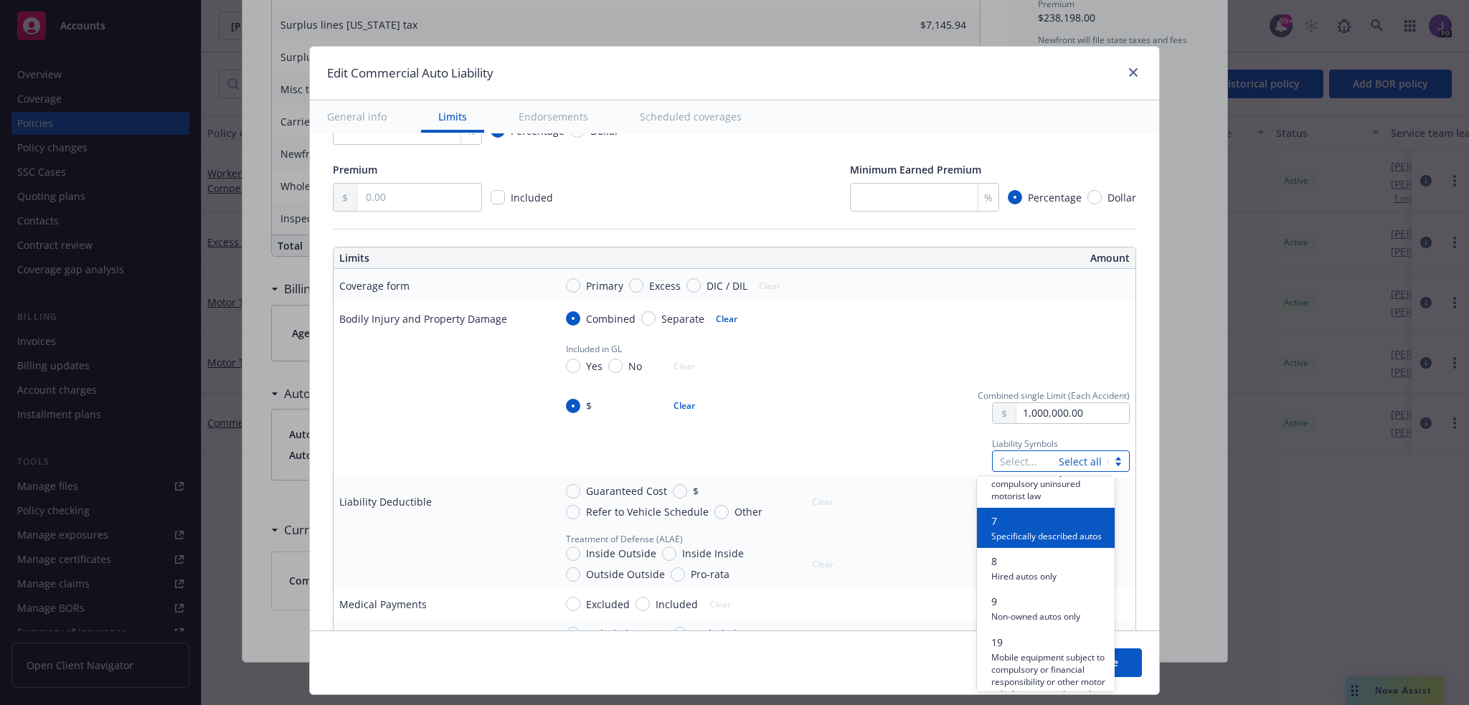
click at [1016, 536] on span "Specifically described autos" at bounding box center [1047, 536] width 110 height 14
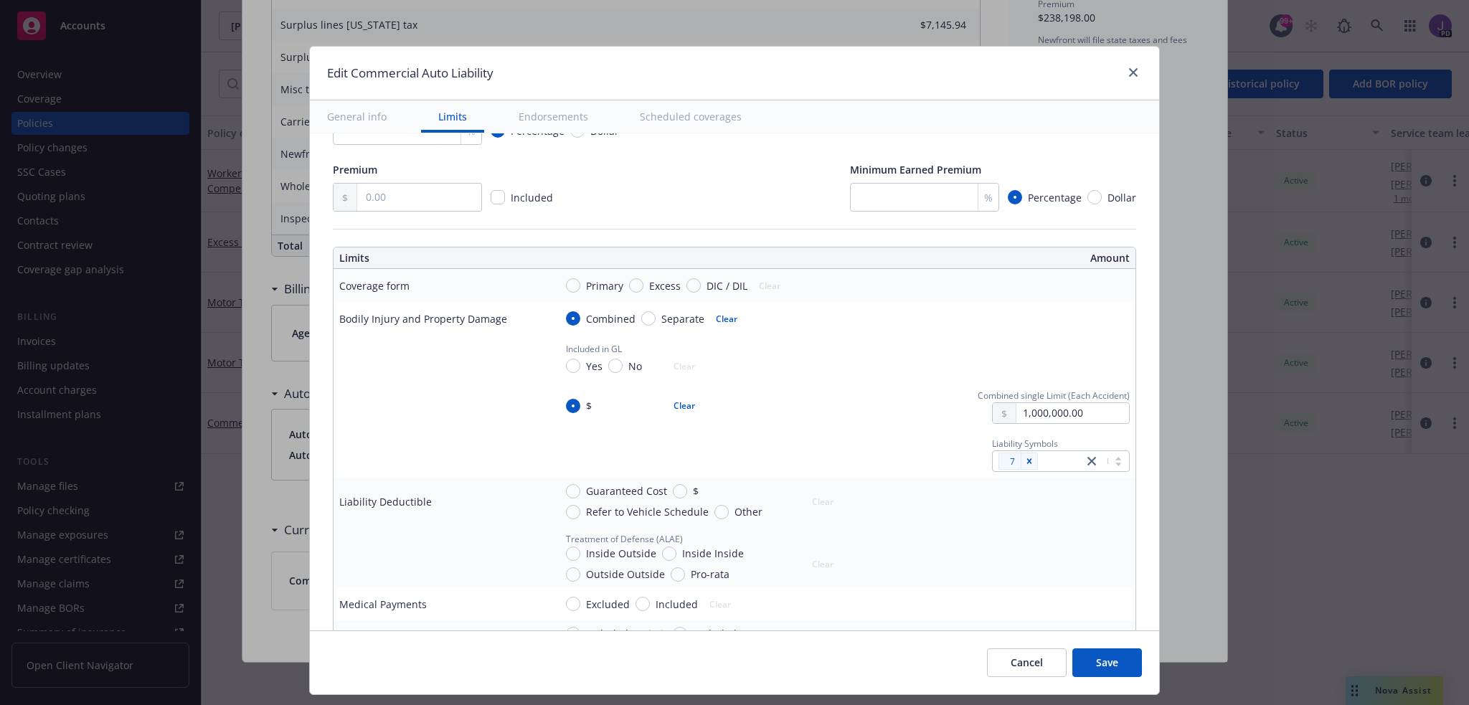
click at [842, 442] on div "Liability Symbols 7" at bounding box center [842, 454] width 575 height 37
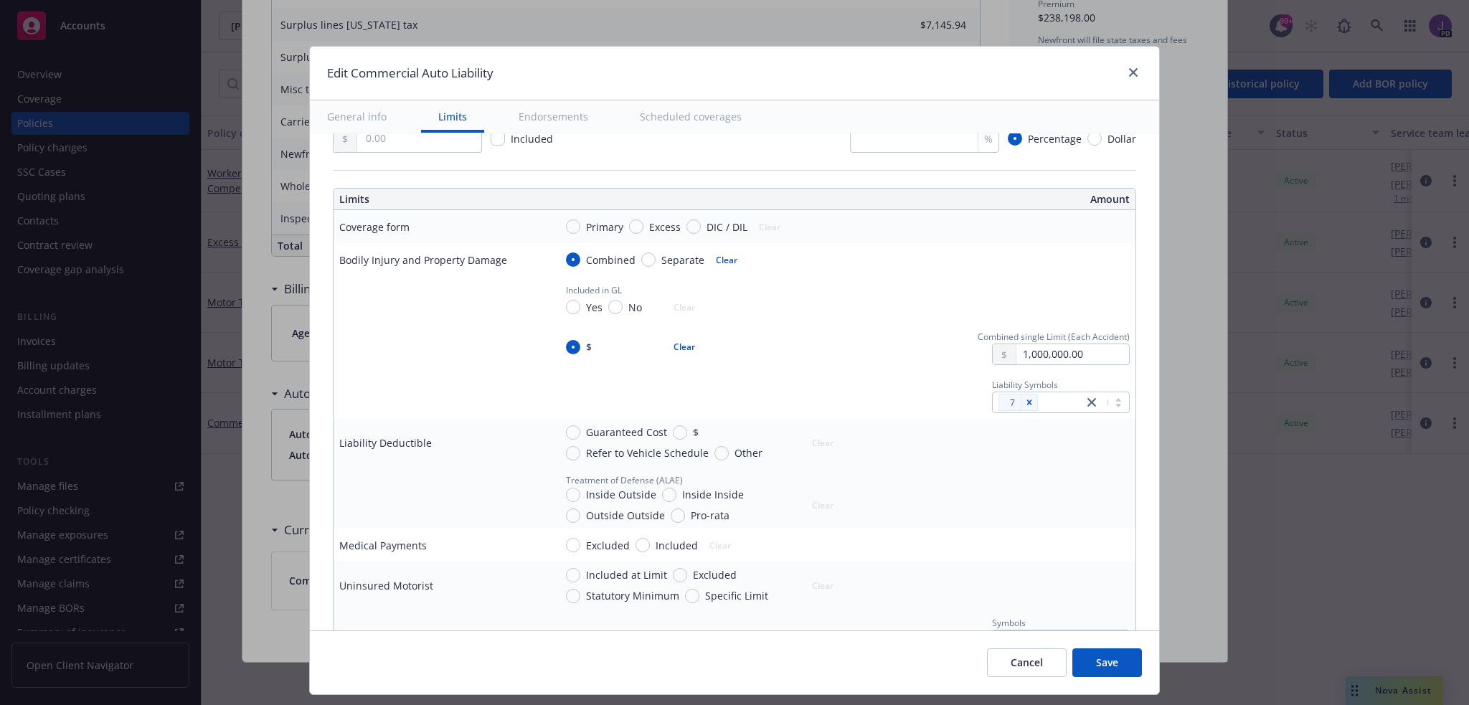
scroll to position [431, 0]
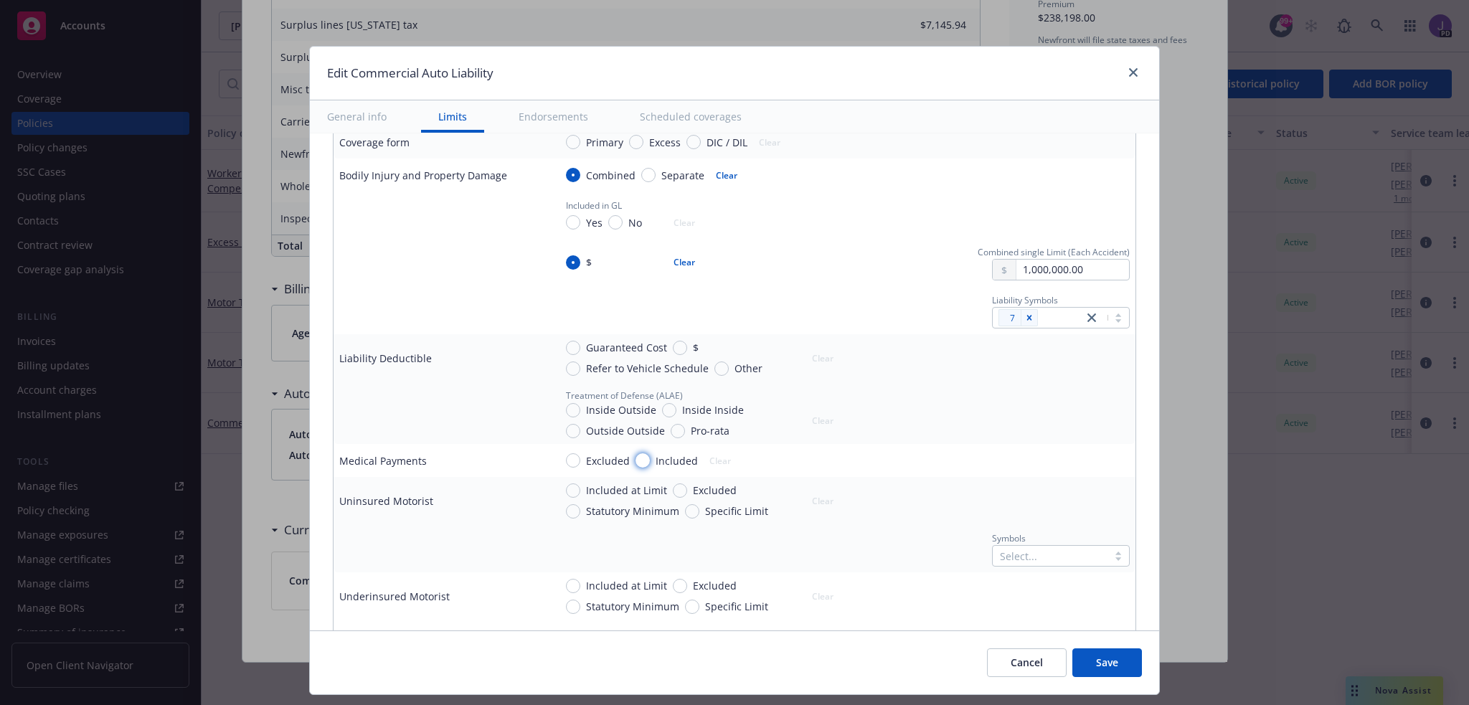
click at [639, 457] on input "Included" at bounding box center [643, 460] width 14 height 14
radio input "true"
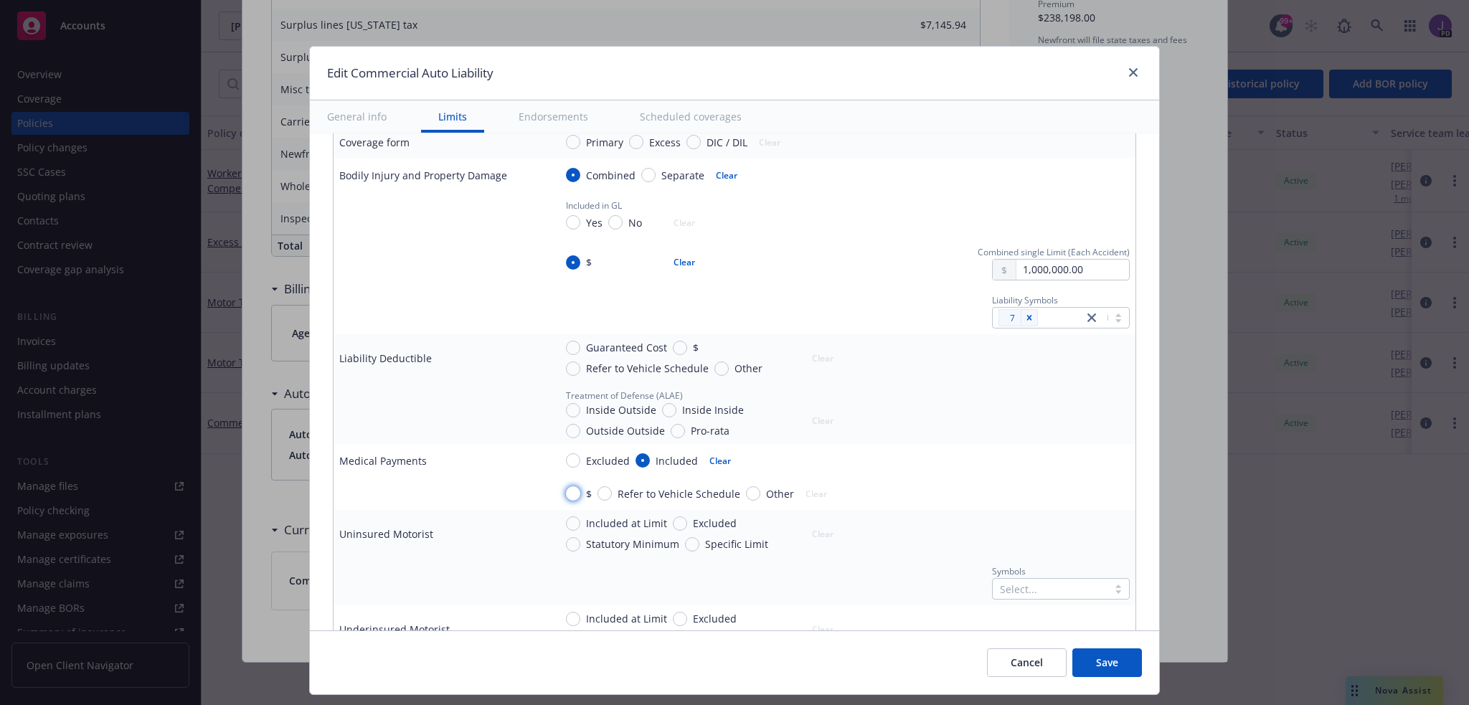
click at [568, 493] on input "$" at bounding box center [573, 493] width 14 height 14
radio input "true"
click at [1022, 507] on input "text" at bounding box center [1073, 509] width 113 height 20
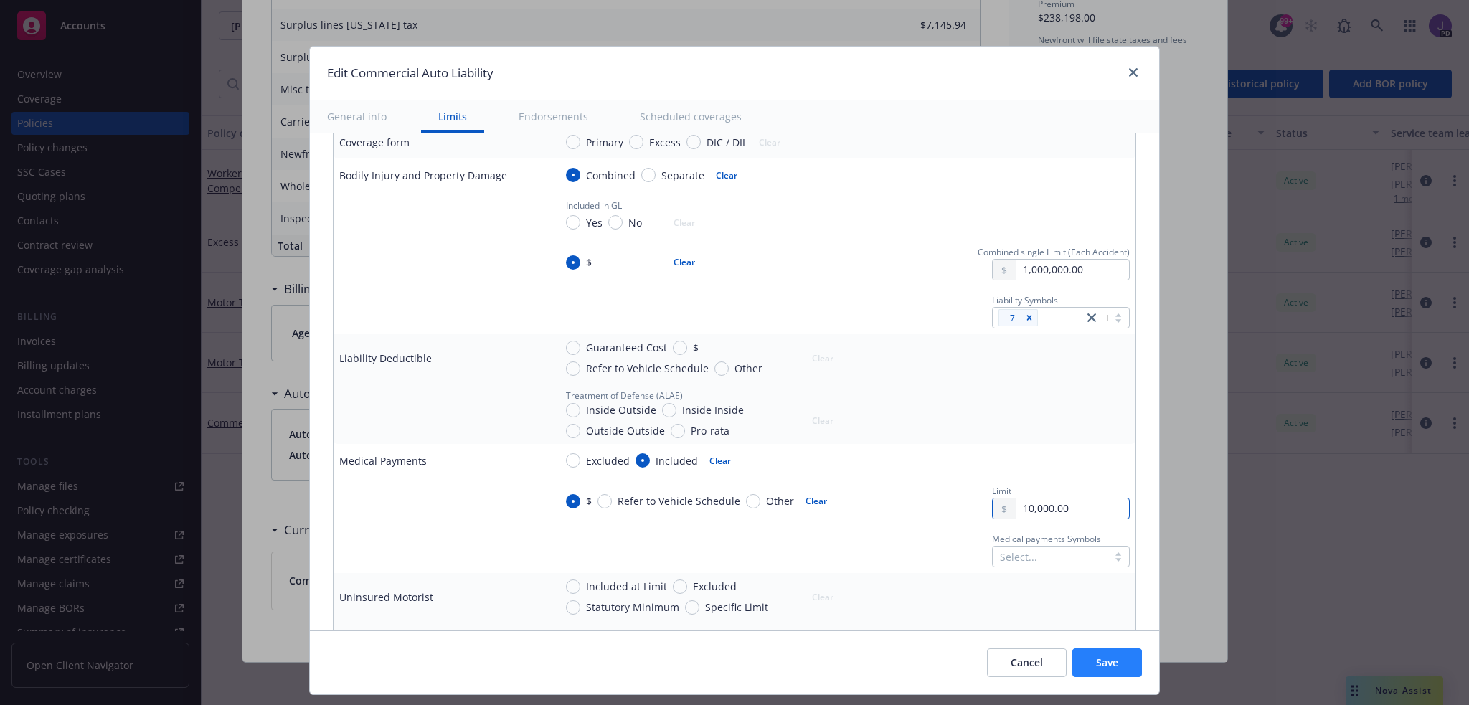
type input "10,000.00"
click at [1088, 667] on button "Save" at bounding box center [1108, 663] width 70 height 29
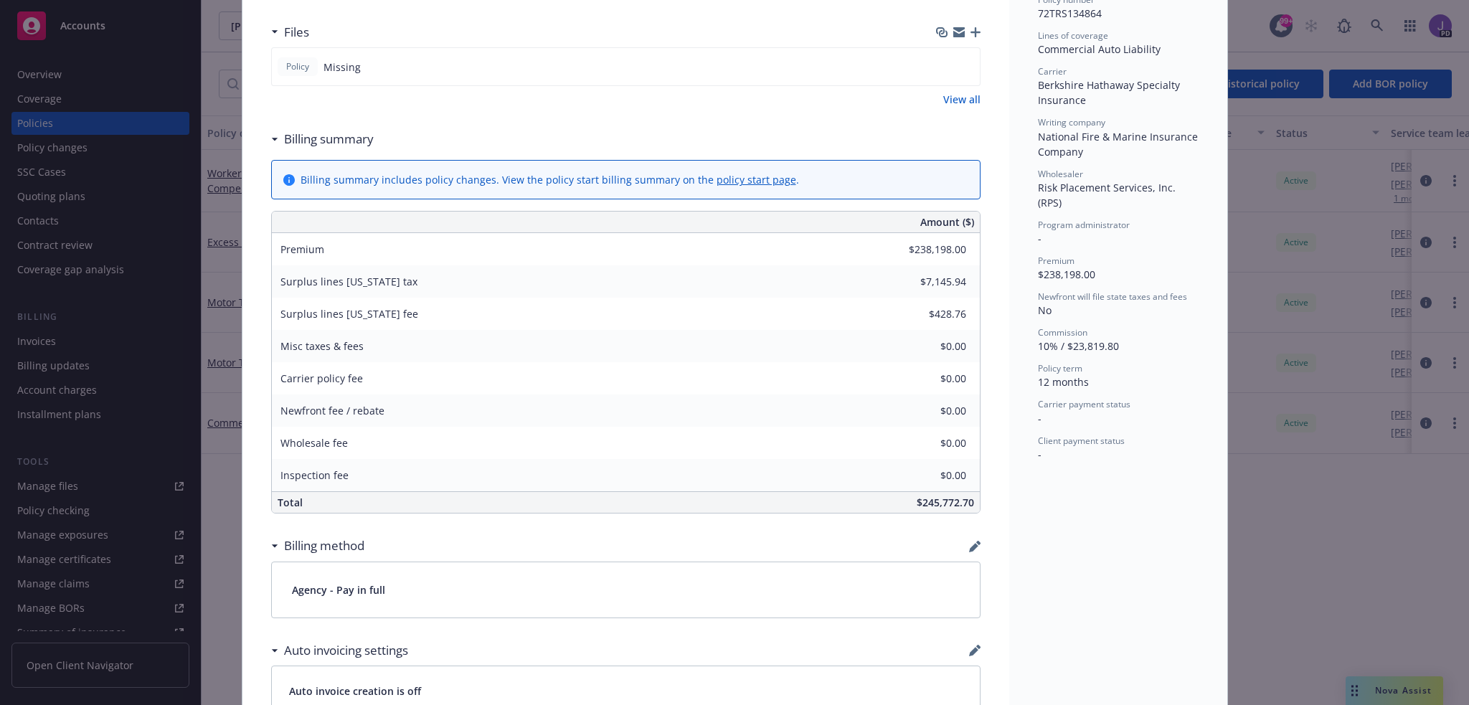
scroll to position [0, 0]
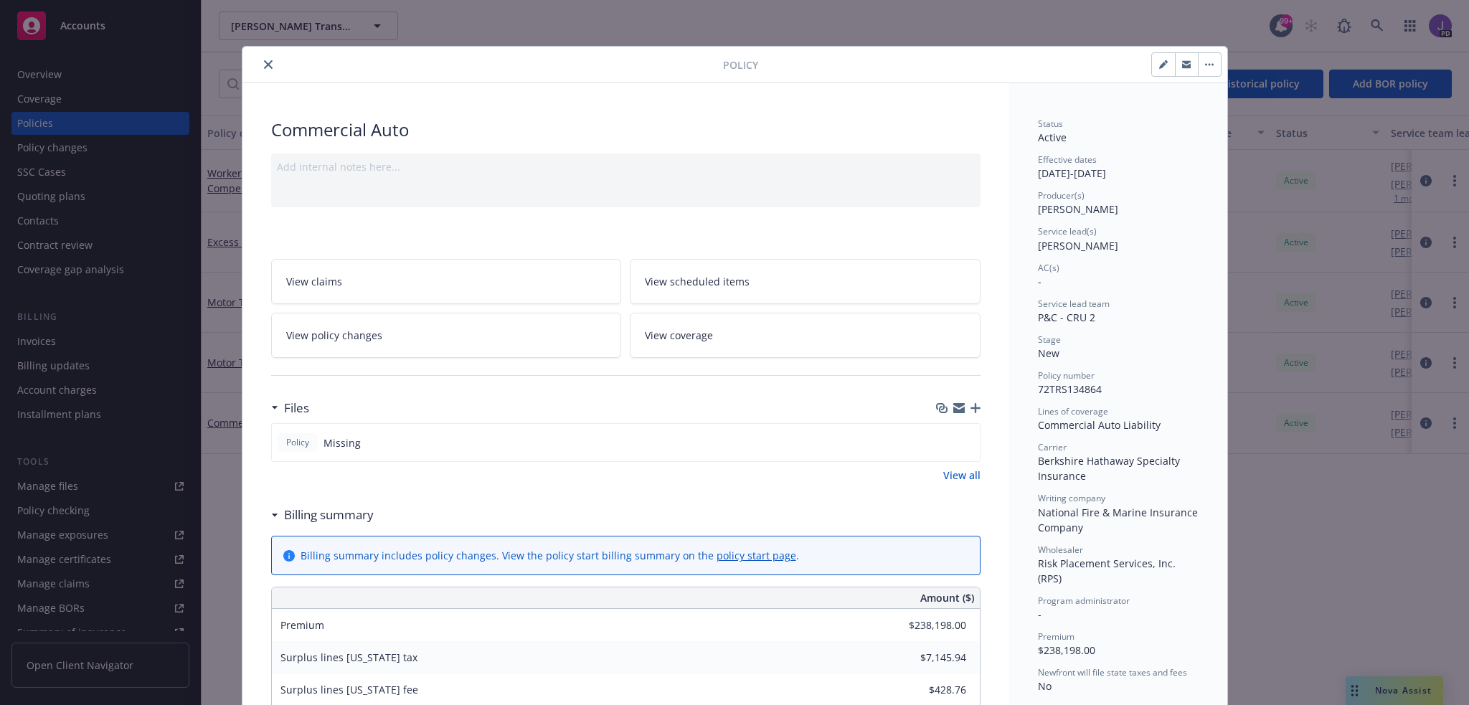
click at [264, 63] on icon "close" at bounding box center [268, 64] width 9 height 9
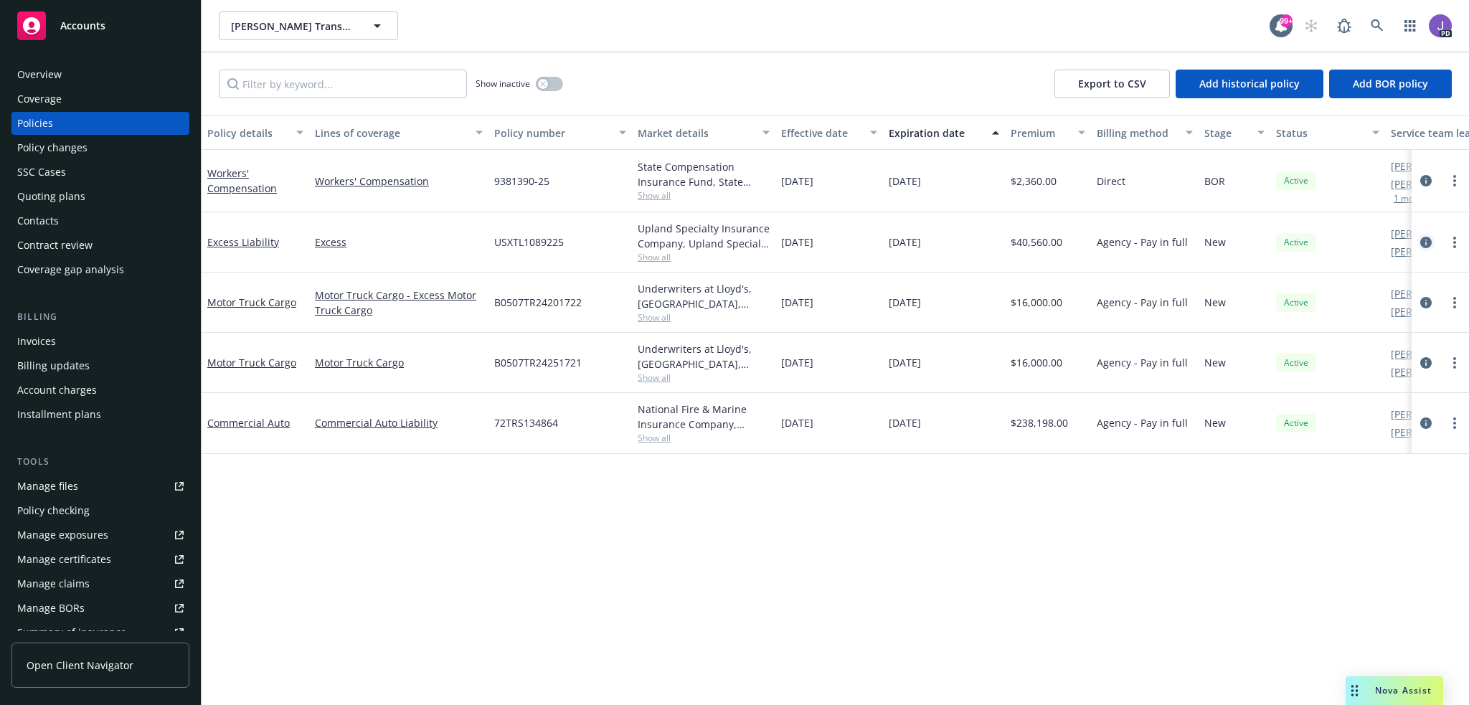
click at [1429, 237] on icon "circleInformation" at bounding box center [1426, 242] width 11 height 11
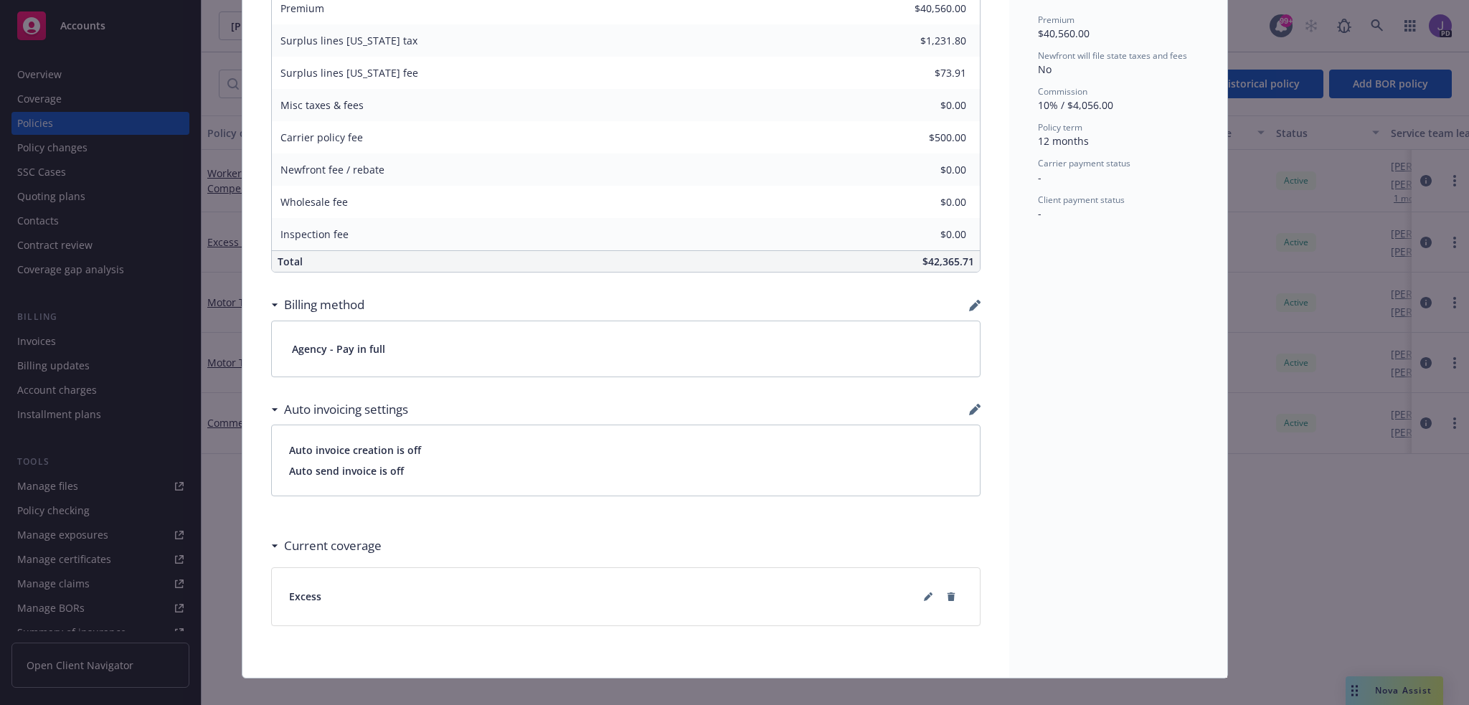
scroll to position [633, 0]
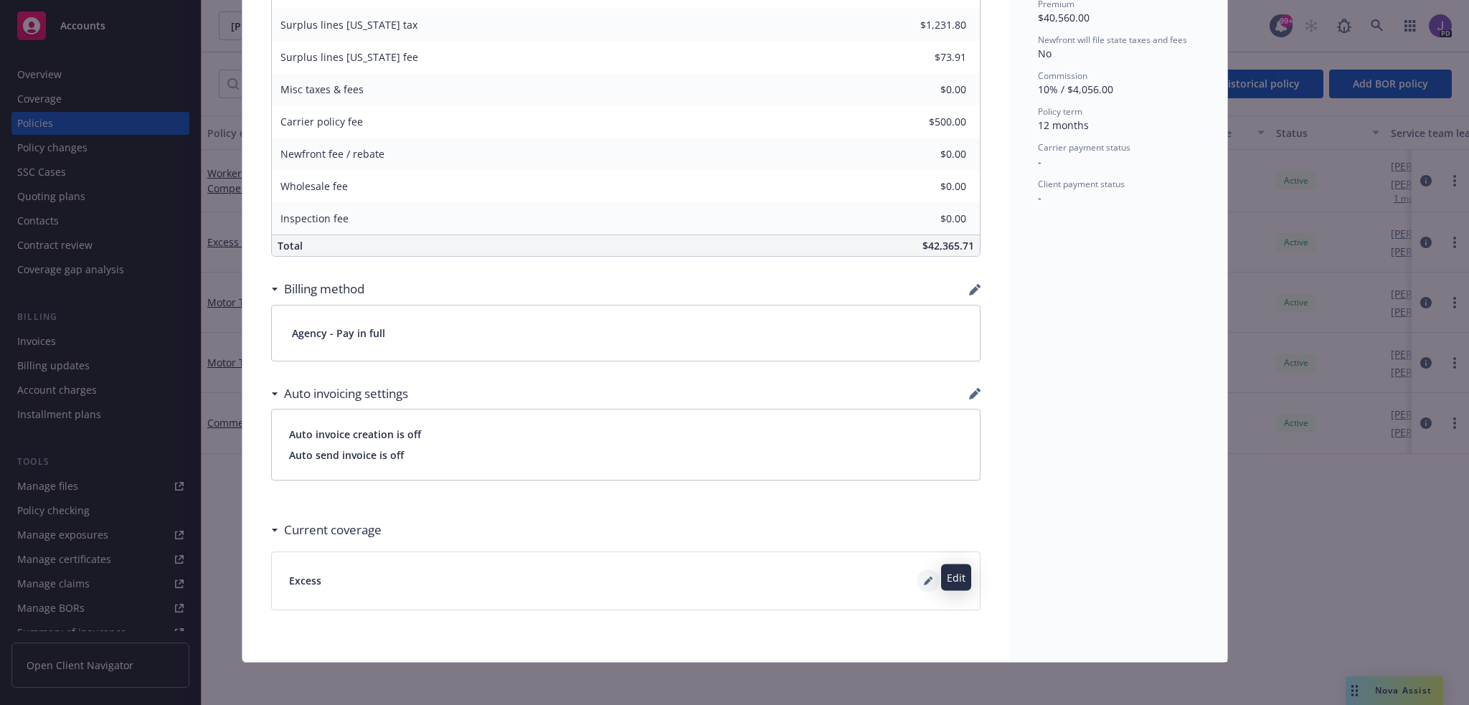
click at [924, 577] on icon at bounding box center [928, 581] width 9 height 9
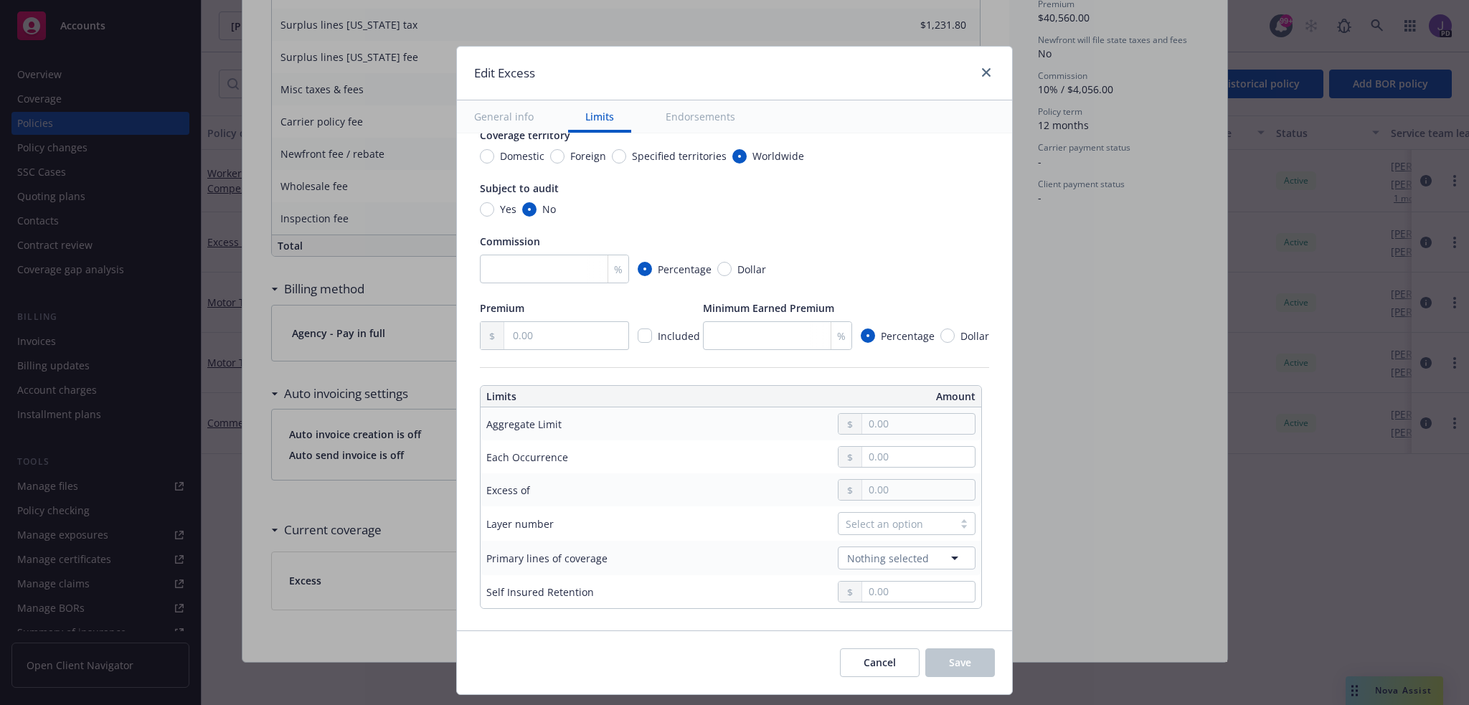
scroll to position [287, 0]
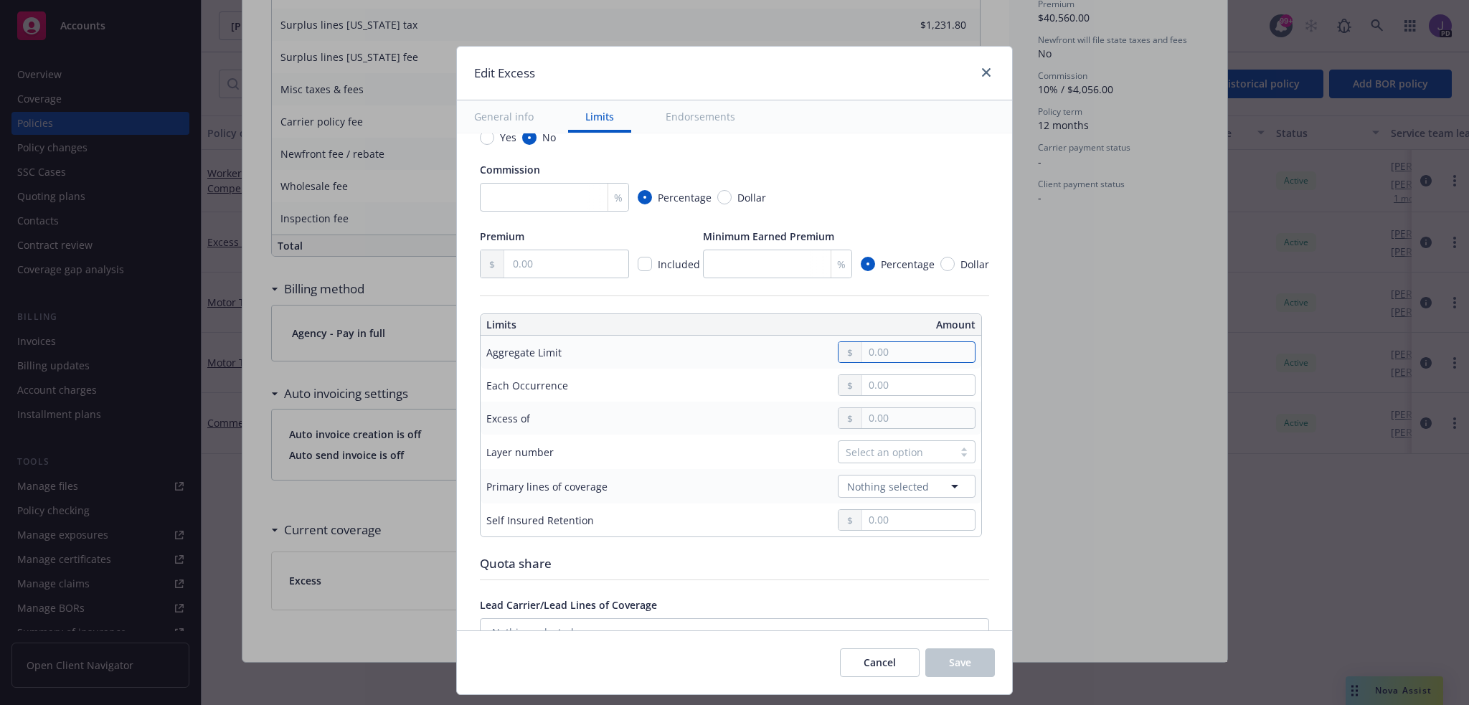
click at [867, 360] on input "text" at bounding box center [918, 352] width 113 height 20
click at [729, 405] on td at bounding box center [839, 418] width 286 height 33
click at [882, 660] on span "Cancel" at bounding box center [880, 663] width 32 height 14
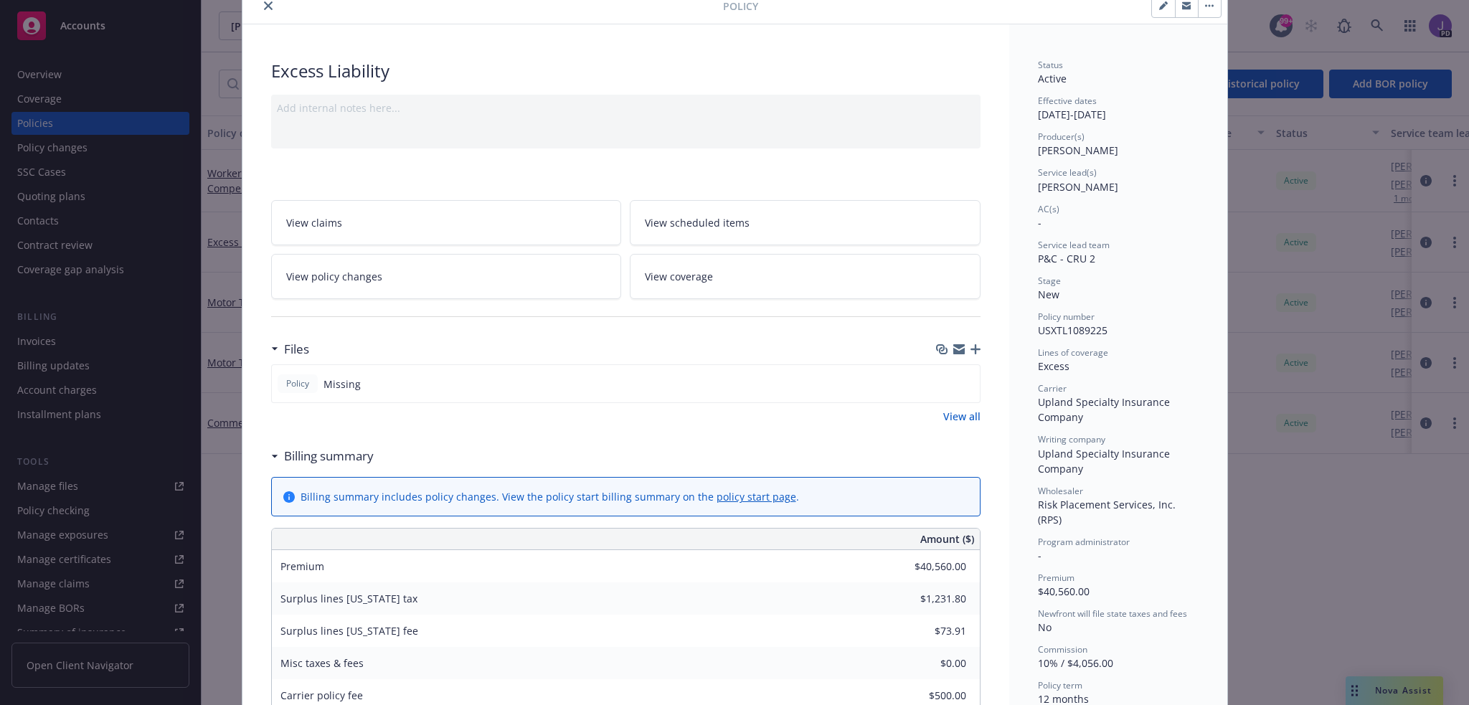
scroll to position [0, 0]
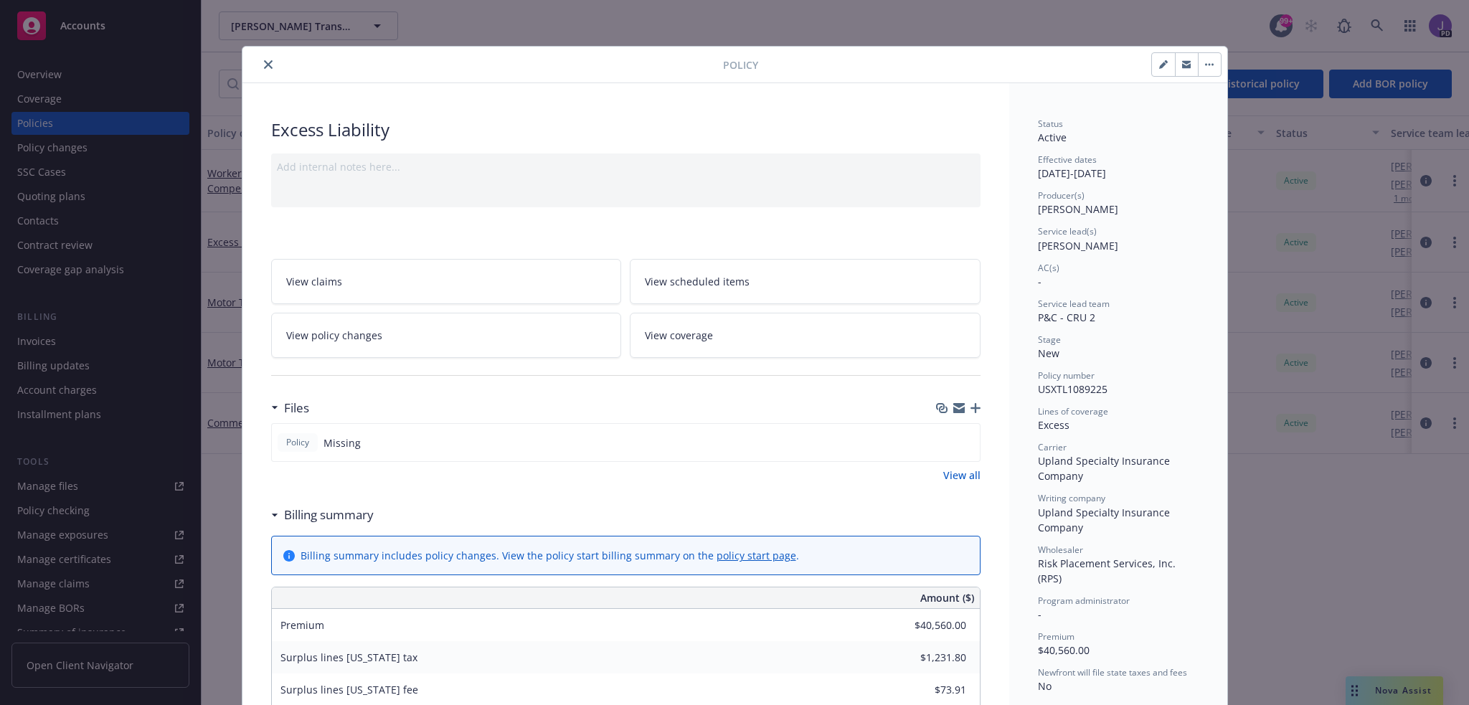
click at [1048, 387] on span "USXTL1089225" at bounding box center [1073, 389] width 70 height 14
copy span "USXTL1089225"
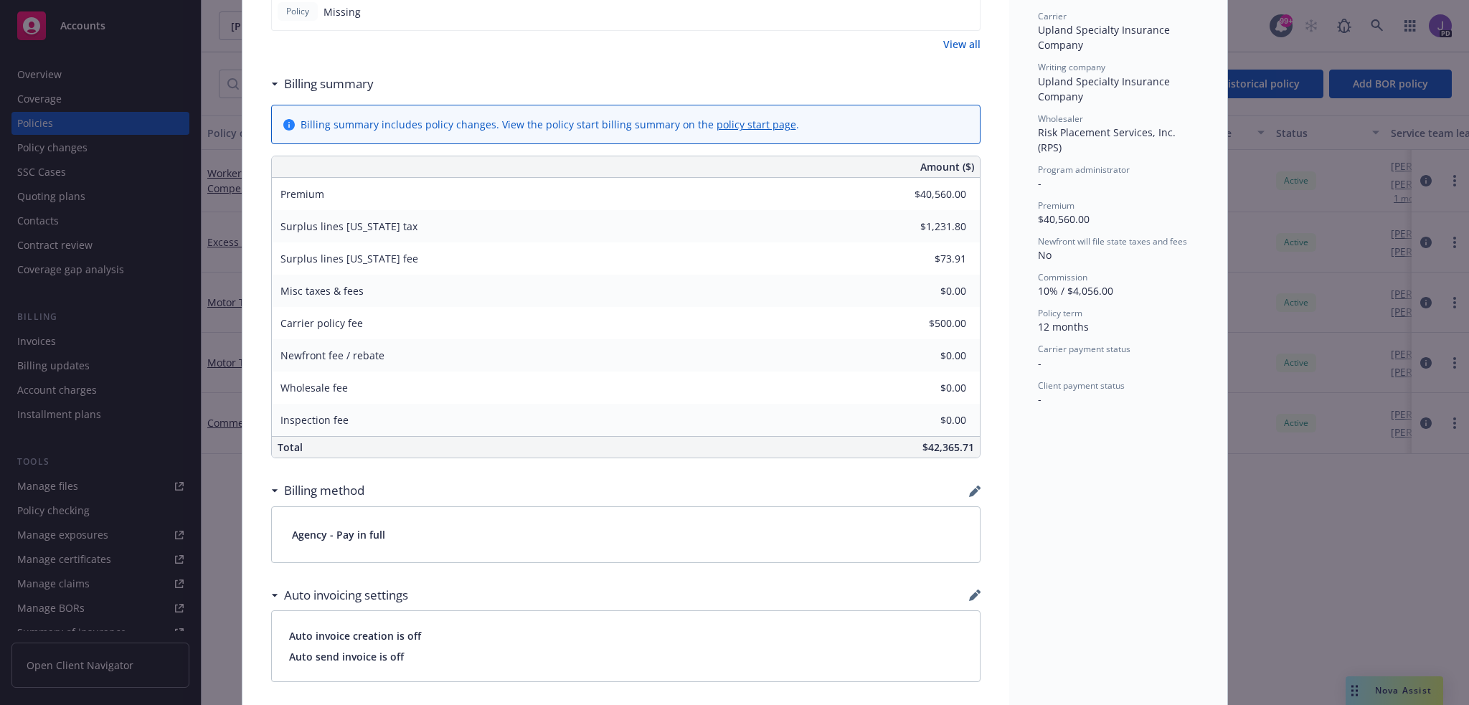
scroll to position [574, 0]
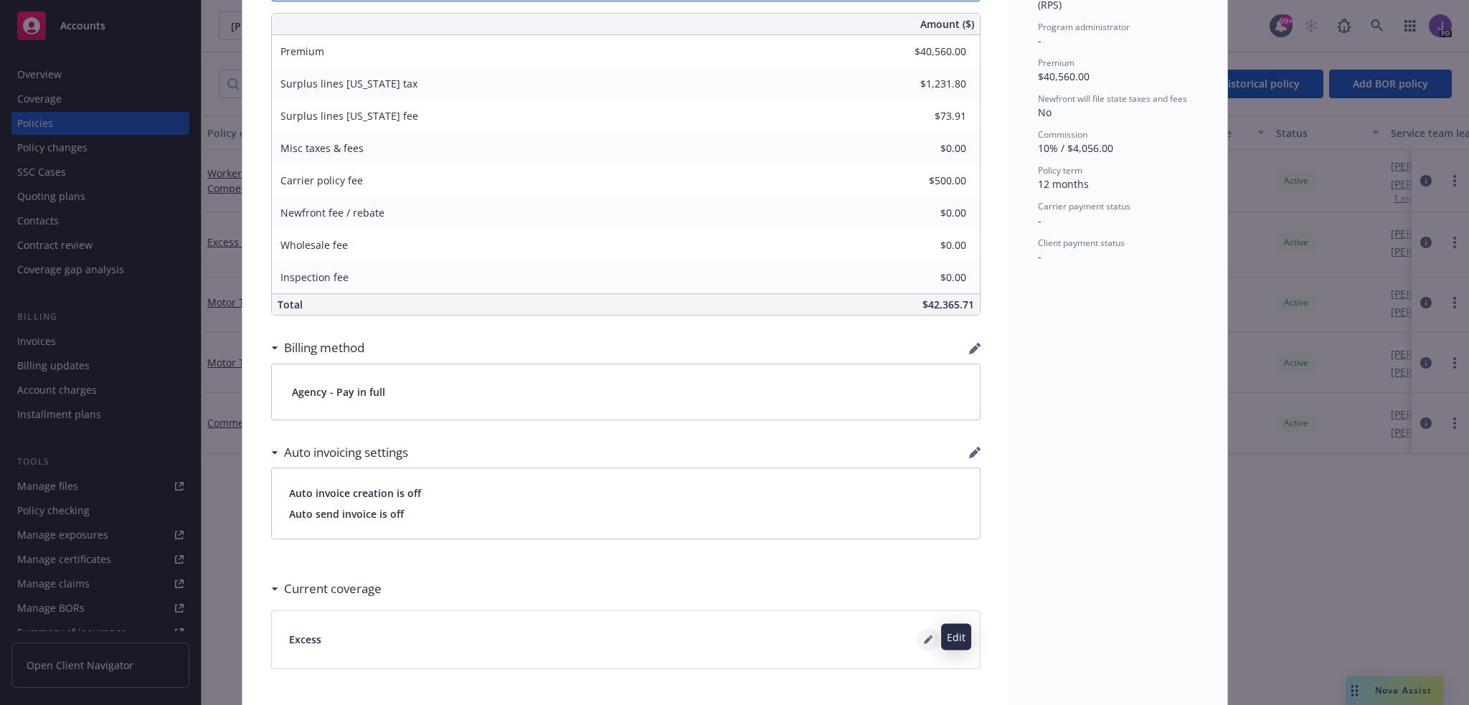
click at [924, 639] on icon at bounding box center [928, 640] width 9 height 9
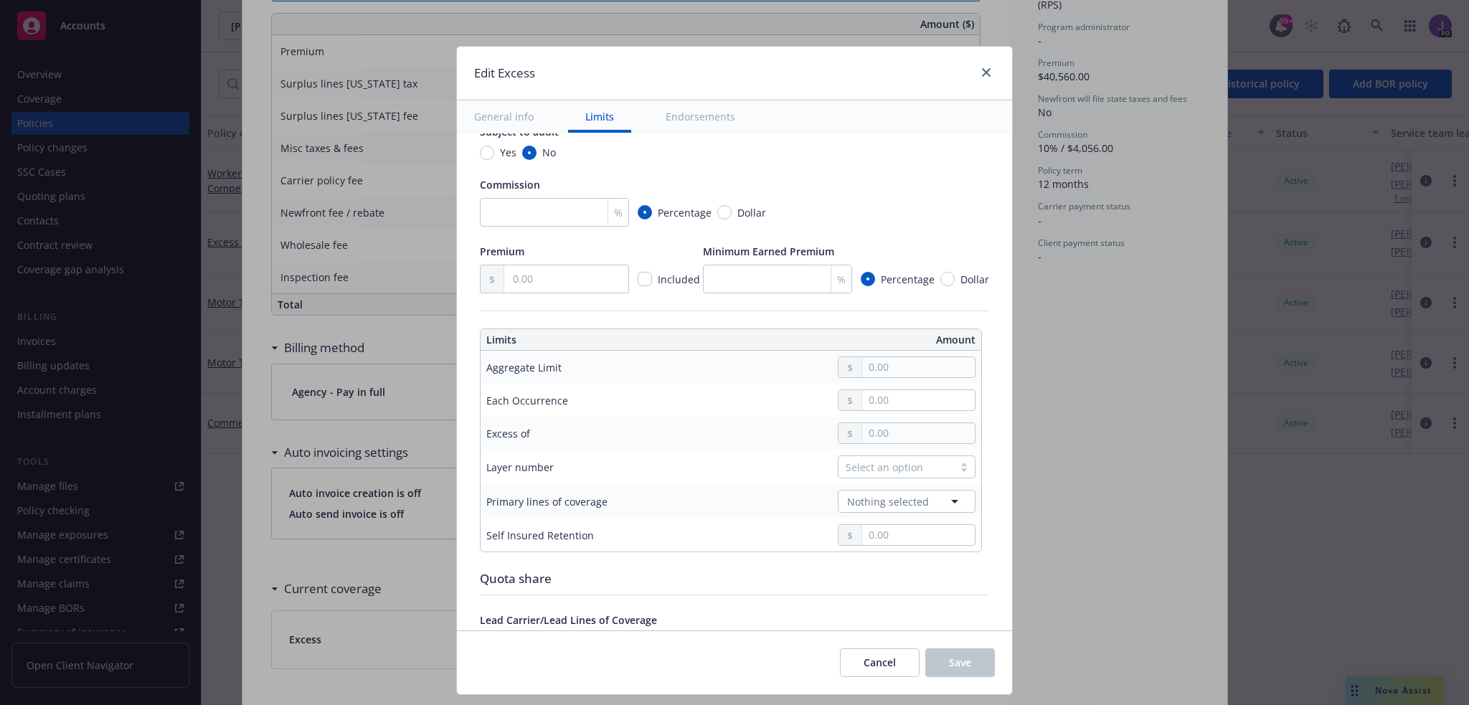
scroll to position [287, 0]
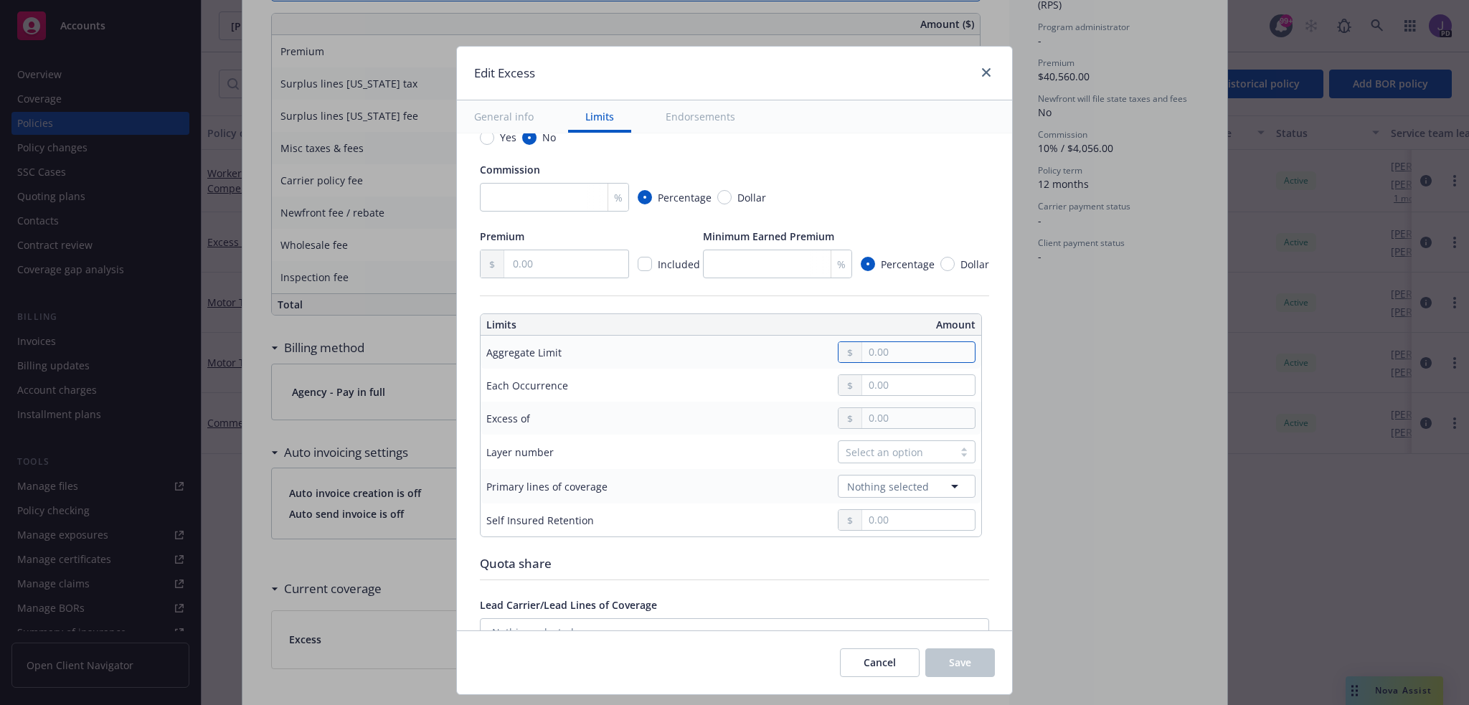
click at [867, 352] on input "text" at bounding box center [918, 352] width 113 height 20
click at [880, 415] on button "$1,000,000.00" at bounding box center [903, 414] width 123 height 27
type input "1,000,000.00"
click at [880, 383] on input "text" at bounding box center [918, 385] width 113 height 20
type input "1,000,000.00"
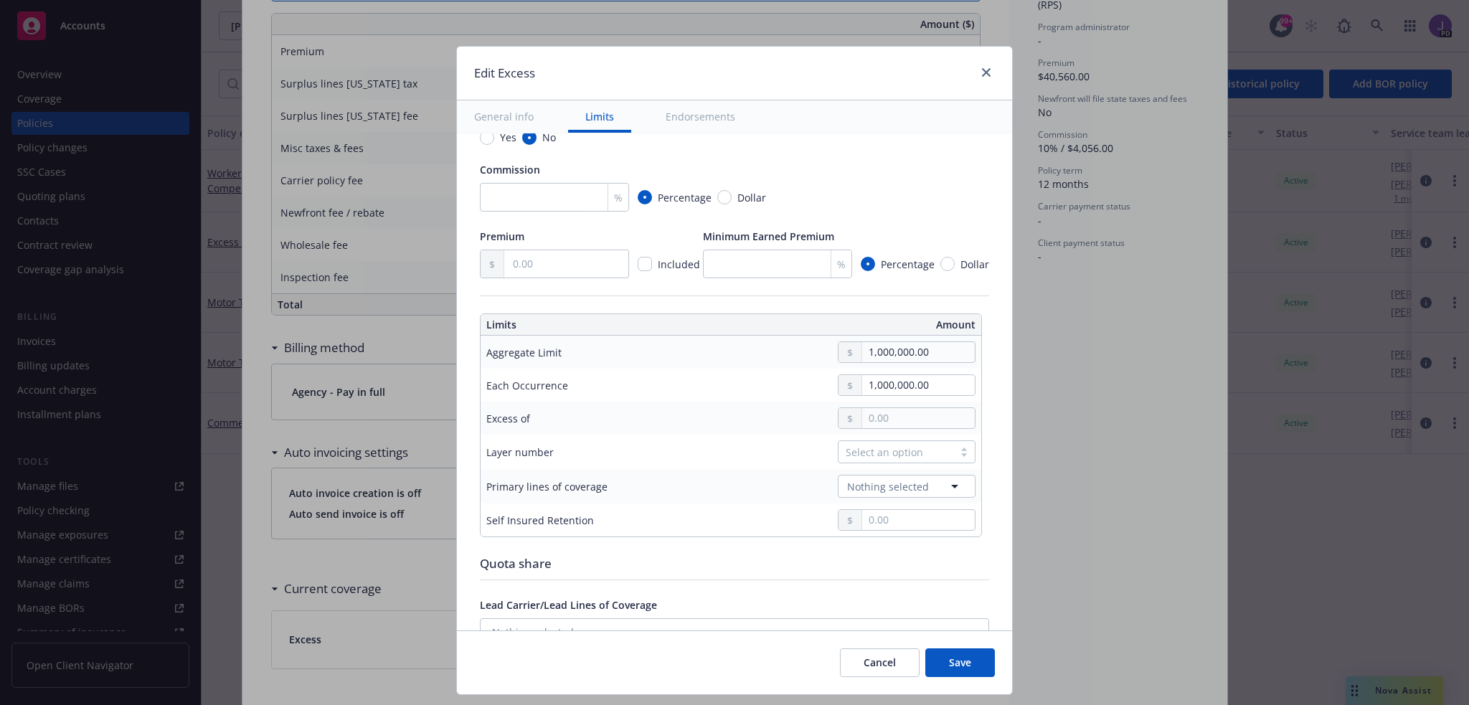
click at [878, 446] on button "$1,000,000.00" at bounding box center [903, 446] width 123 height 27
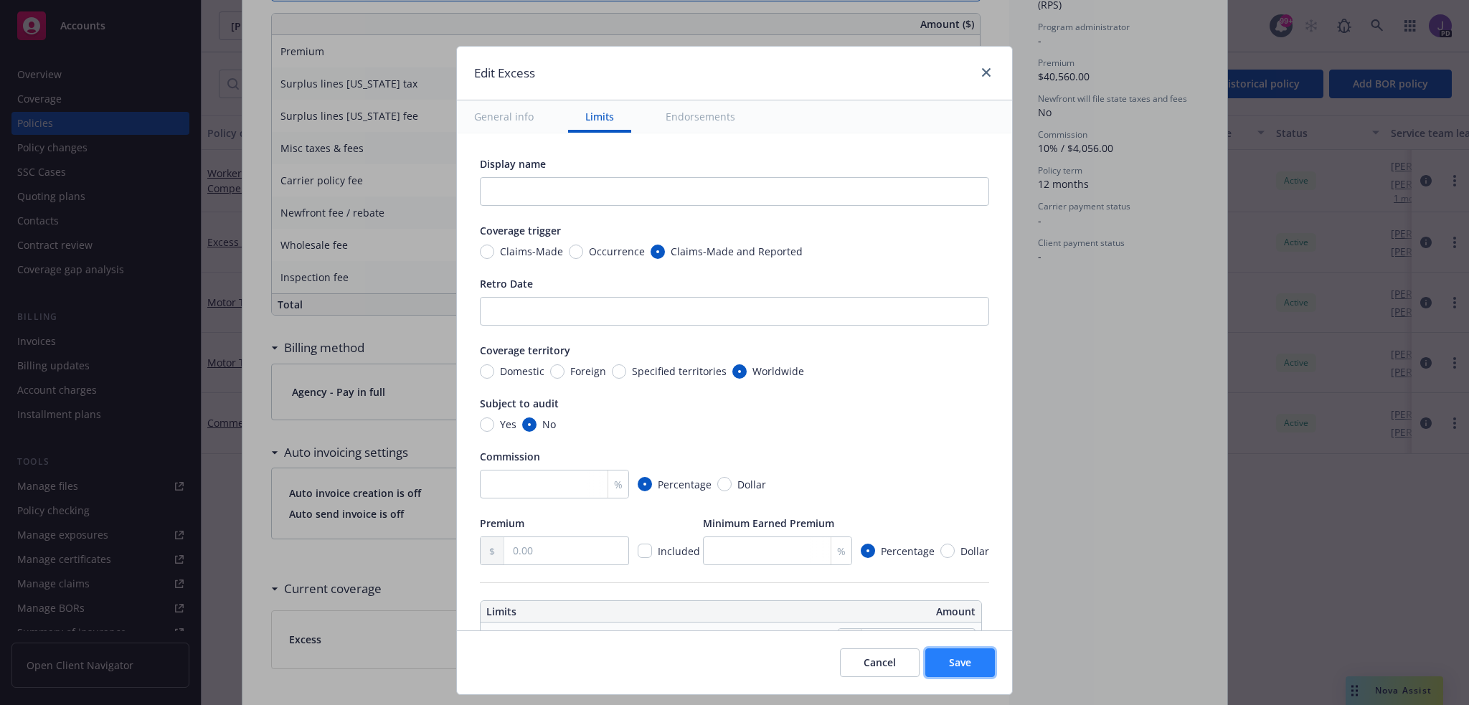
click at [949, 656] on span "Save" at bounding box center [960, 663] width 22 height 14
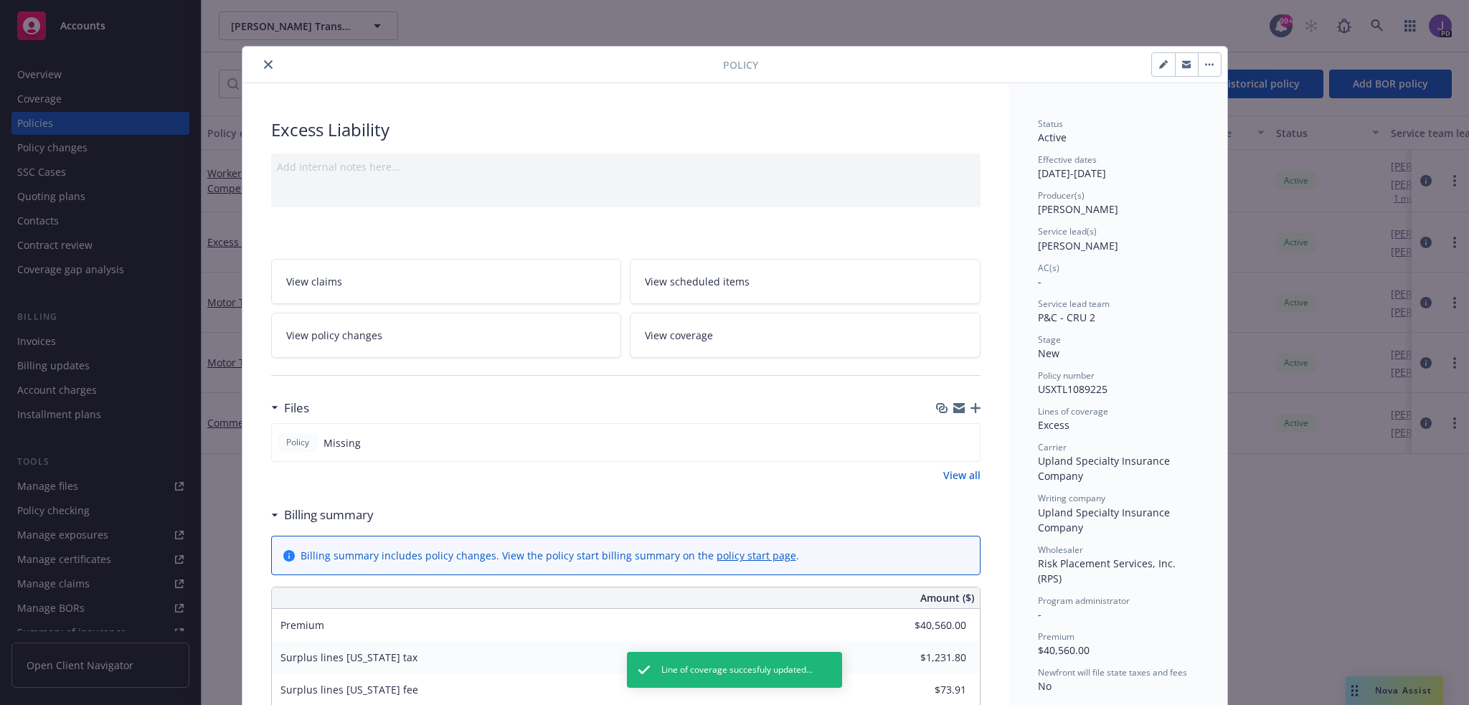
click at [262, 59] on button "close" at bounding box center [268, 64] width 17 height 17
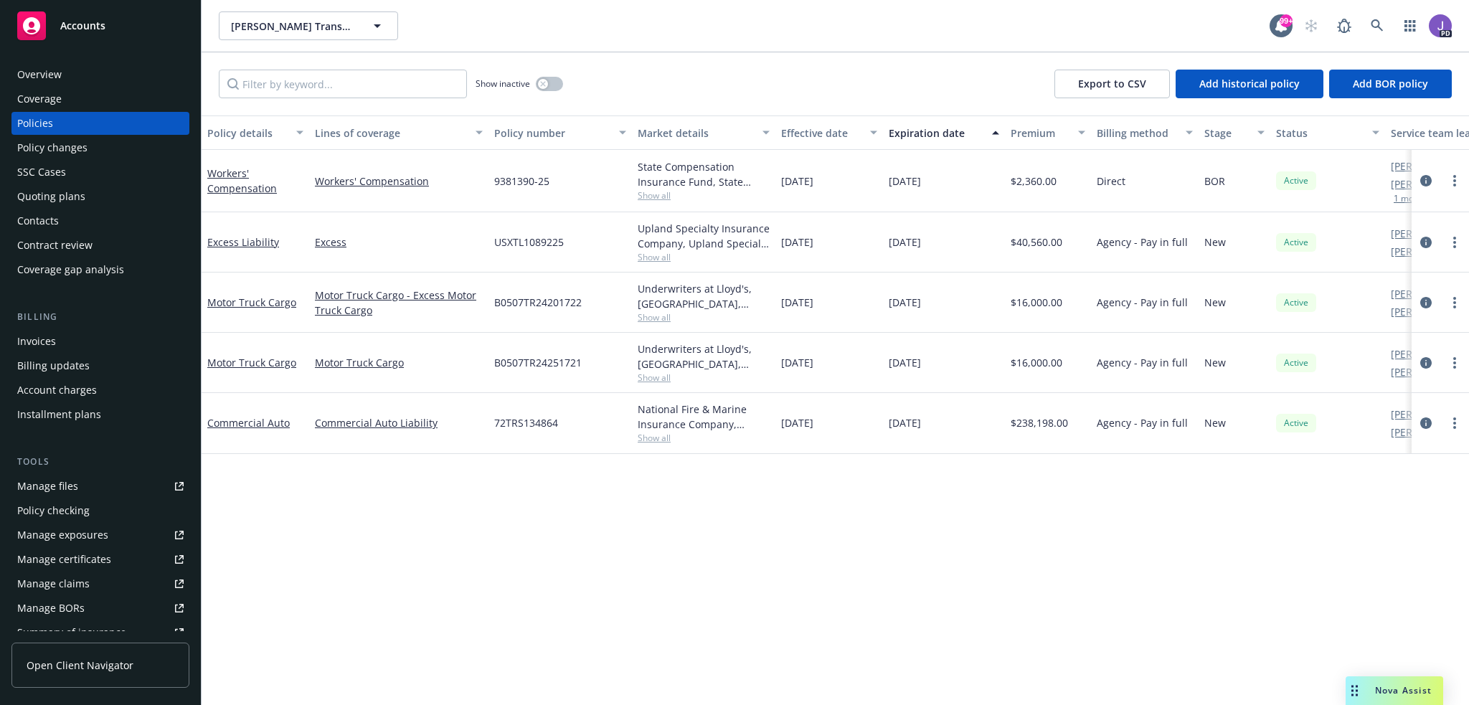
click at [535, 361] on span "B0507TR24251721" at bounding box center [538, 362] width 88 height 15
copy span "B0507TR24251721"
click at [1423, 298] on icon "circleInformation" at bounding box center [1426, 302] width 11 height 11
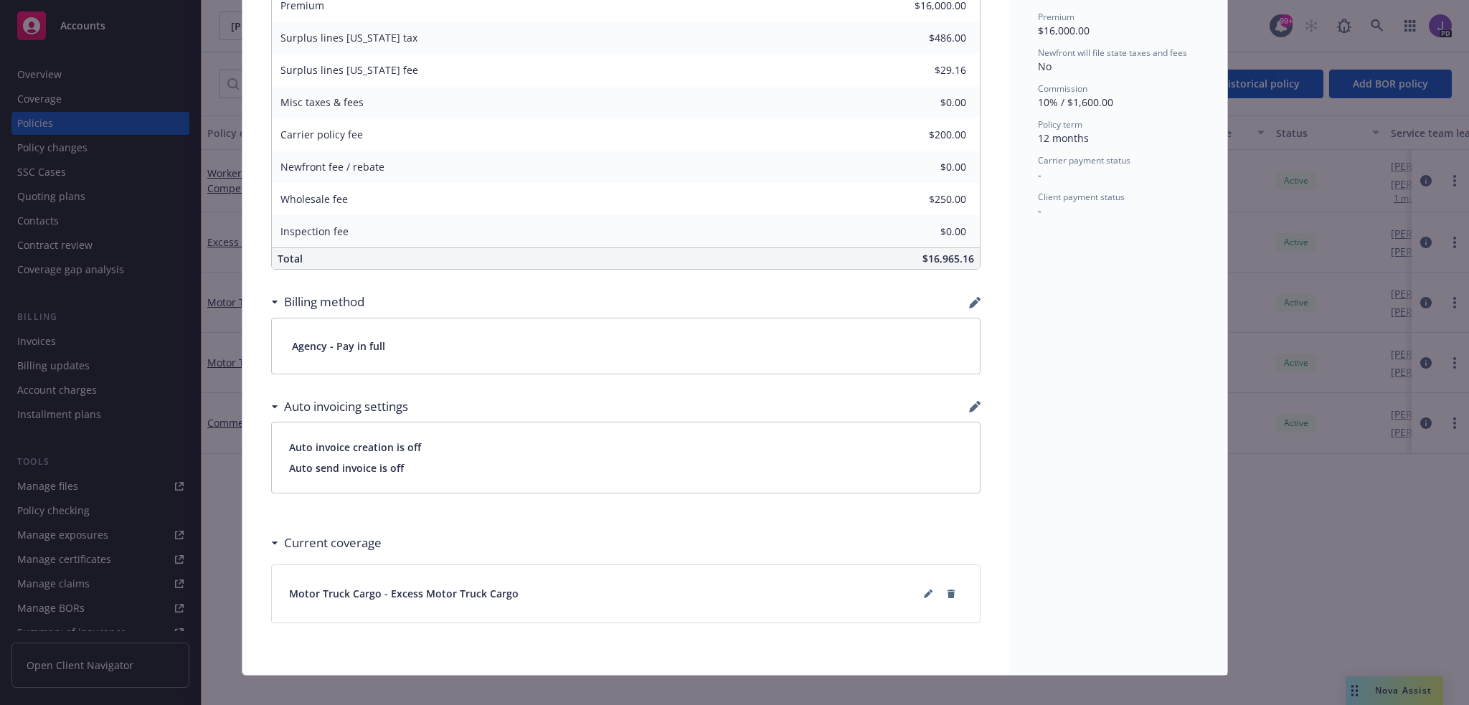
scroll to position [633, 0]
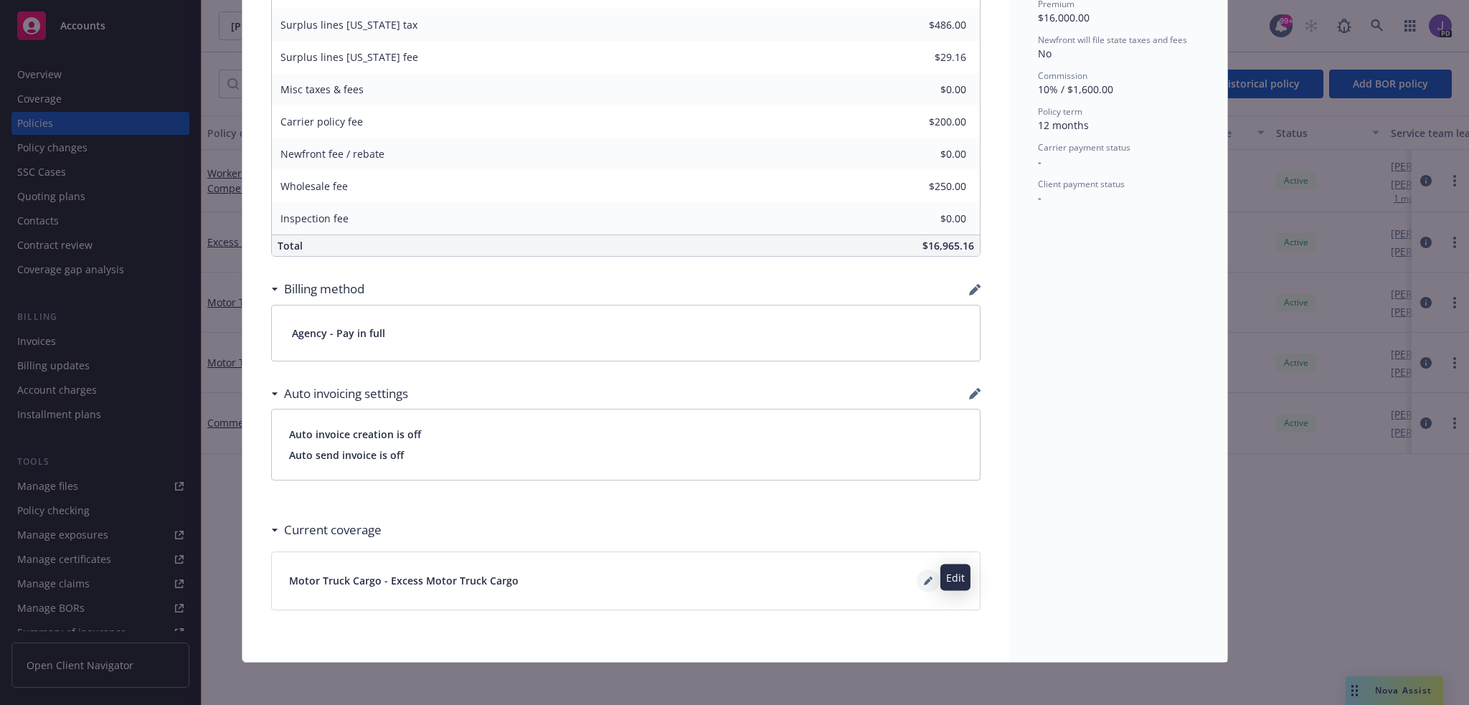
click at [926, 577] on icon at bounding box center [928, 581] width 9 height 9
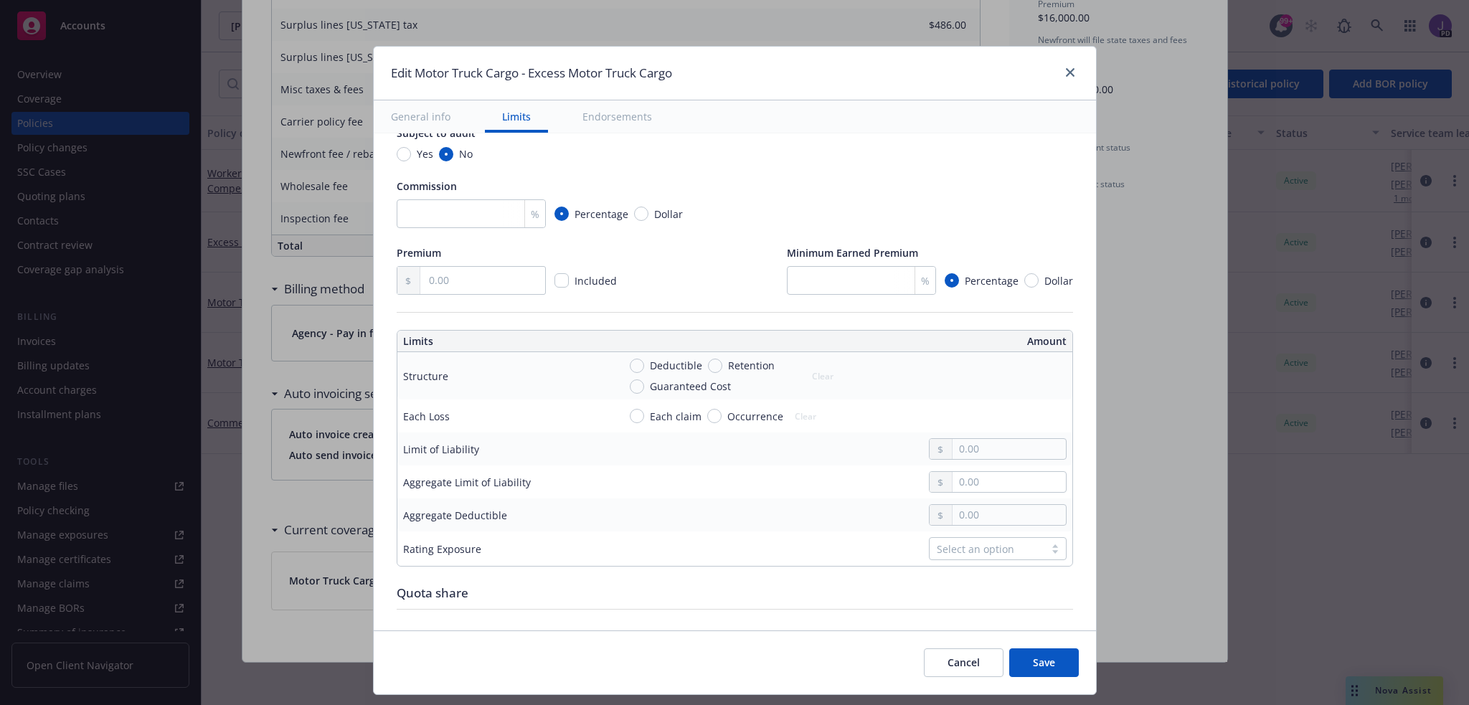
scroll to position [287, 0]
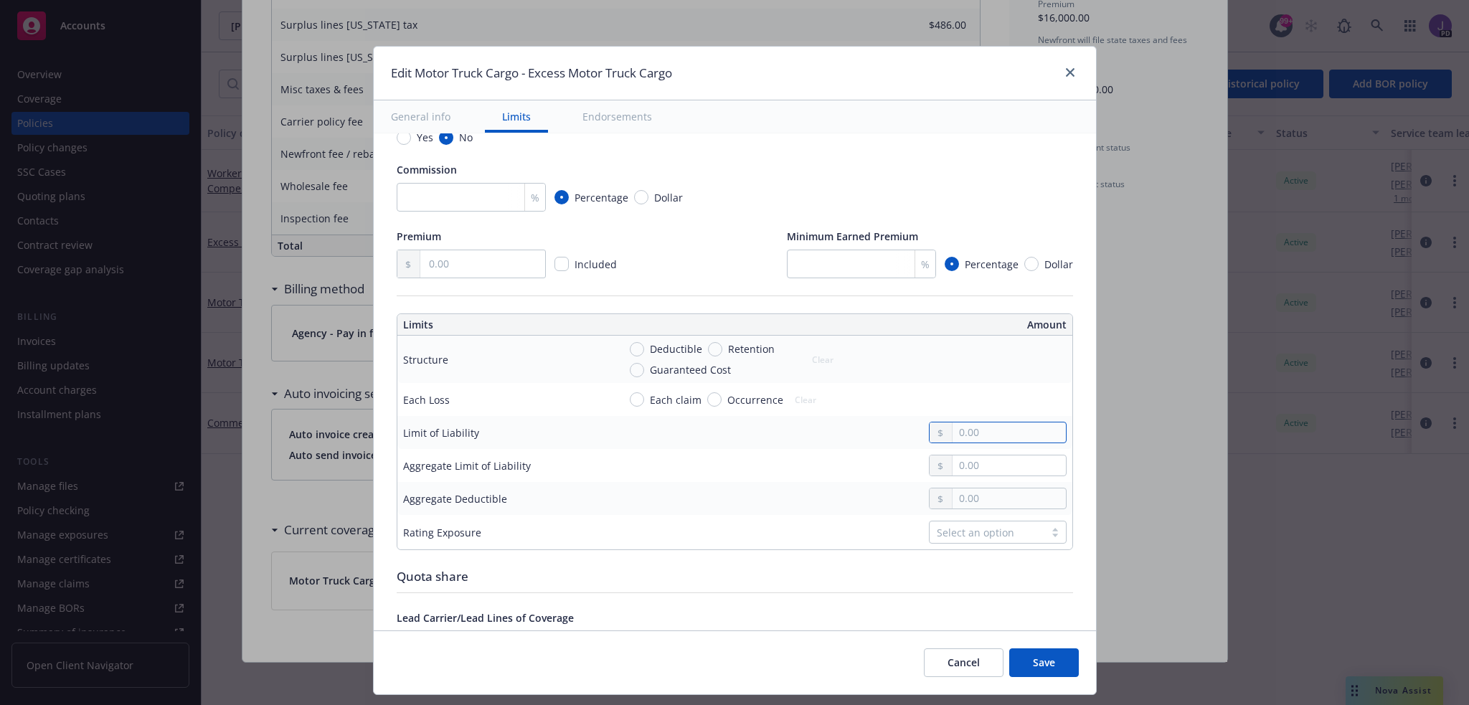
click at [993, 434] on input "text" at bounding box center [1009, 433] width 113 height 20
type input "400,000.00"
click at [972, 528] on div "Select an option" at bounding box center [987, 532] width 100 height 15
click at [1034, 659] on span "Save" at bounding box center [1044, 663] width 22 height 14
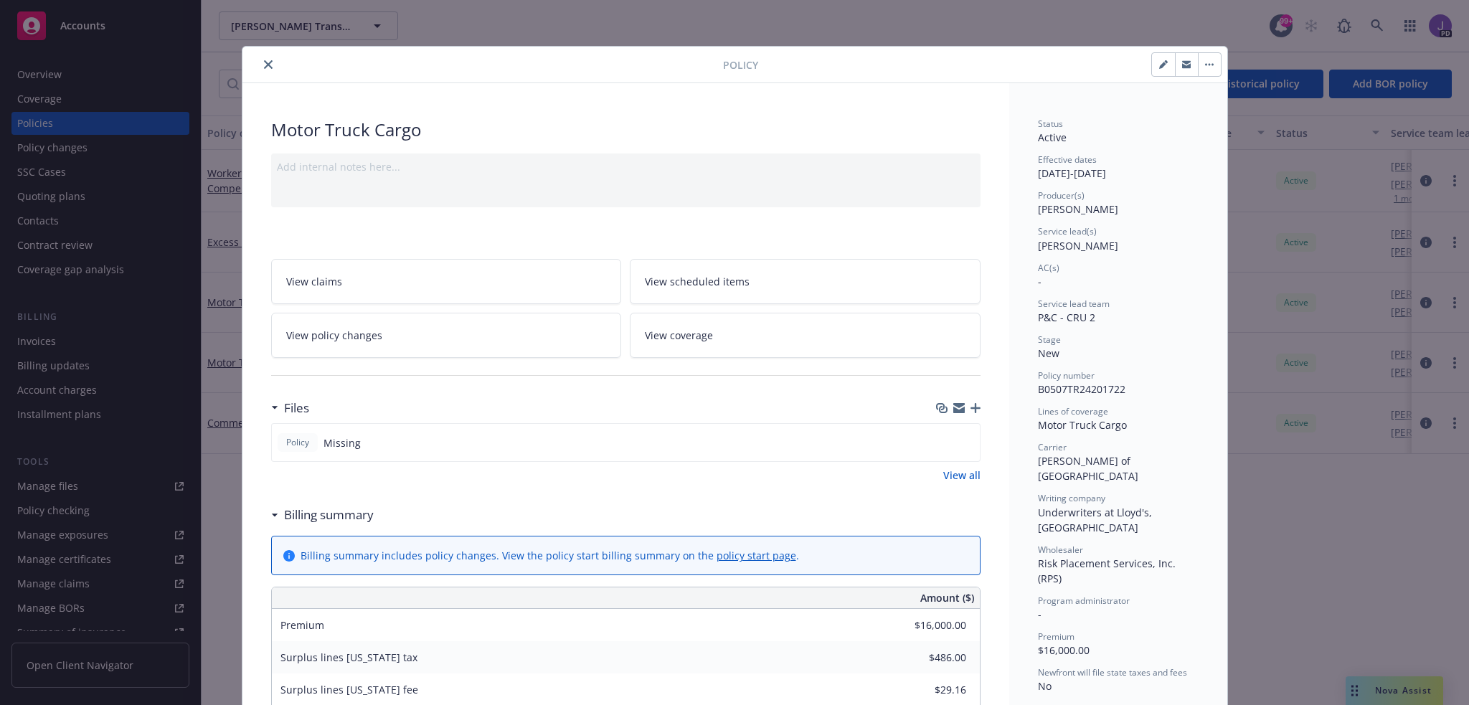
click at [264, 60] on icon "close" at bounding box center [268, 64] width 9 height 9
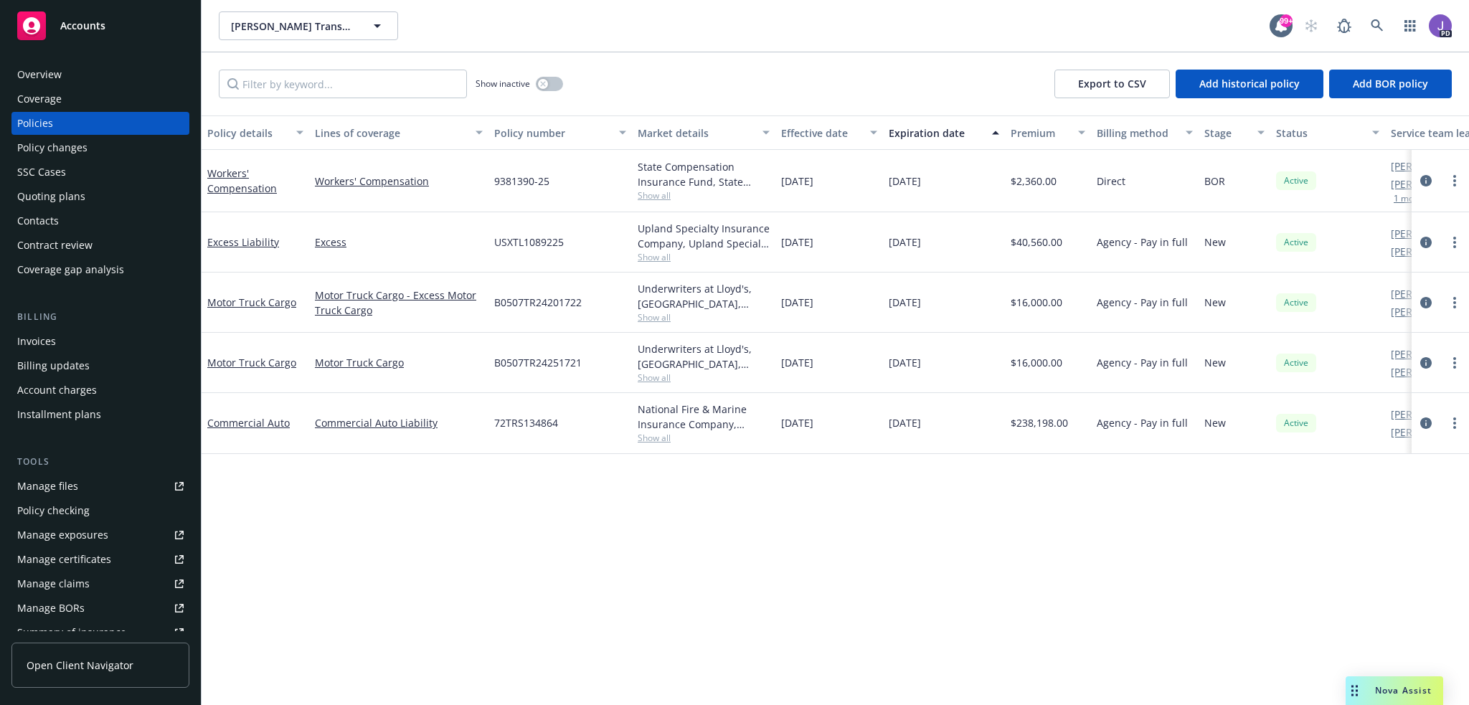
click at [517, 367] on span "B0507TR24251721" at bounding box center [538, 362] width 88 height 15
copy span "B0507TR24251721"
click at [1429, 364] on icon "circleInformation" at bounding box center [1426, 362] width 11 height 11
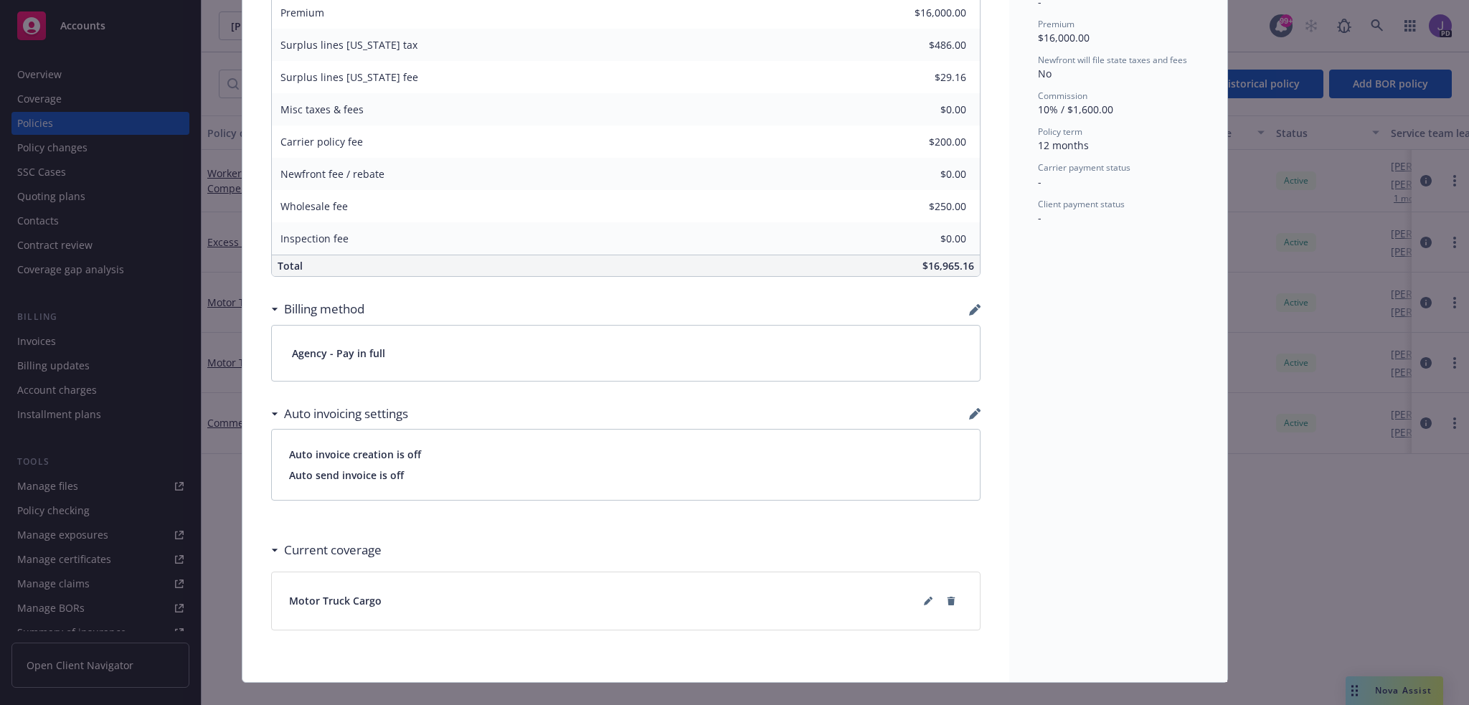
scroll to position [633, 0]
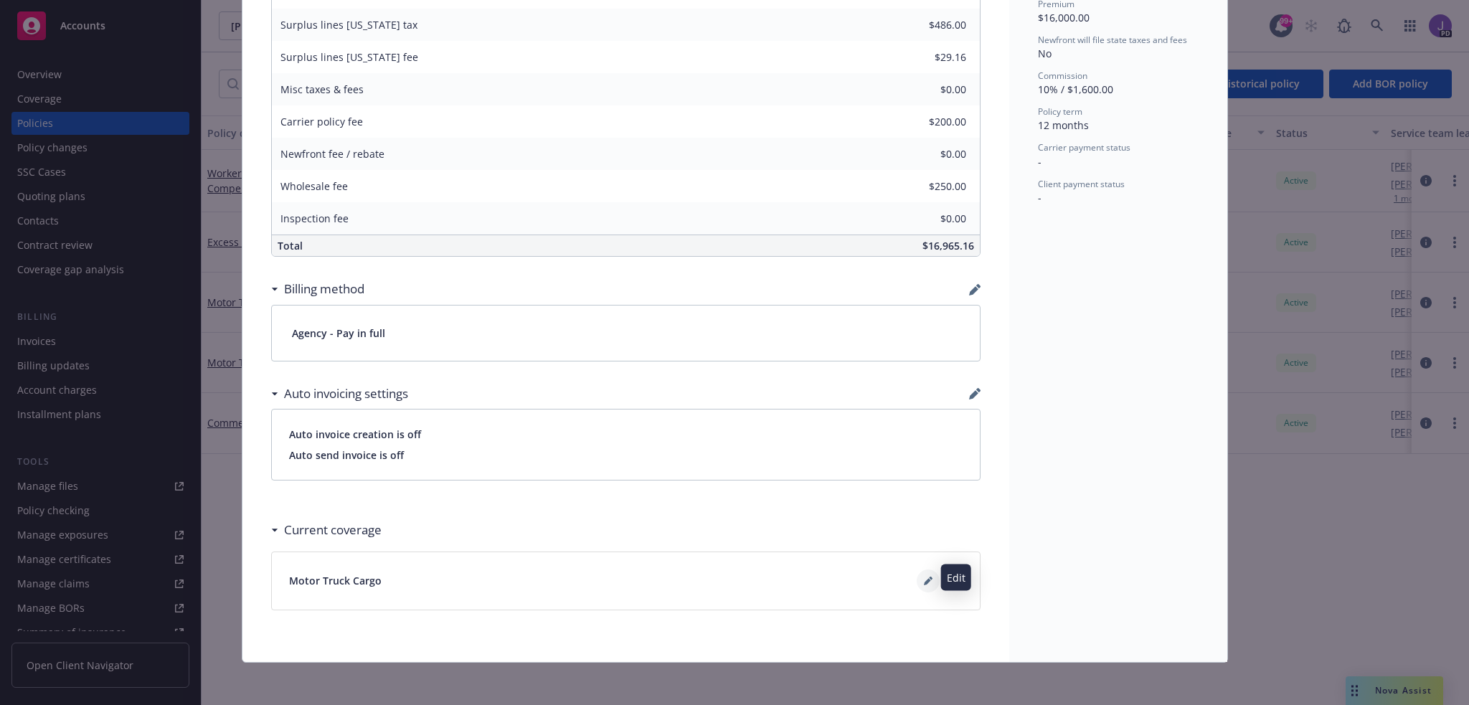
click at [924, 577] on icon at bounding box center [928, 581] width 9 height 9
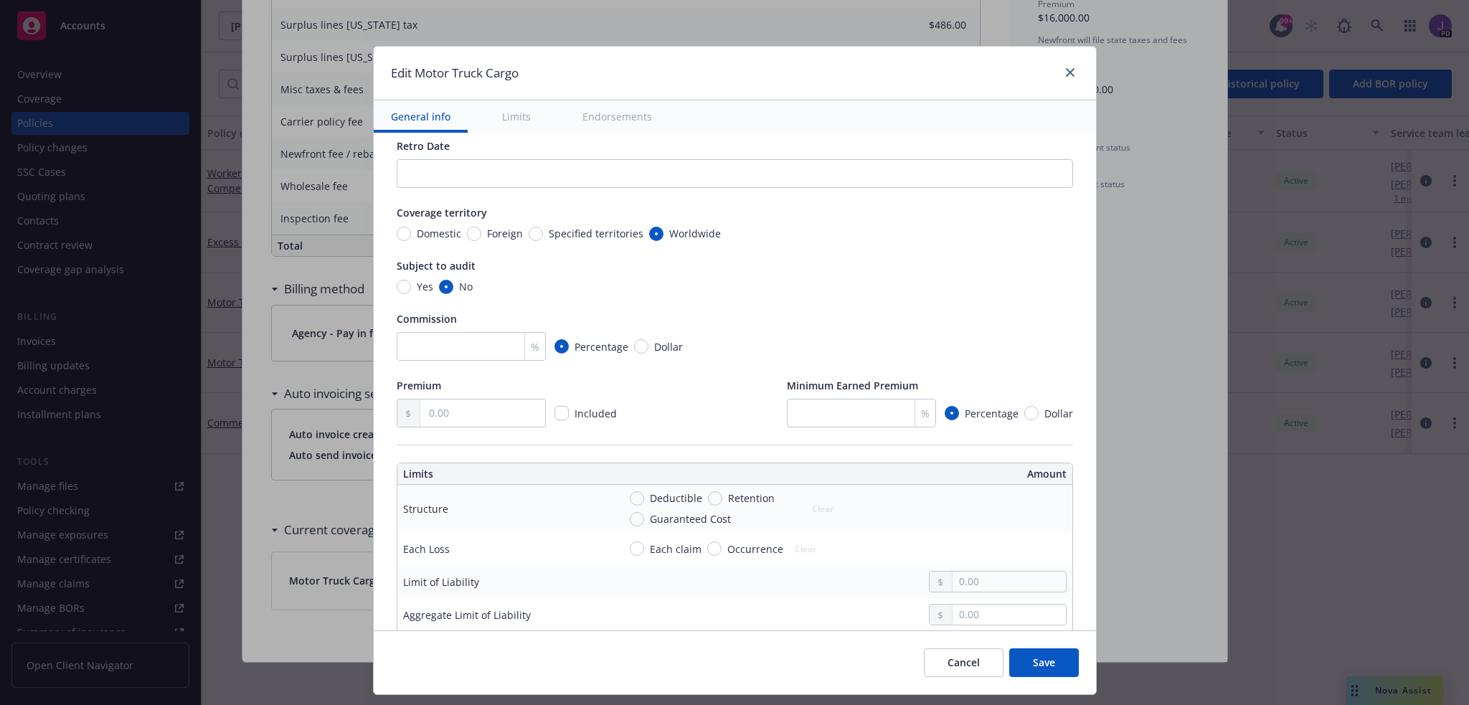
scroll to position [144, 0]
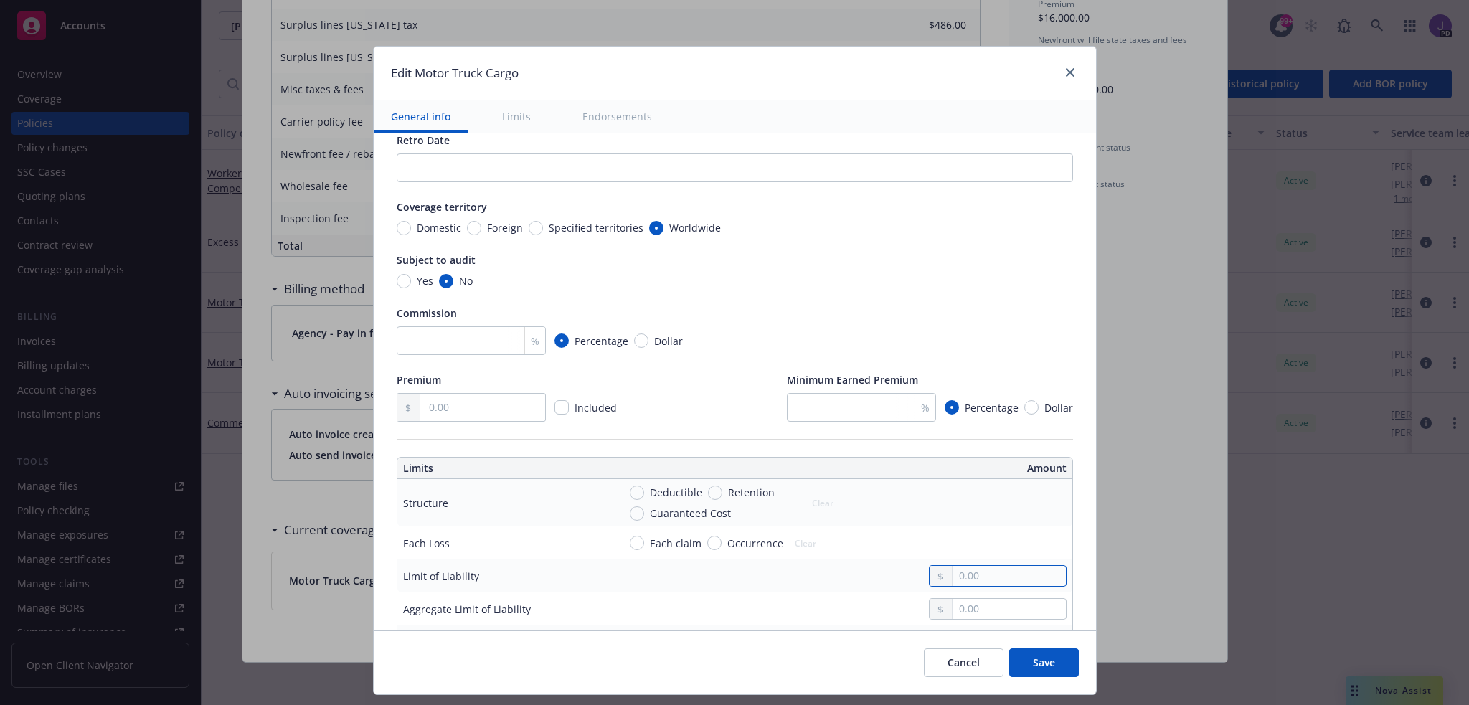
click at [975, 573] on input "text" at bounding box center [1009, 576] width 113 height 20
type input "100,000.00"
click at [1054, 657] on button "Save" at bounding box center [1045, 663] width 70 height 29
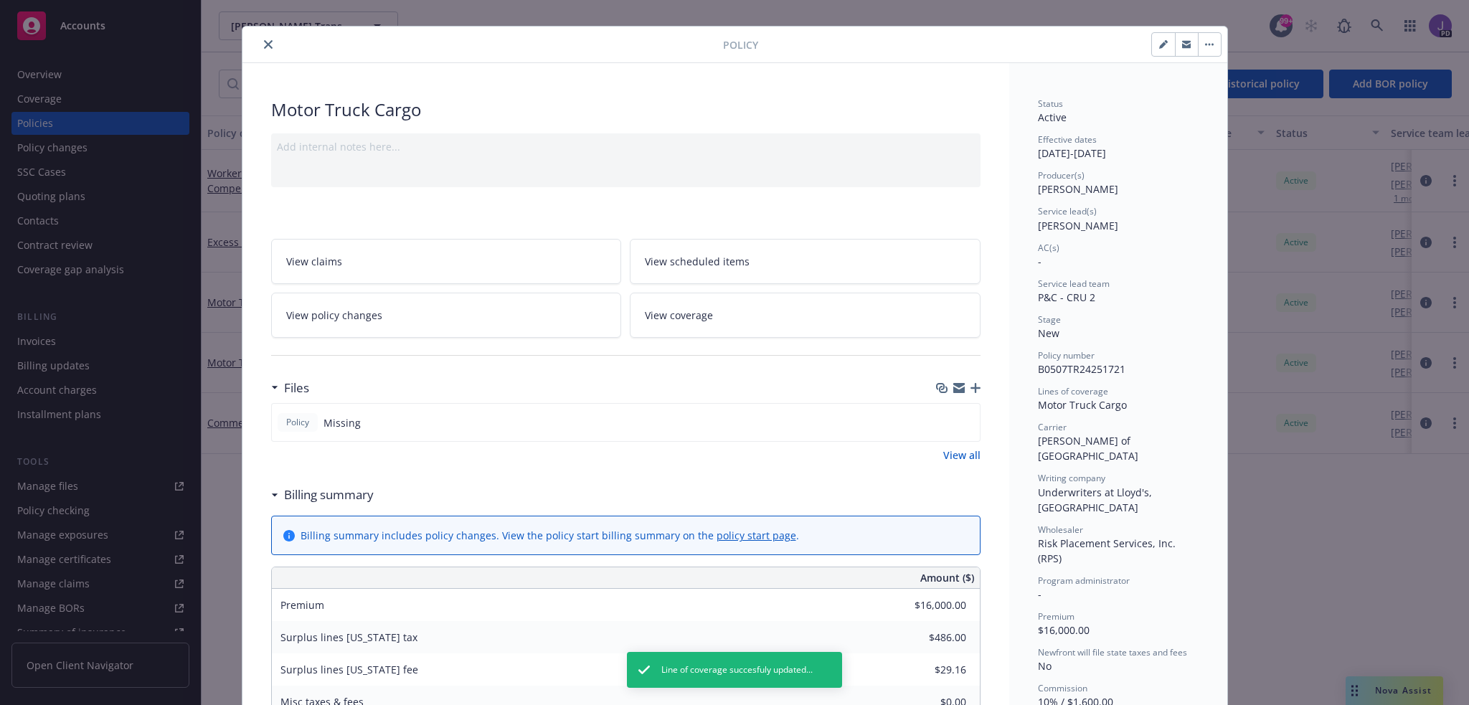
scroll to position [0, 0]
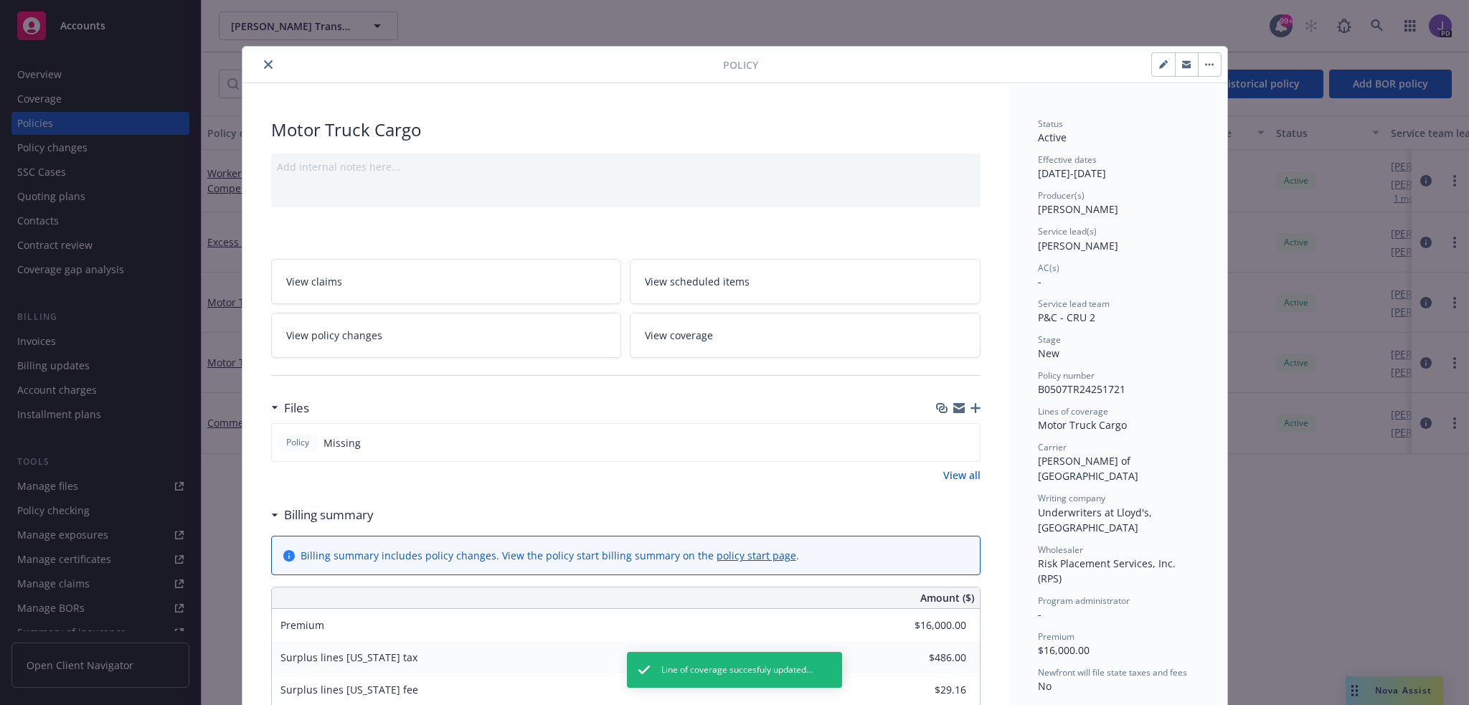
drag, startPoint x: 263, startPoint y: 62, endPoint x: 452, endPoint y: 527, distance: 502.0
click at [264, 62] on icon "close" at bounding box center [268, 64] width 9 height 9
